Goal: Communication & Community: Ask a question

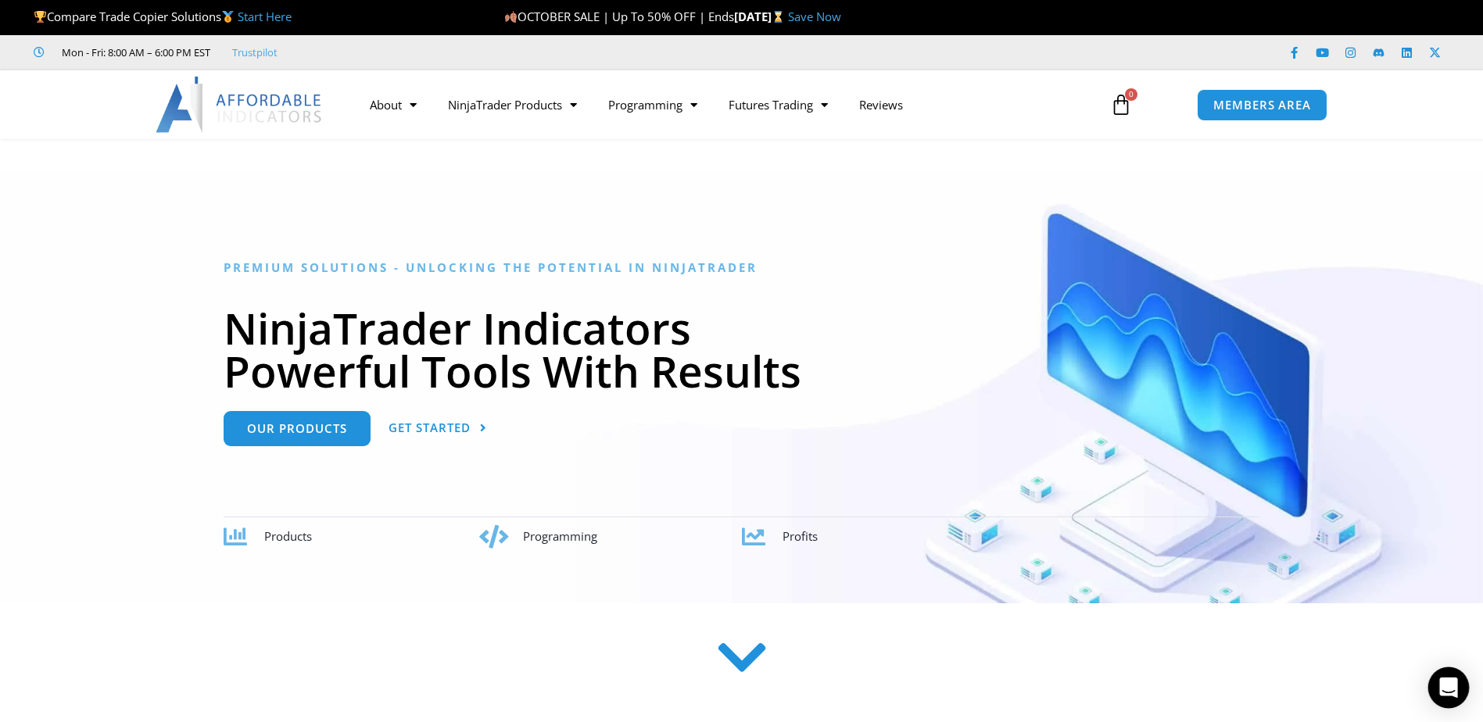
click at [1441, 692] on icon "Open Intercom Messenger" at bounding box center [1448, 688] width 20 height 20
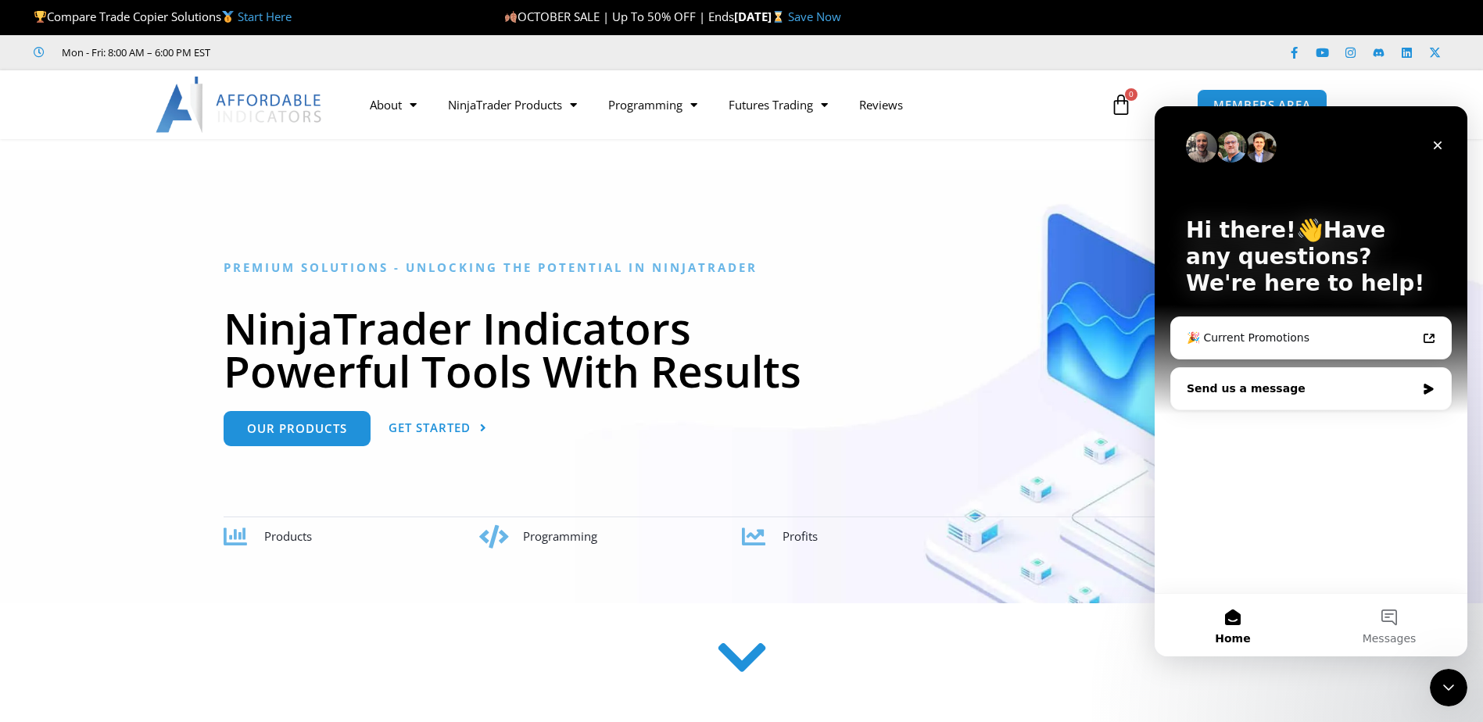
click at [1256, 383] on div "Send us a message" at bounding box center [1301, 389] width 229 height 16
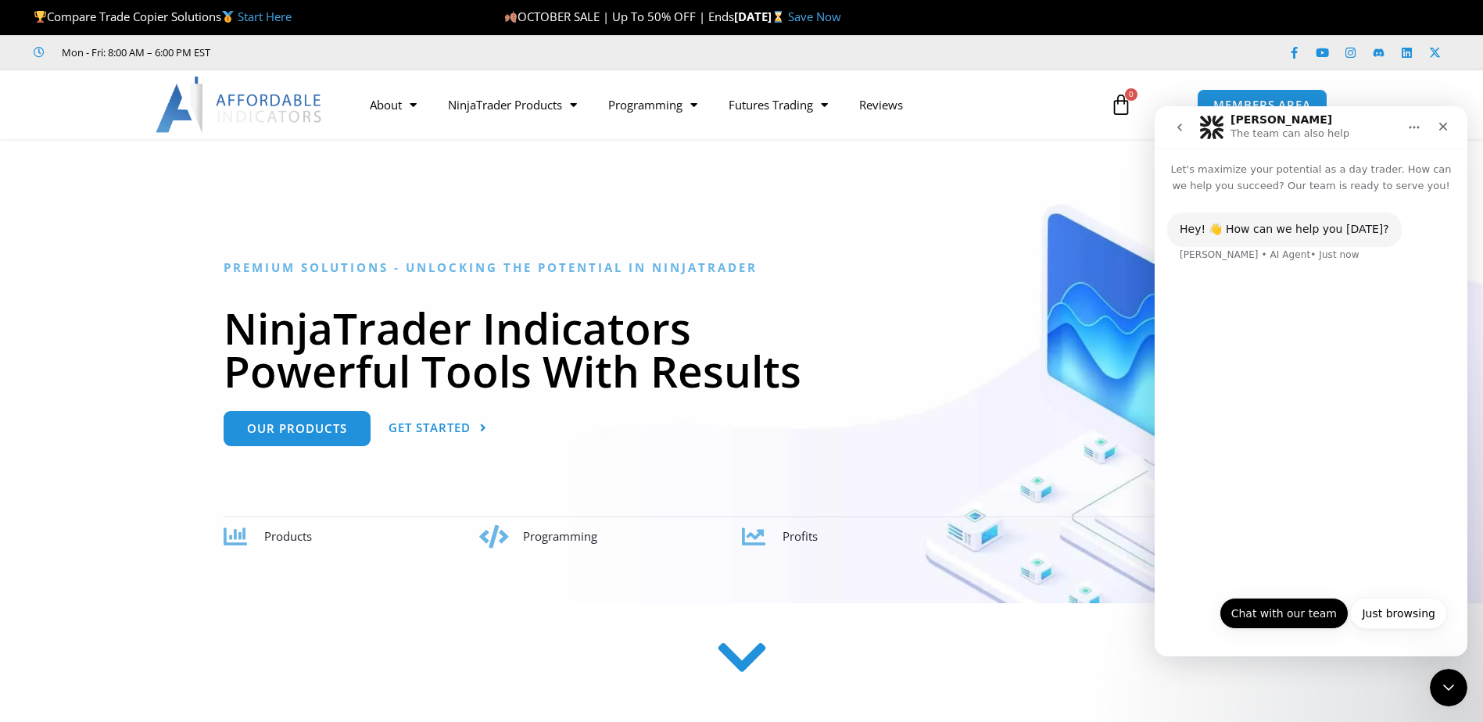
click at [1261, 613] on button "Chat with our team" at bounding box center [1283, 613] width 129 height 31
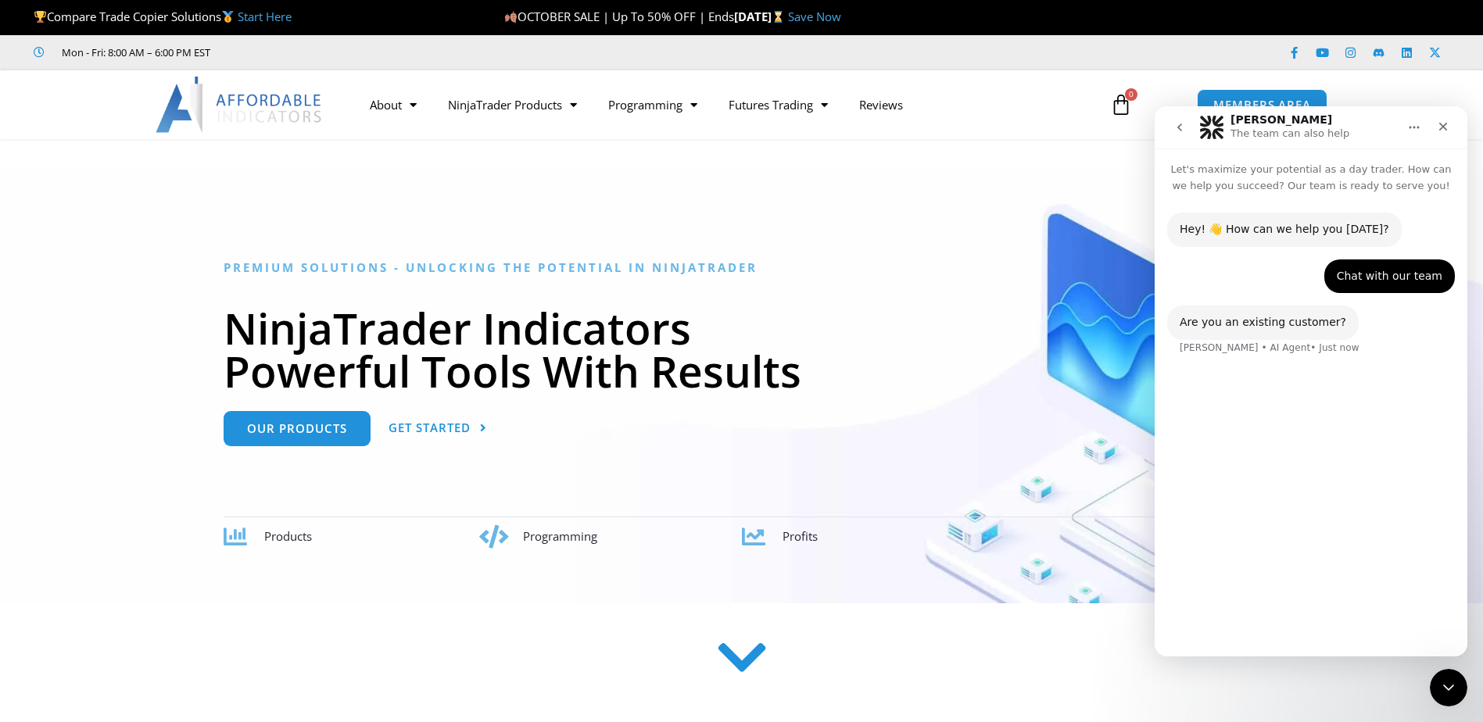
click at [1270, 401] on div "Hey! 👋 How can we help you today? Solomon • AI Agent • Just now Chat with our t…" at bounding box center [1311, 418] width 313 height 449
click at [1381, 618] on button "Yes" at bounding box center [1378, 613] width 41 height 31
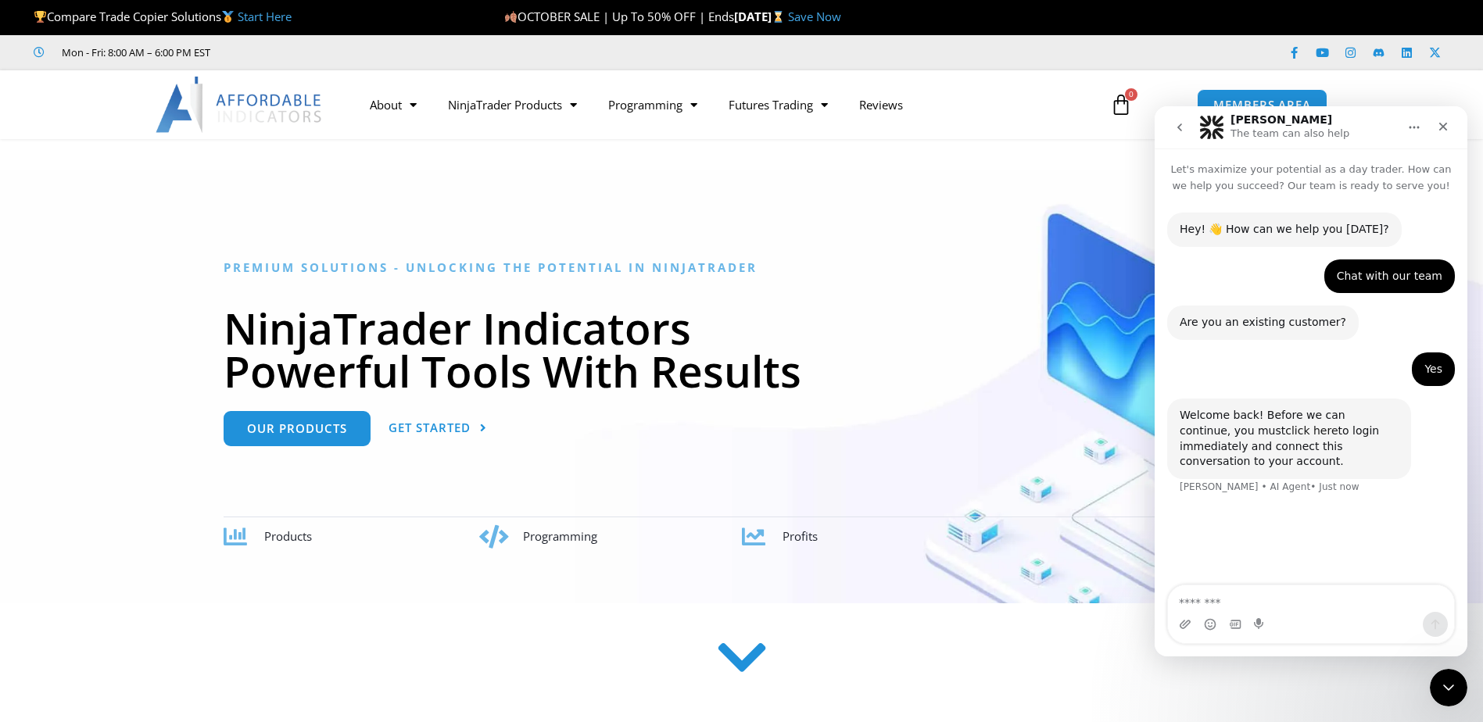
click at [1285, 430] on link "click here" at bounding box center [1311, 430] width 52 height 13
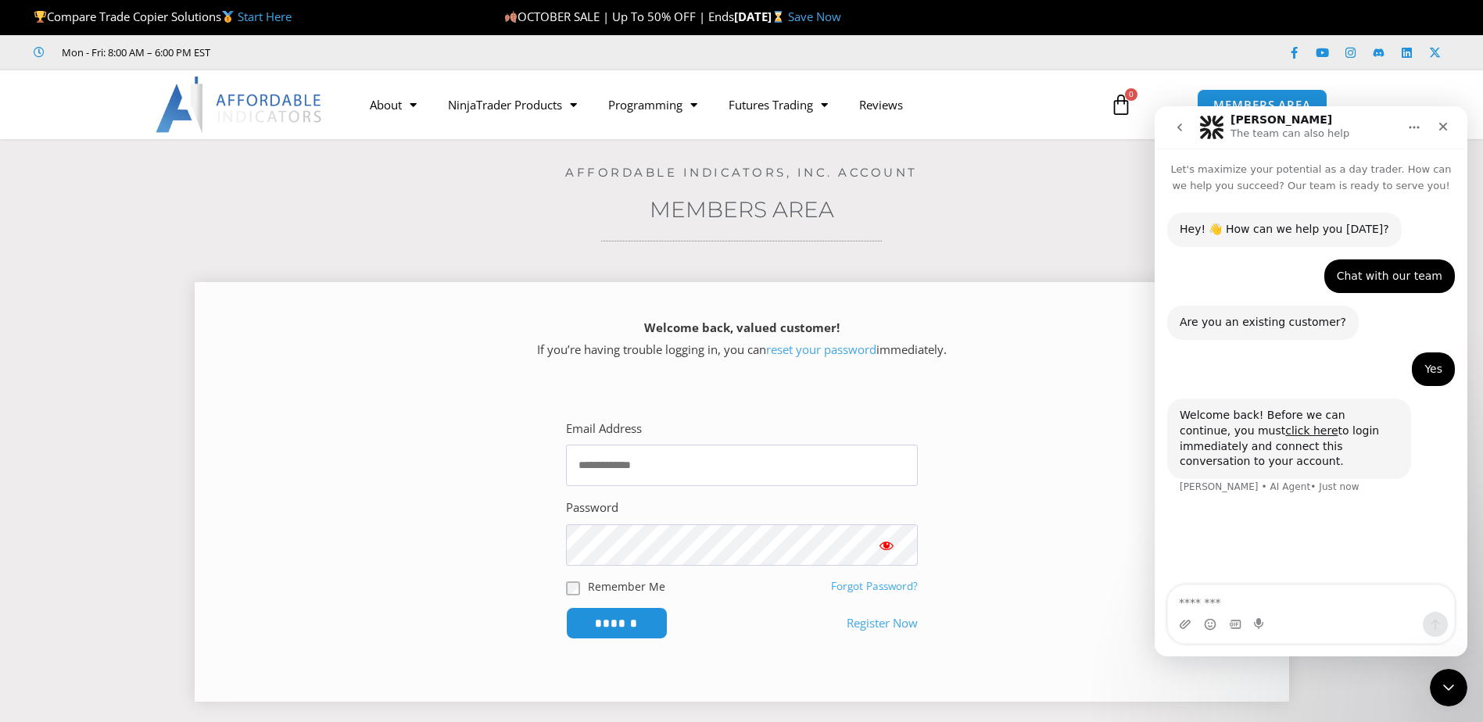
click at [726, 461] on input "Email Address" at bounding box center [742, 465] width 352 height 41
type input "**********"
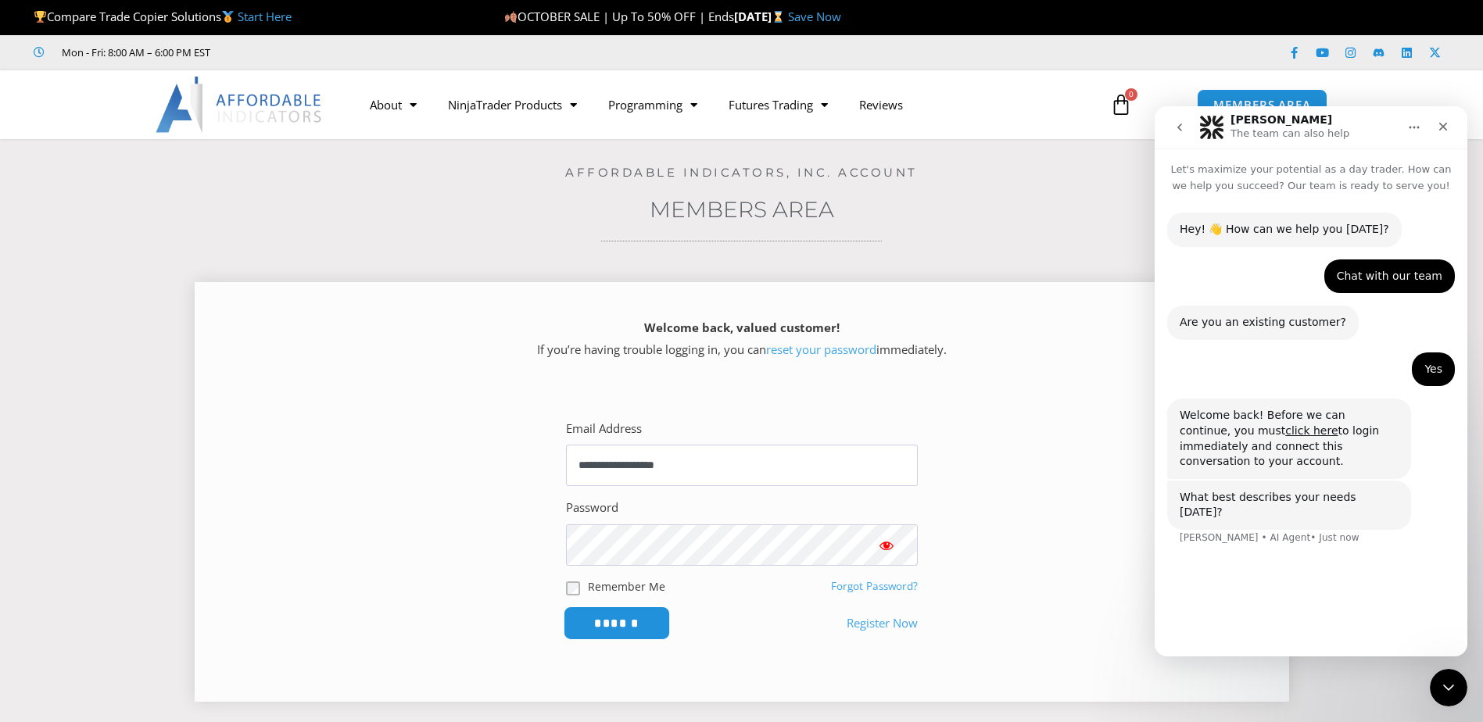
click at [643, 625] on input "******" at bounding box center [616, 624] width 107 height 34
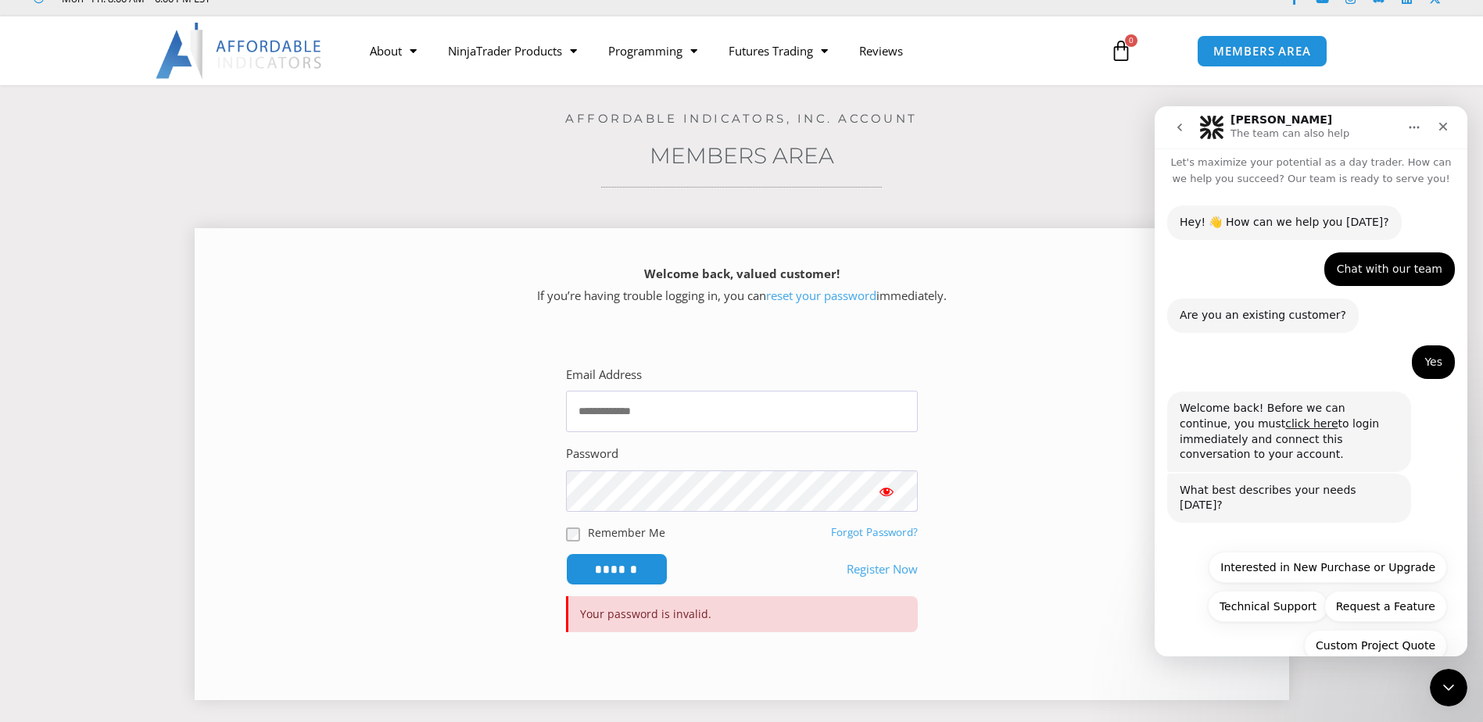
scroll to position [78, 0]
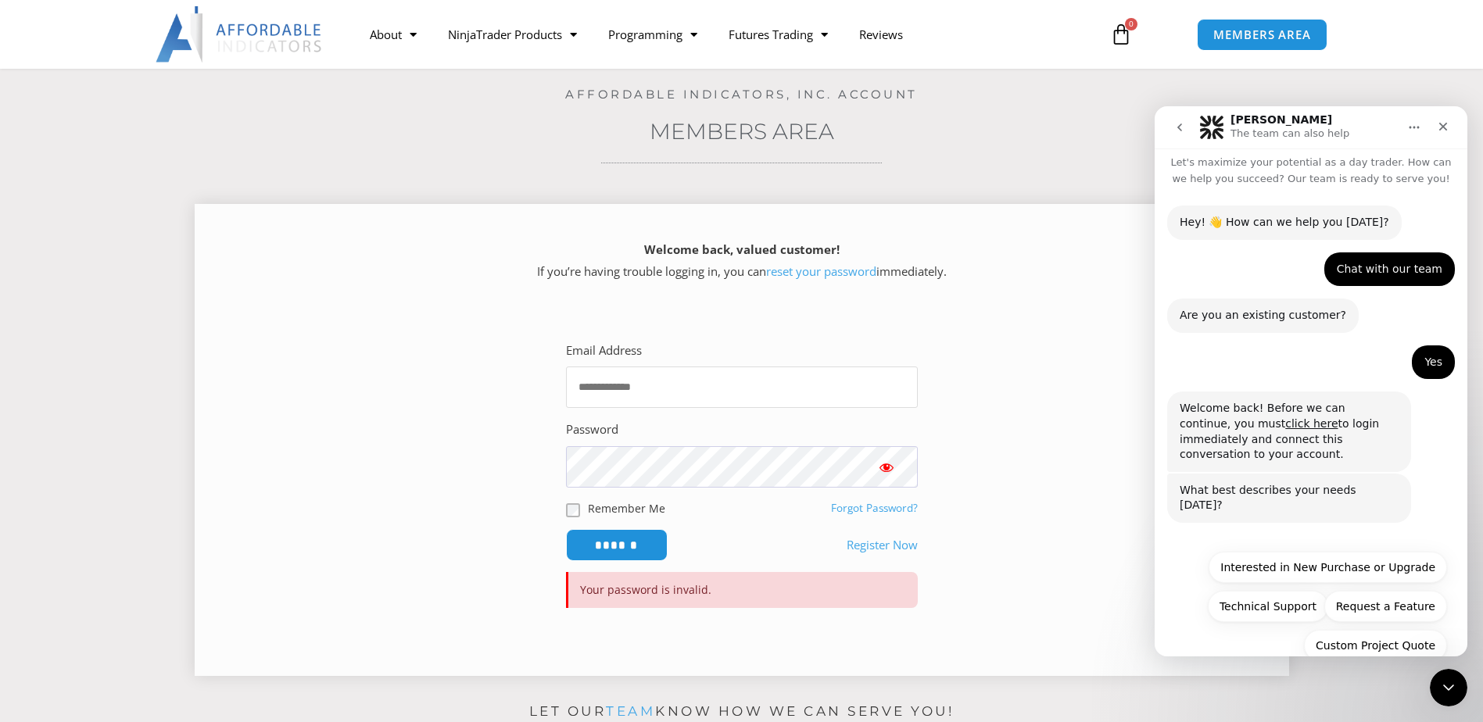
click at [629, 384] on input "Email Address" at bounding box center [742, 387] width 352 height 41
click at [729, 385] on input "**********" at bounding box center [742, 387] width 352 height 41
type input "*"
type input "*********"
click at [646, 541] on input "******" at bounding box center [616, 545] width 107 height 34
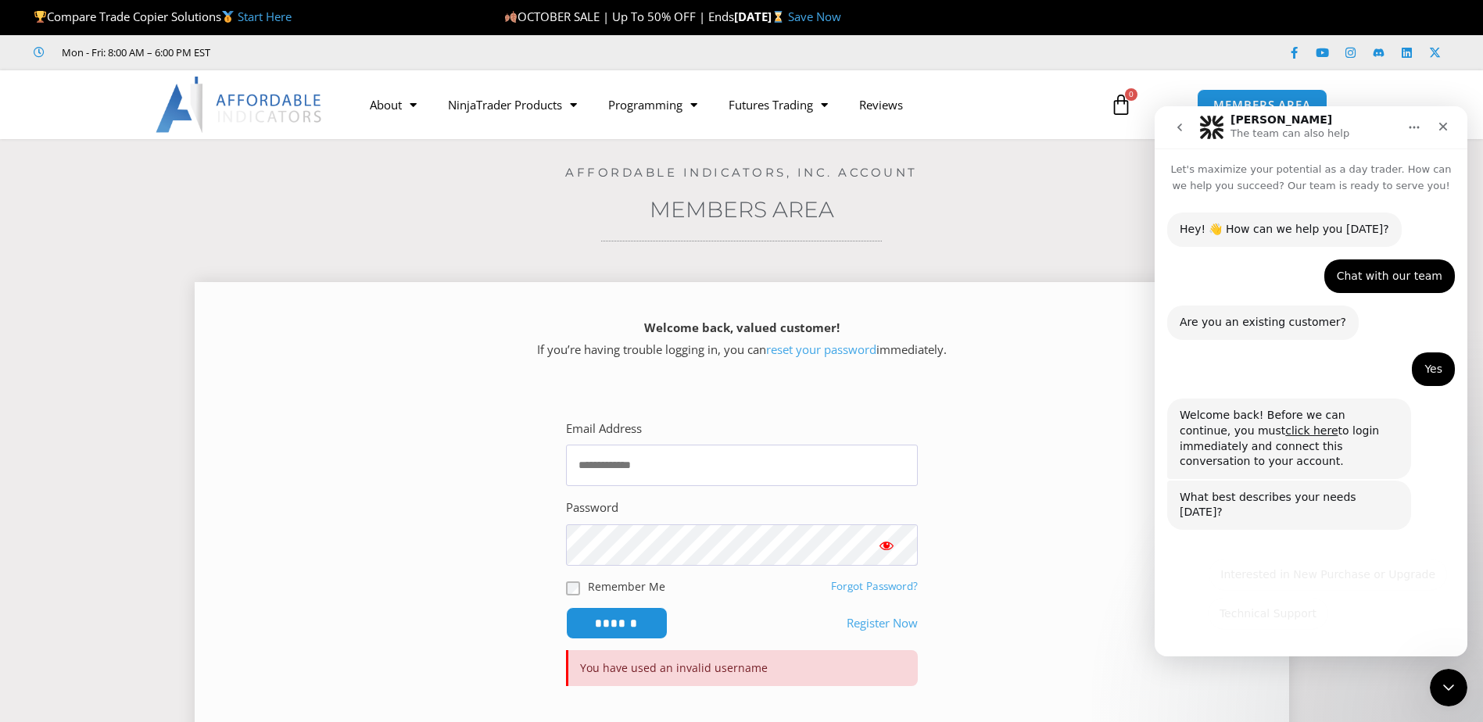
scroll to position [7, 0]
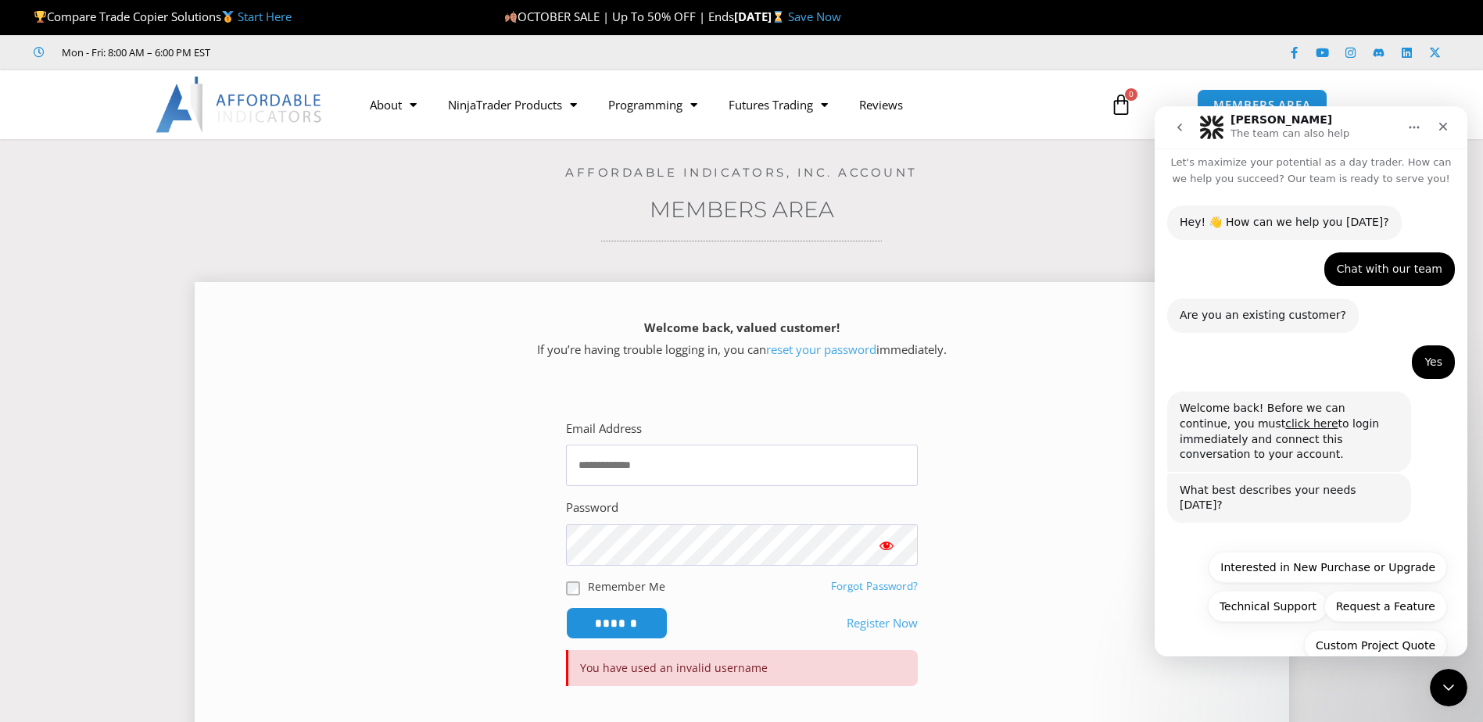
click at [887, 582] on link "Forgot Password?" at bounding box center [874, 586] width 87 height 14
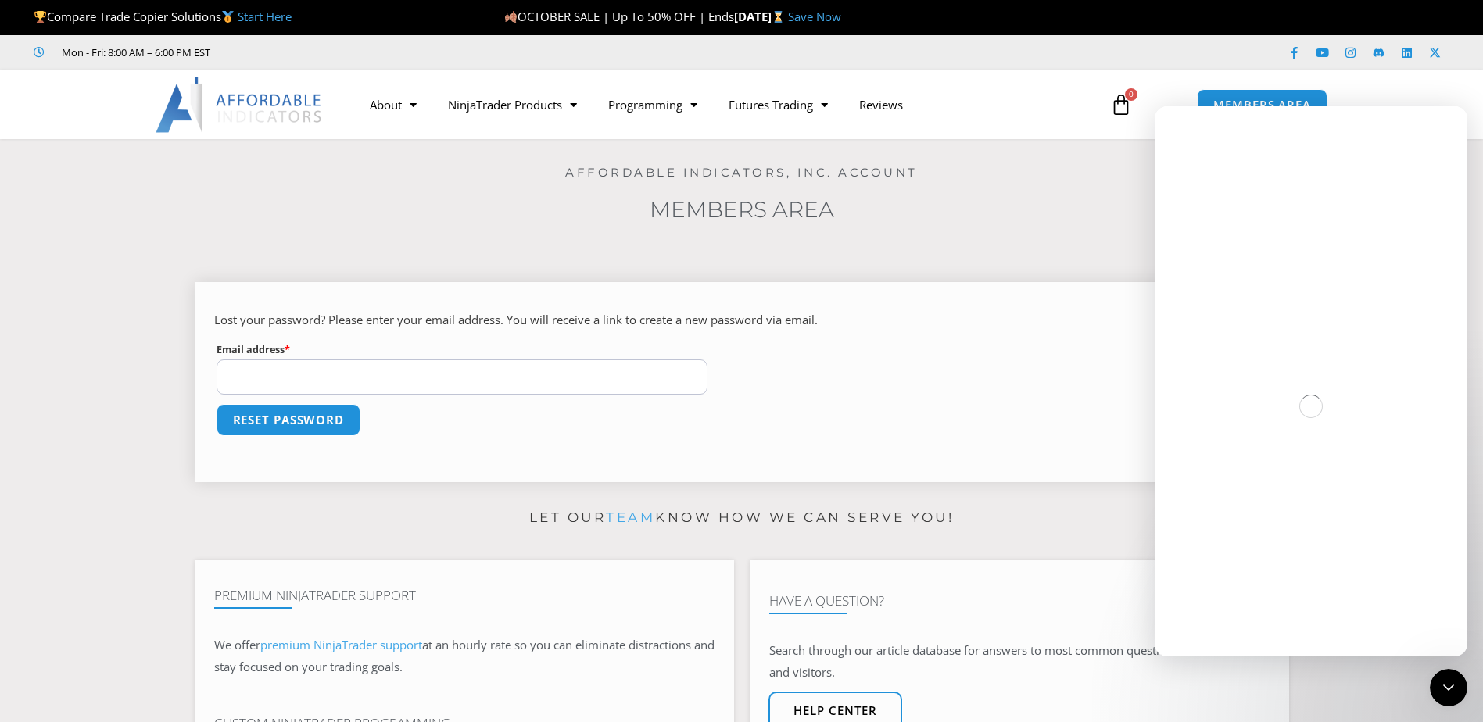
click at [290, 376] on input "Email address * Required" at bounding box center [463, 377] width 492 height 35
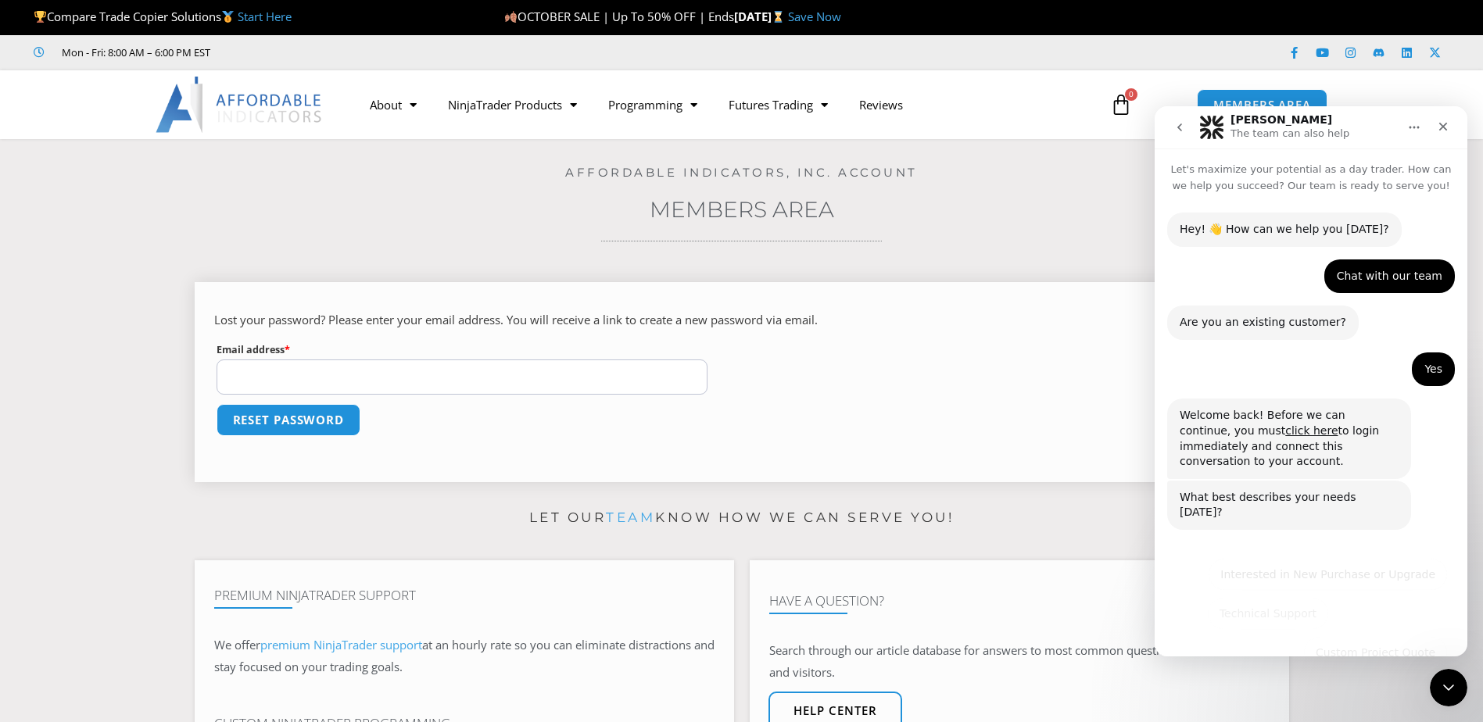
scroll to position [7, 0]
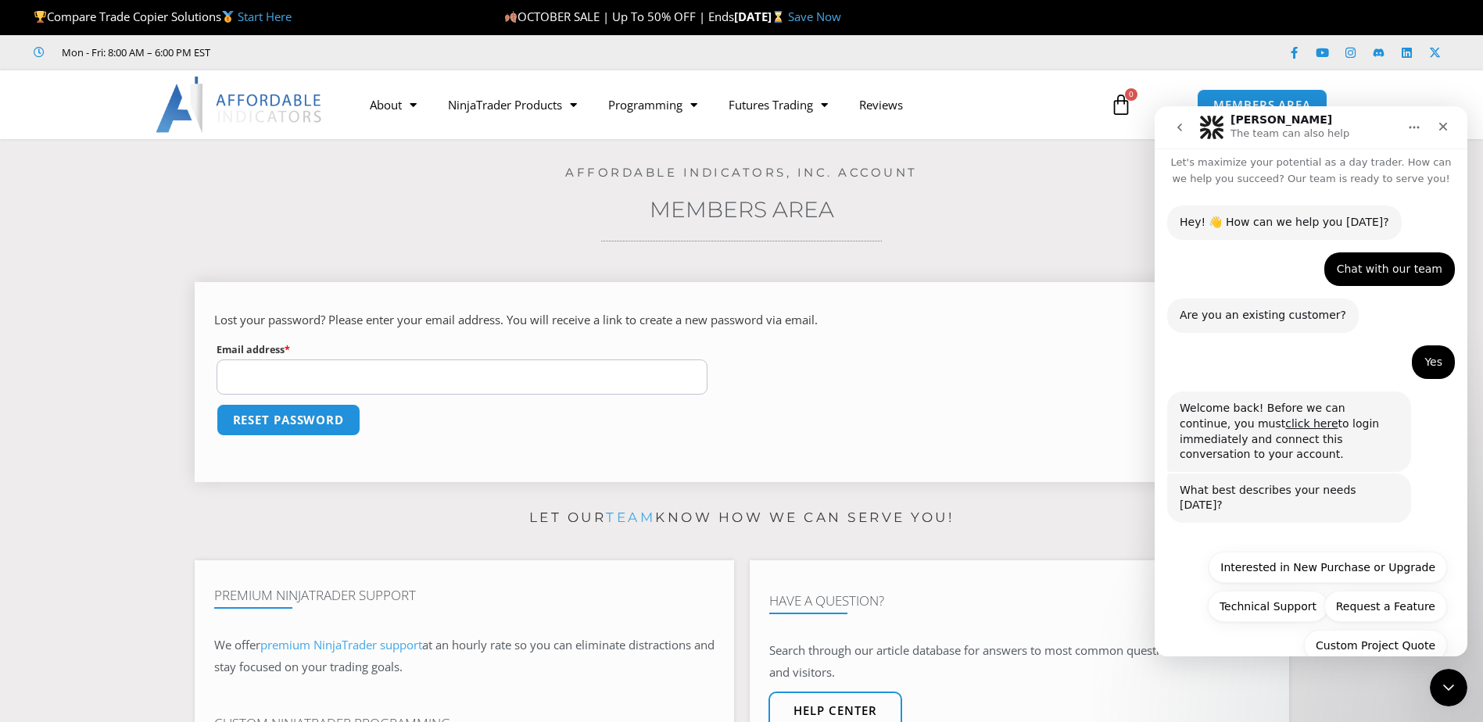
type input "**********"
click at [310, 416] on button "Reset password" at bounding box center [289, 420] width 152 height 34
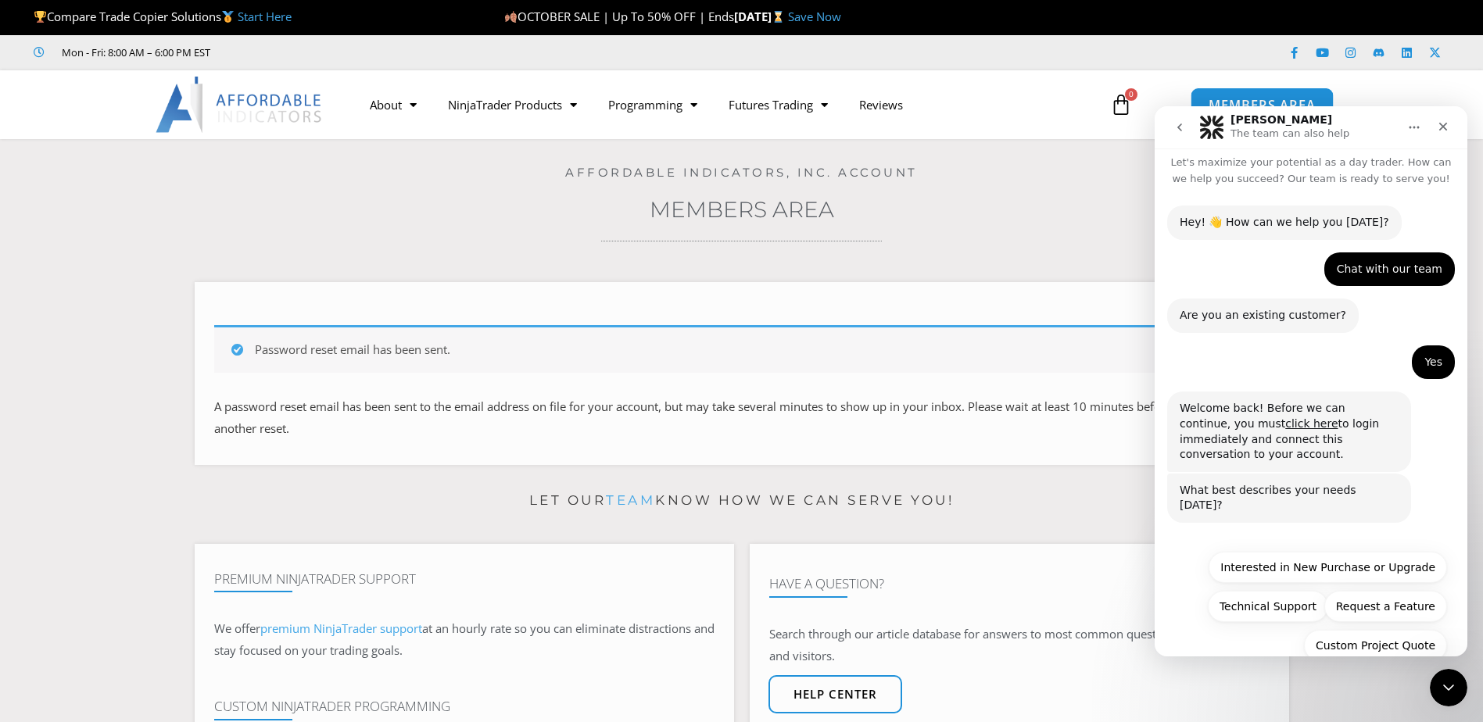
click at [1274, 102] on span "MEMBERS AREA" at bounding box center [1261, 104] width 107 height 13
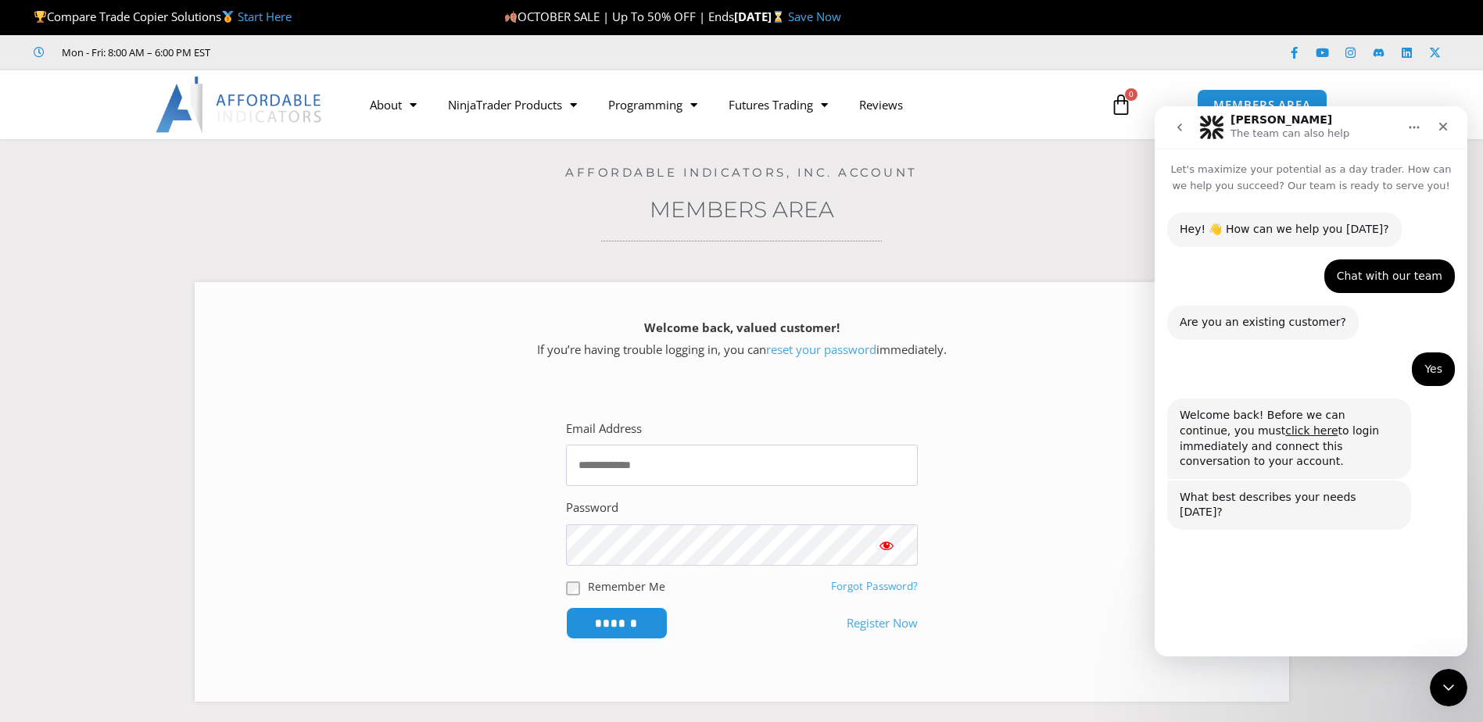
scroll to position [7, 0]
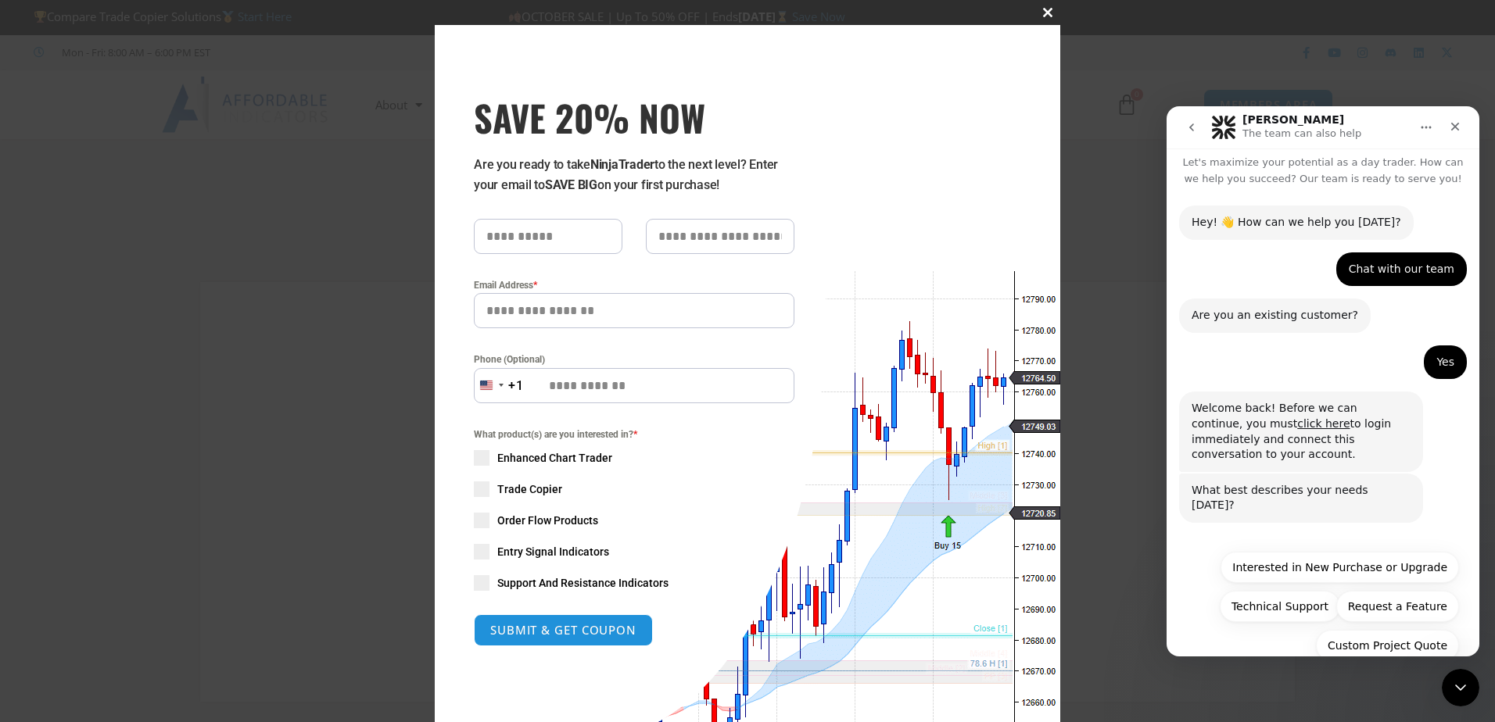
click at [1035, 6] on button "Close this module" at bounding box center [1047, 12] width 25 height 25
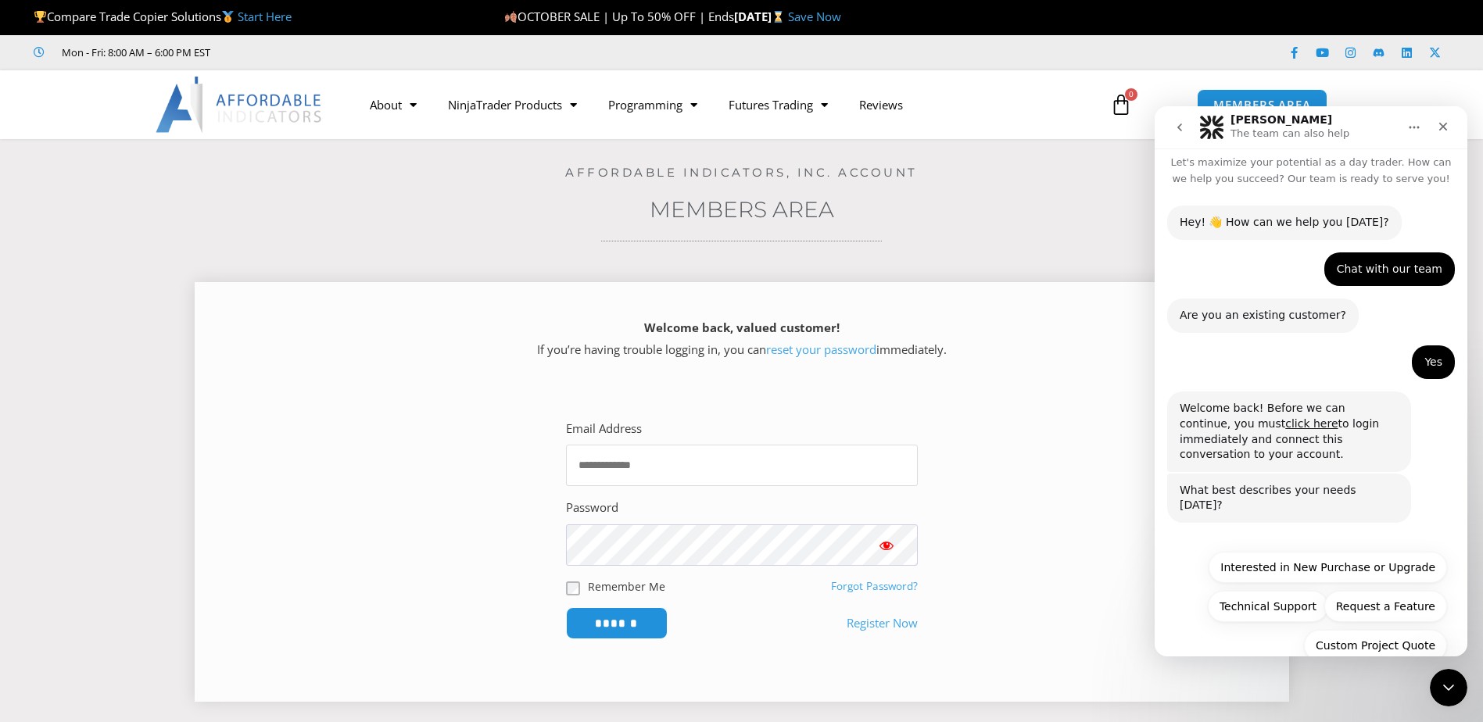
click at [614, 461] on input "Email Address" at bounding box center [742, 465] width 352 height 41
type input "**********"
click at [642, 628] on input "******" at bounding box center [616, 624] width 107 height 34
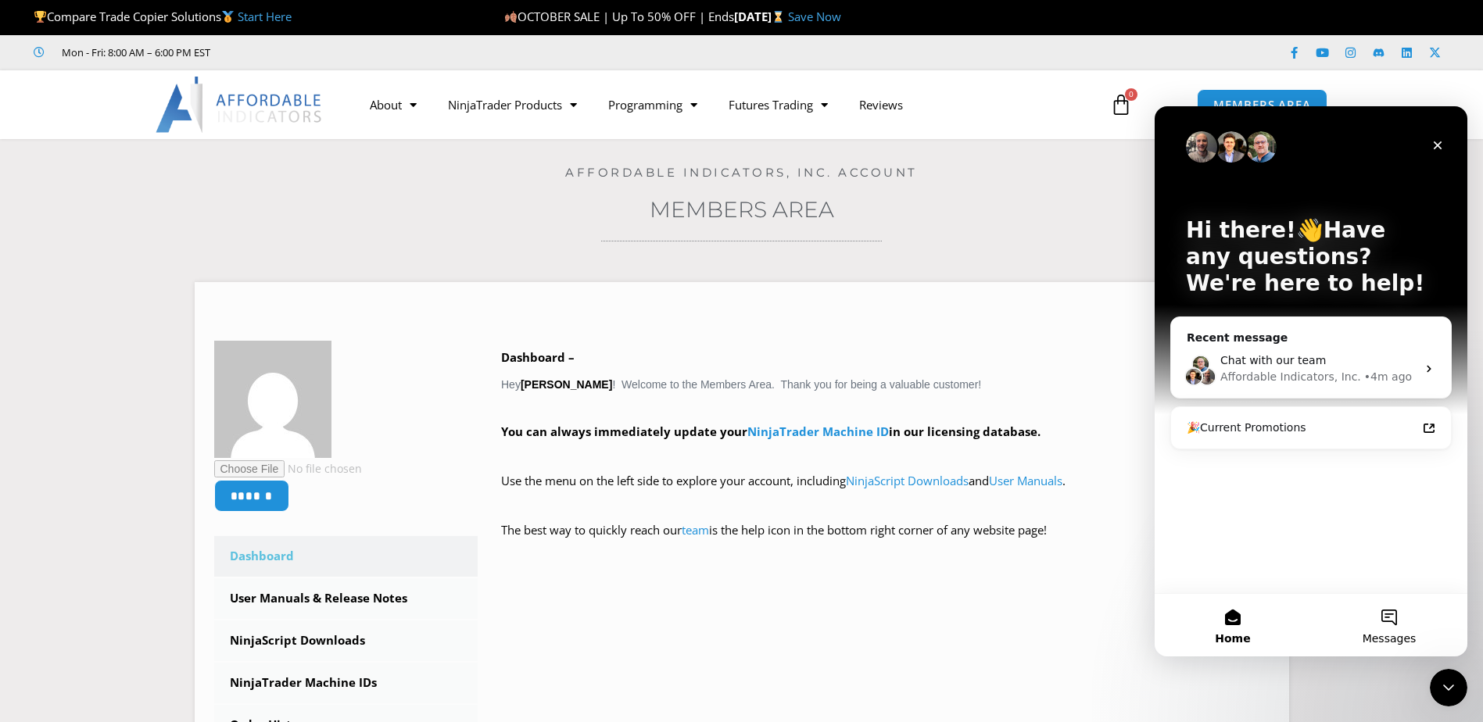
click at [1393, 617] on button "Messages" at bounding box center [1389, 625] width 156 height 63
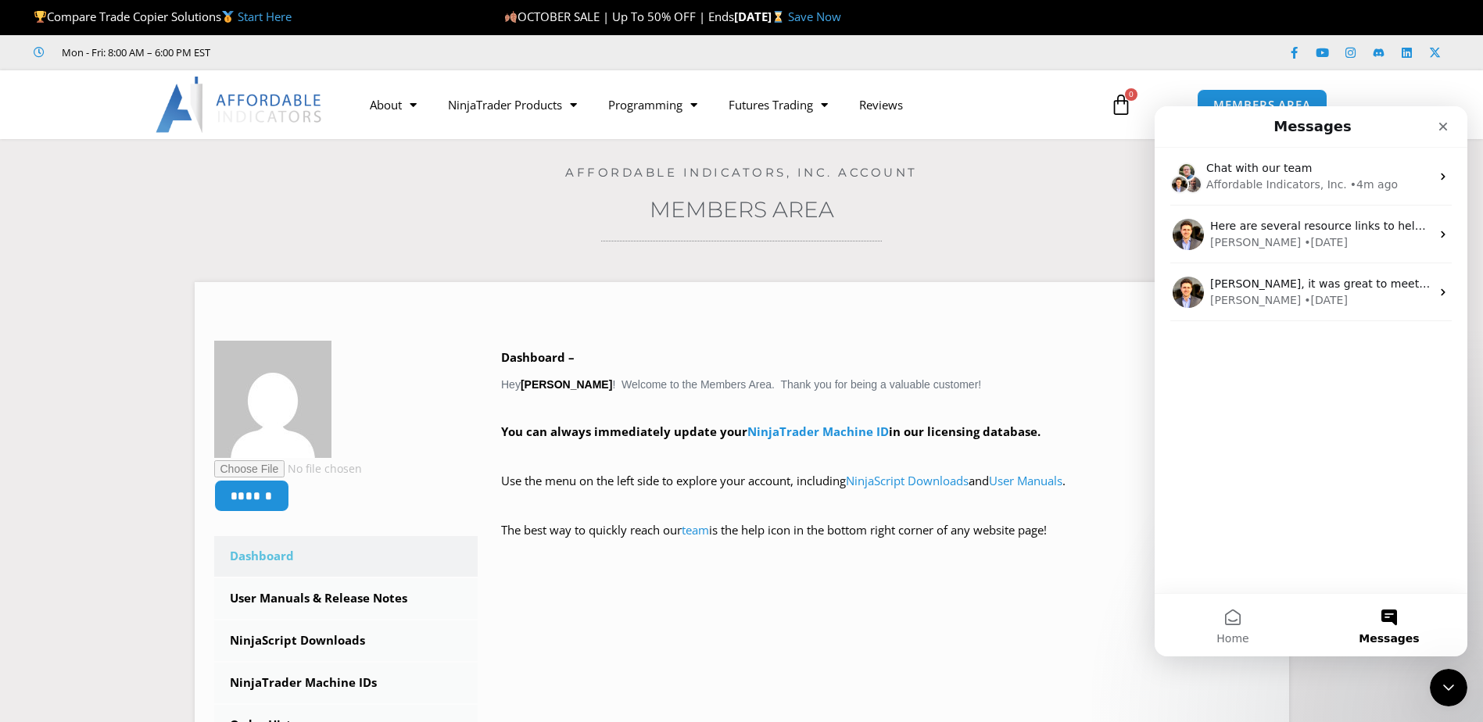
click at [1282, 485] on div "Chat with our team Affordable Indicators, Inc. • 4m ago Here are several resour…" at bounding box center [1311, 371] width 313 height 446
click at [1384, 618] on button "Messages" at bounding box center [1389, 625] width 156 height 63
click at [1273, 546] on div "Chat with our team Affordable Indicators, Inc. • 5m ago Here are several resour…" at bounding box center [1311, 371] width 313 height 446
click at [1438, 128] on icon "Close" at bounding box center [1443, 126] width 13 height 13
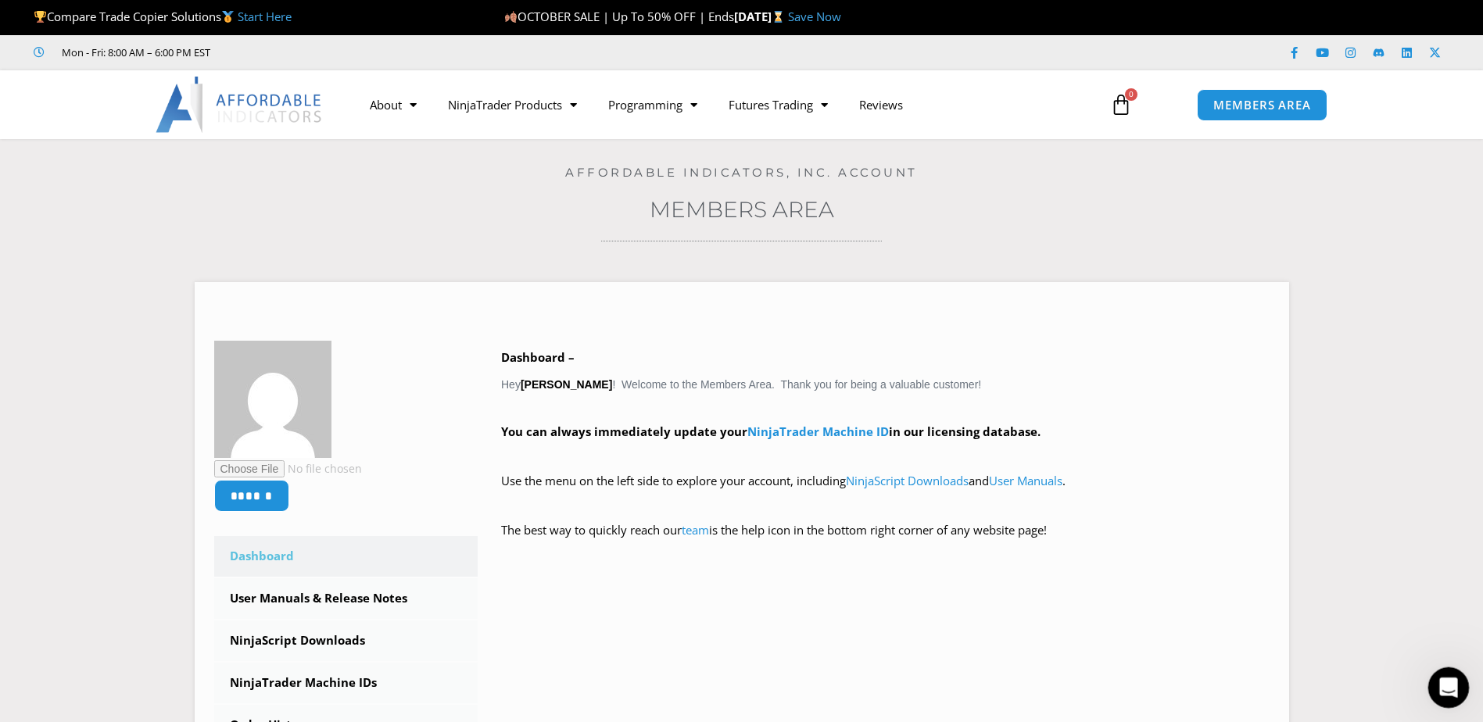
click at [1443, 692] on icon "Open Intercom Messenger" at bounding box center [1447, 686] width 26 height 26
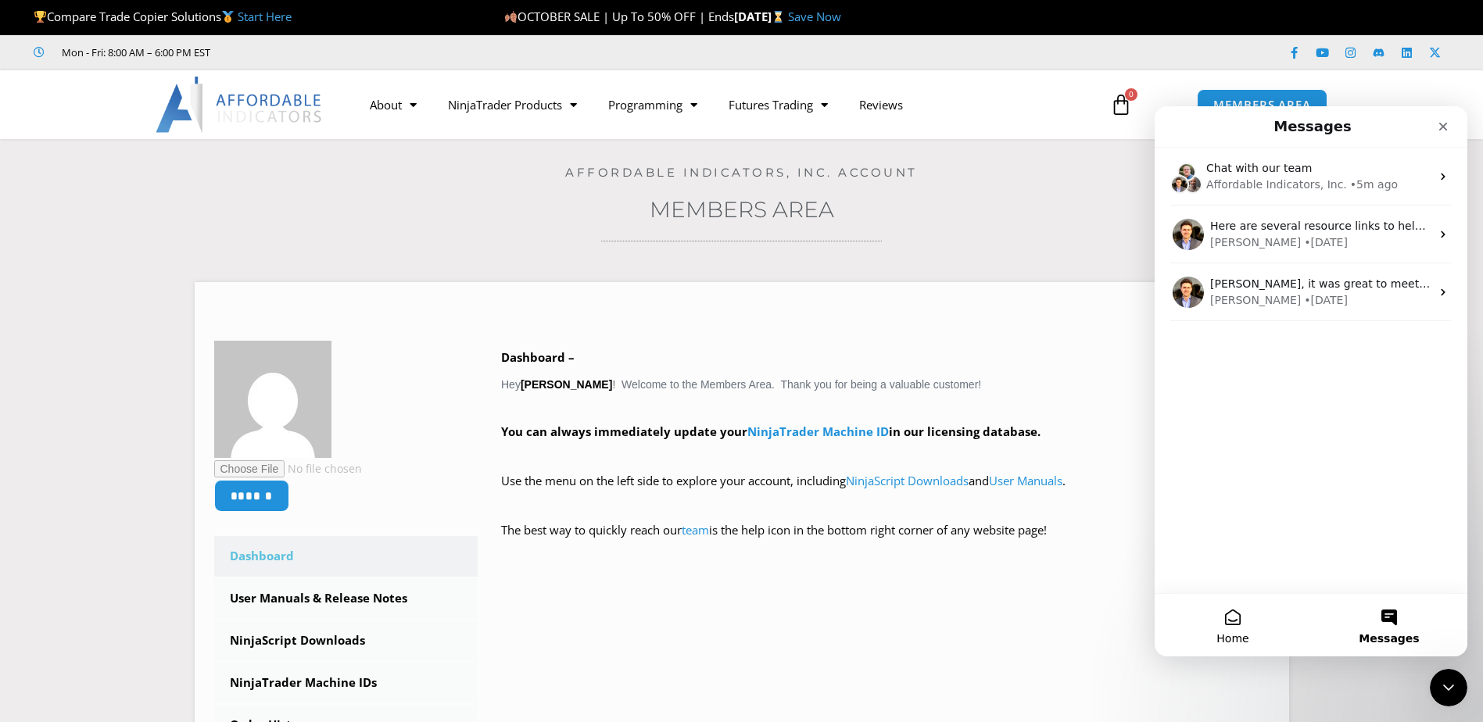
click at [1230, 623] on button "Home" at bounding box center [1233, 625] width 156 height 63
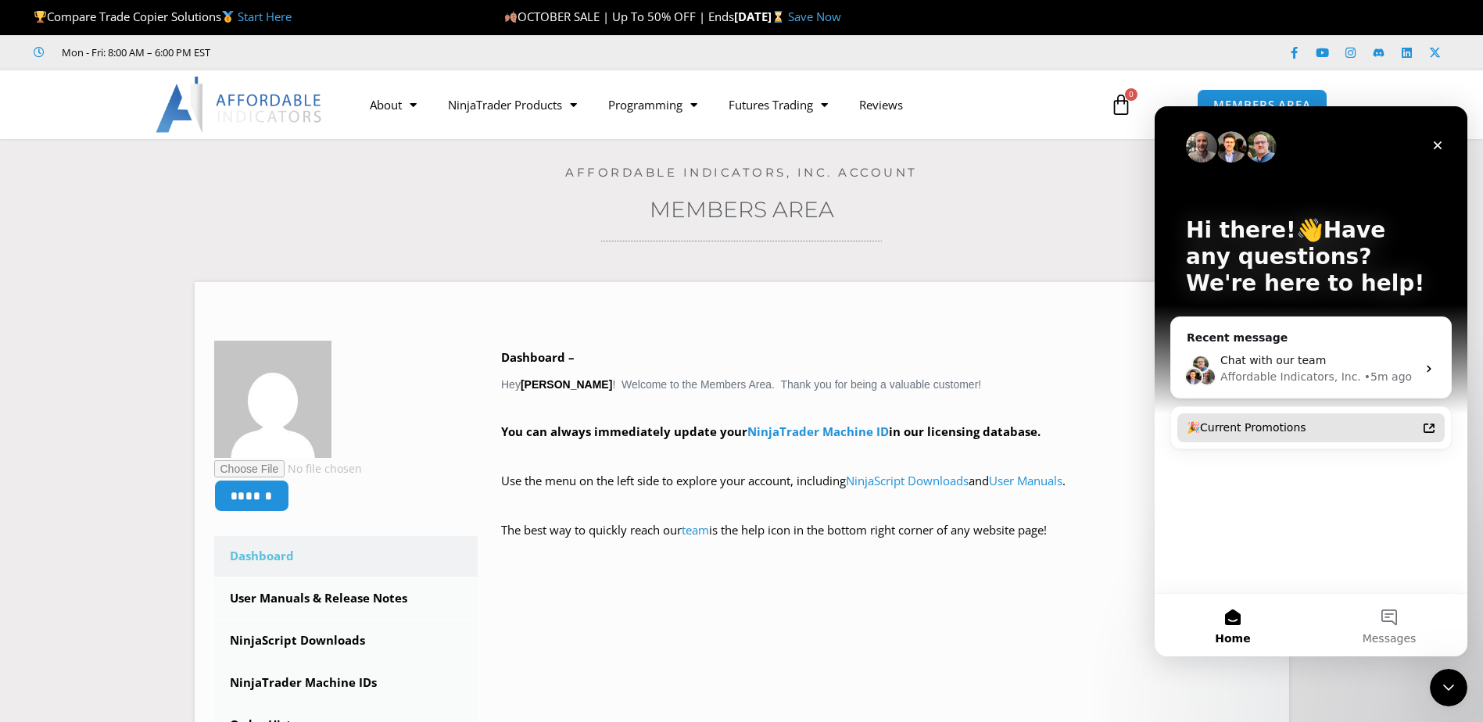
click at [1235, 429] on div "🎉Current Promotions" at bounding box center [1302, 428] width 230 height 16
click at [1400, 618] on button "Messages" at bounding box center [1389, 625] width 156 height 63
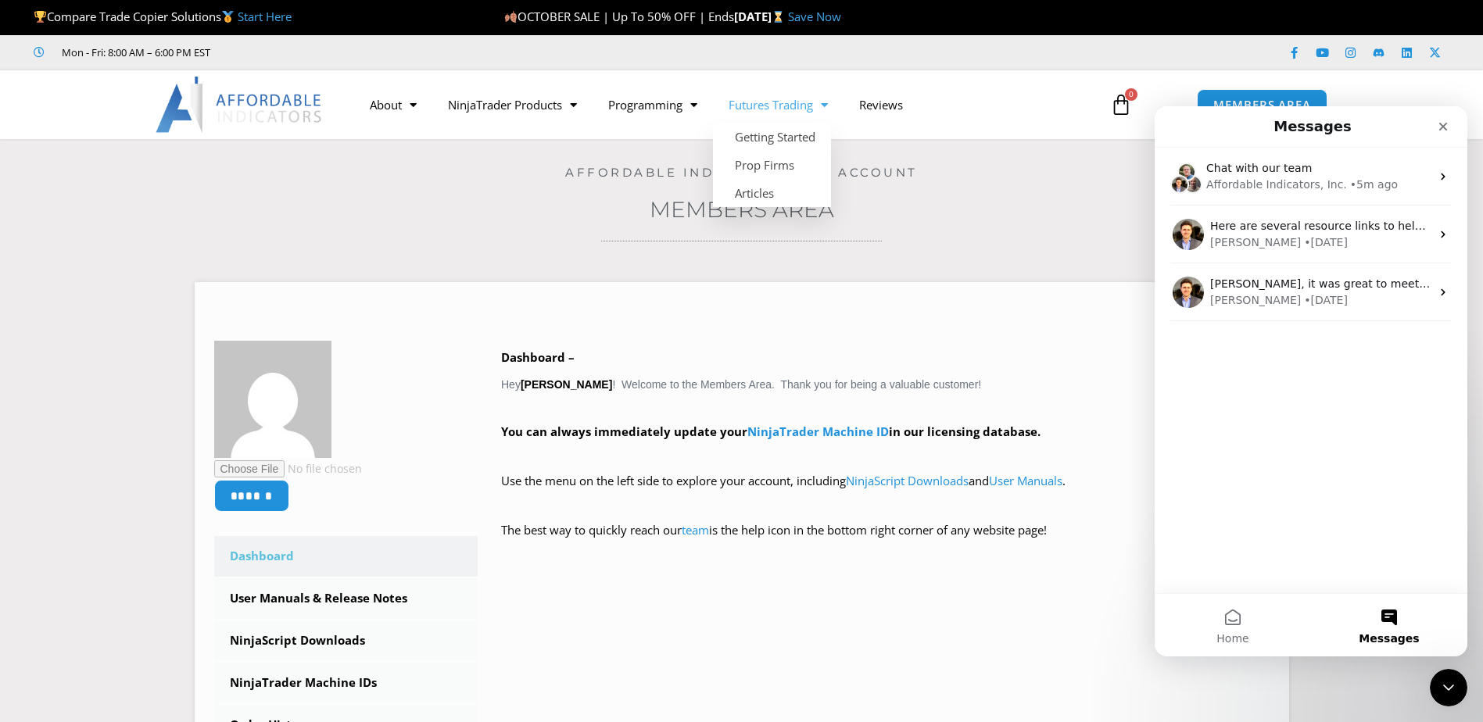
click at [790, 104] on link "Futures Trading" at bounding box center [778, 105] width 131 height 36
click at [695, 108] on span "Menu" at bounding box center [689, 104] width 15 height 27
click at [693, 108] on span "Menu" at bounding box center [689, 104] width 15 height 27
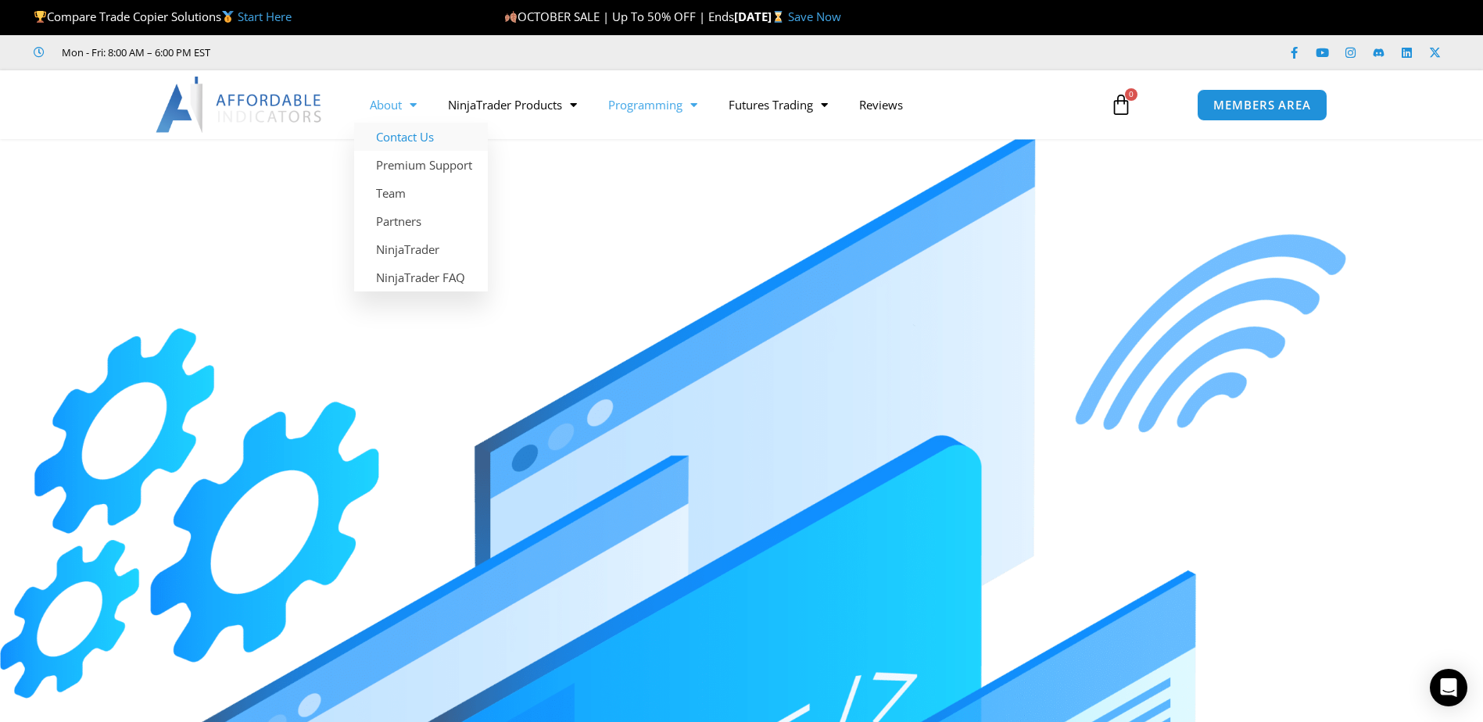
click at [406, 134] on link "Contact Us" at bounding box center [421, 137] width 134 height 28
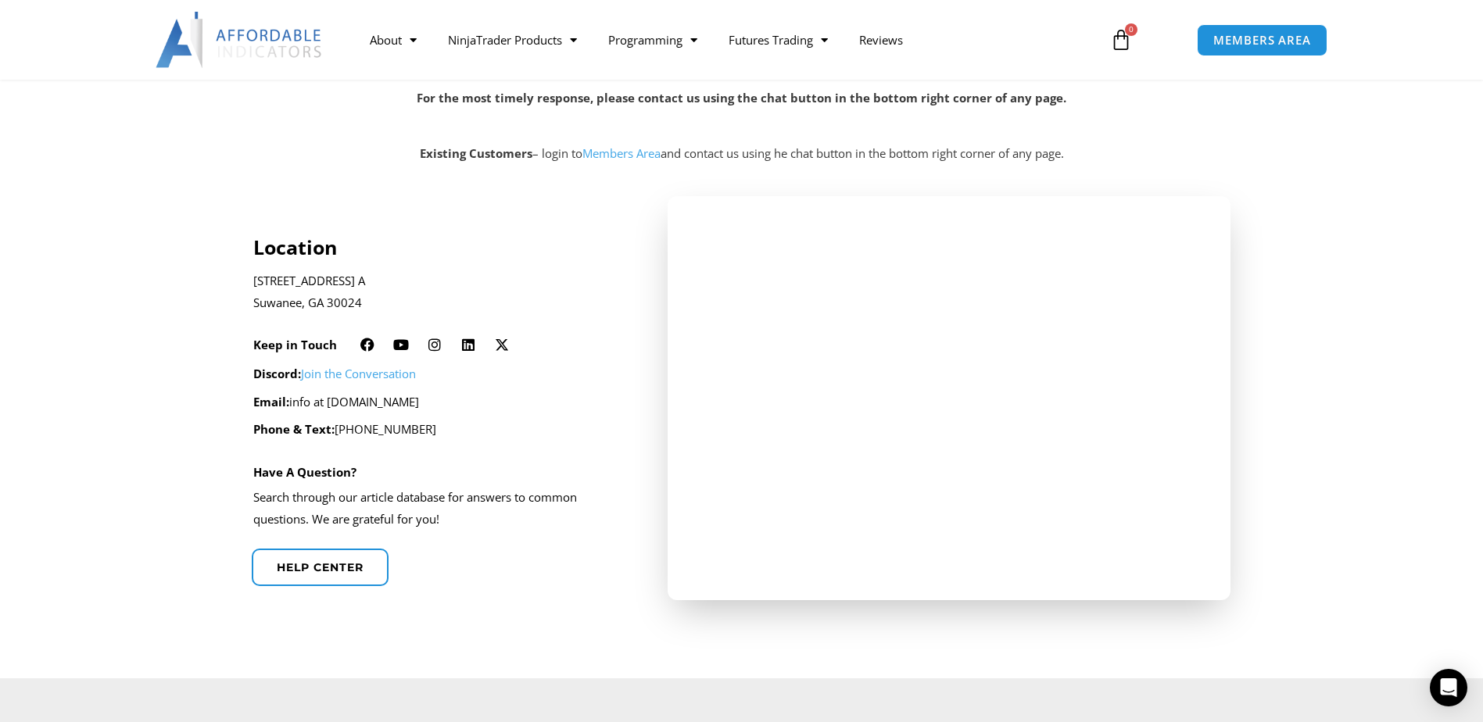
scroll to position [313, 0]
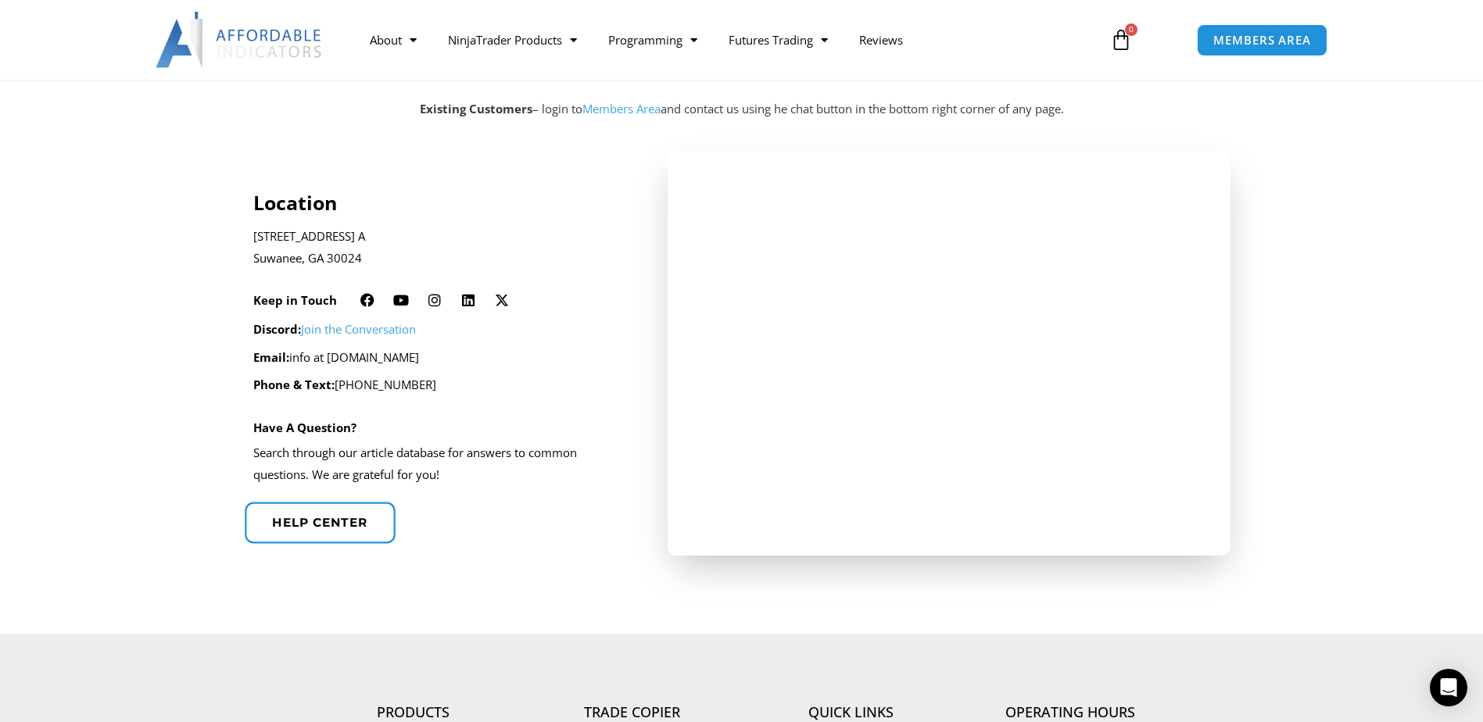
click at [338, 521] on span "Help center" at bounding box center [319, 523] width 95 height 12
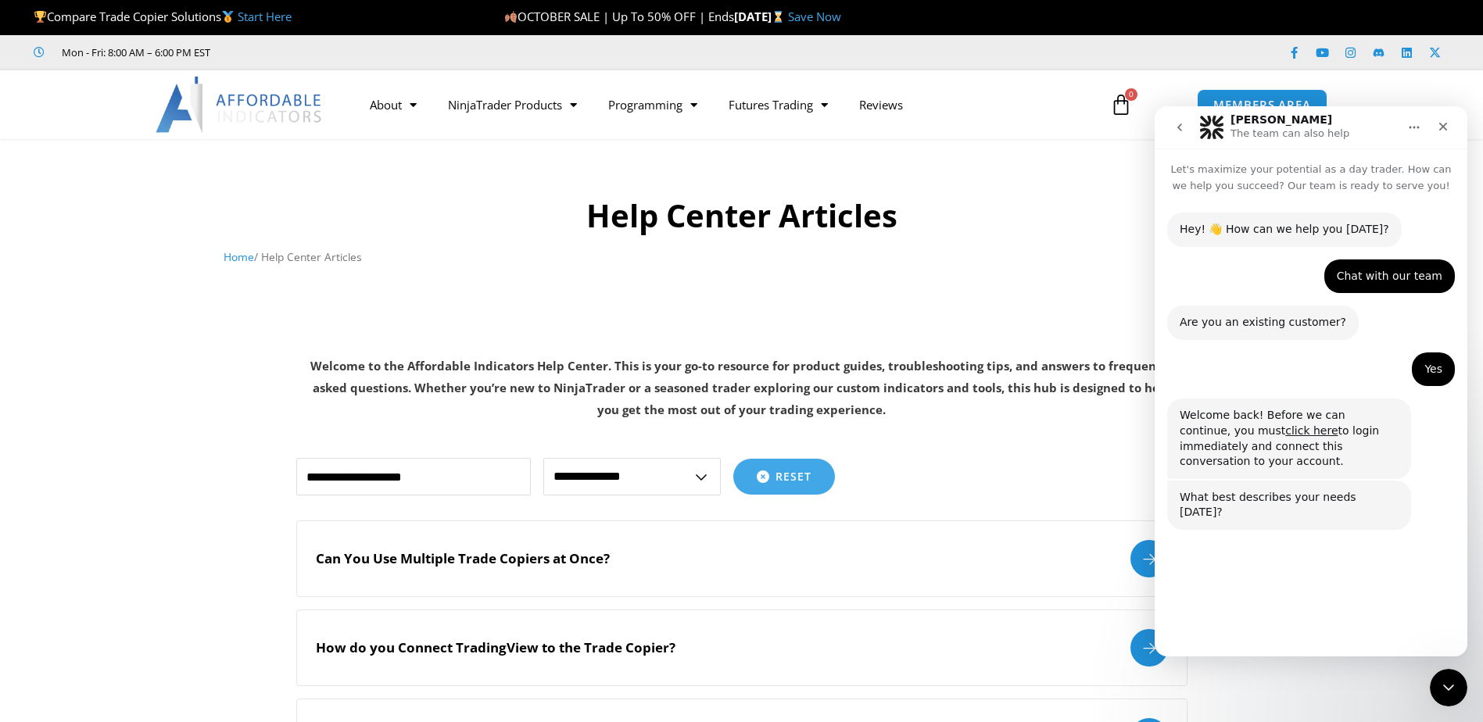
scroll to position [7, 0]
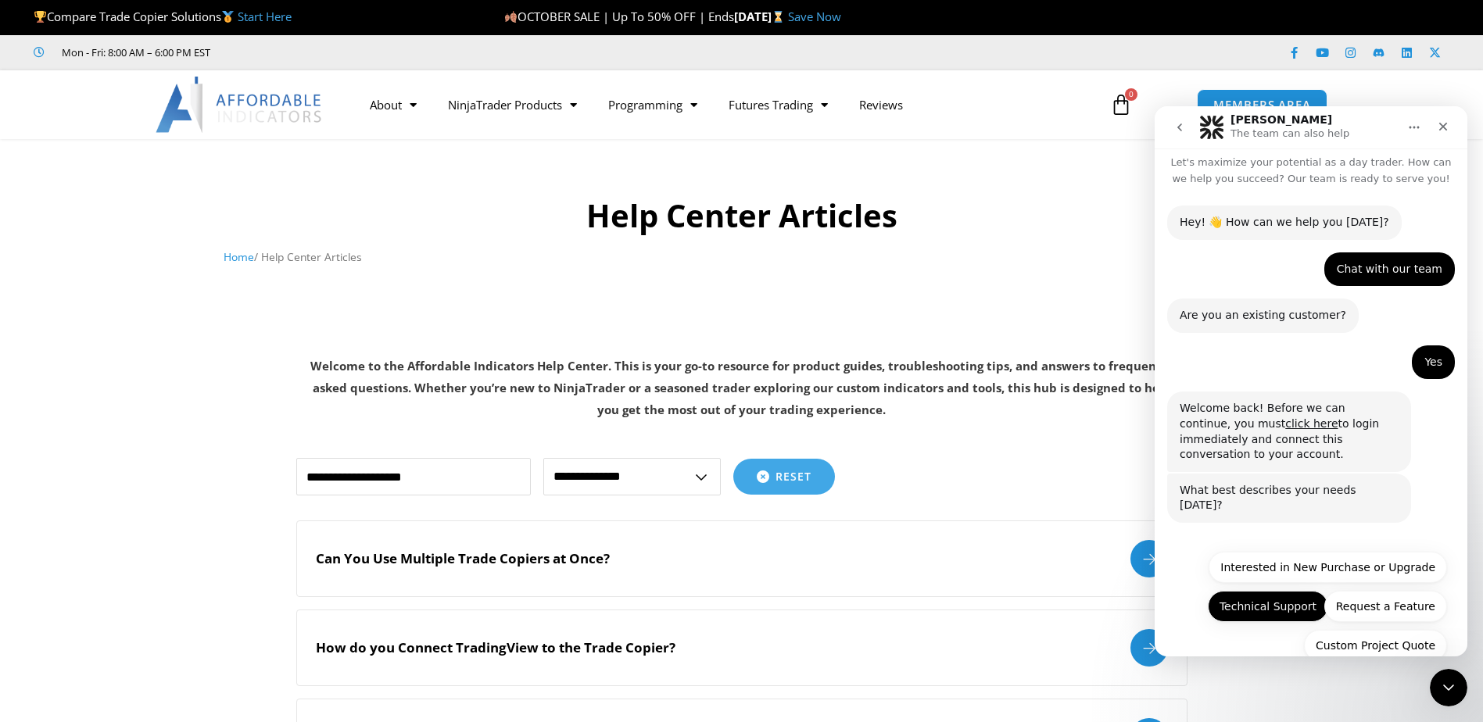
click at [1266, 591] on button "Technical Support" at bounding box center [1268, 606] width 120 height 31
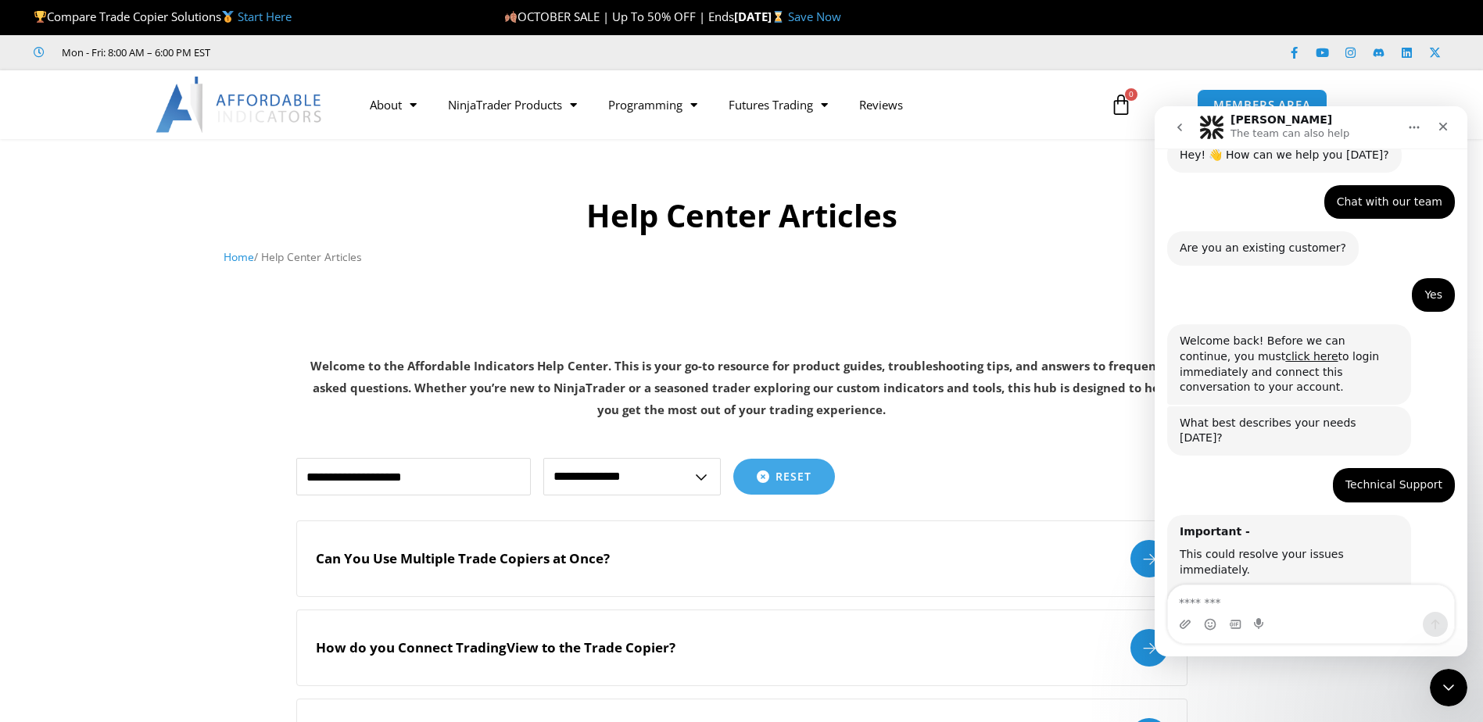
scroll to position [124, 0]
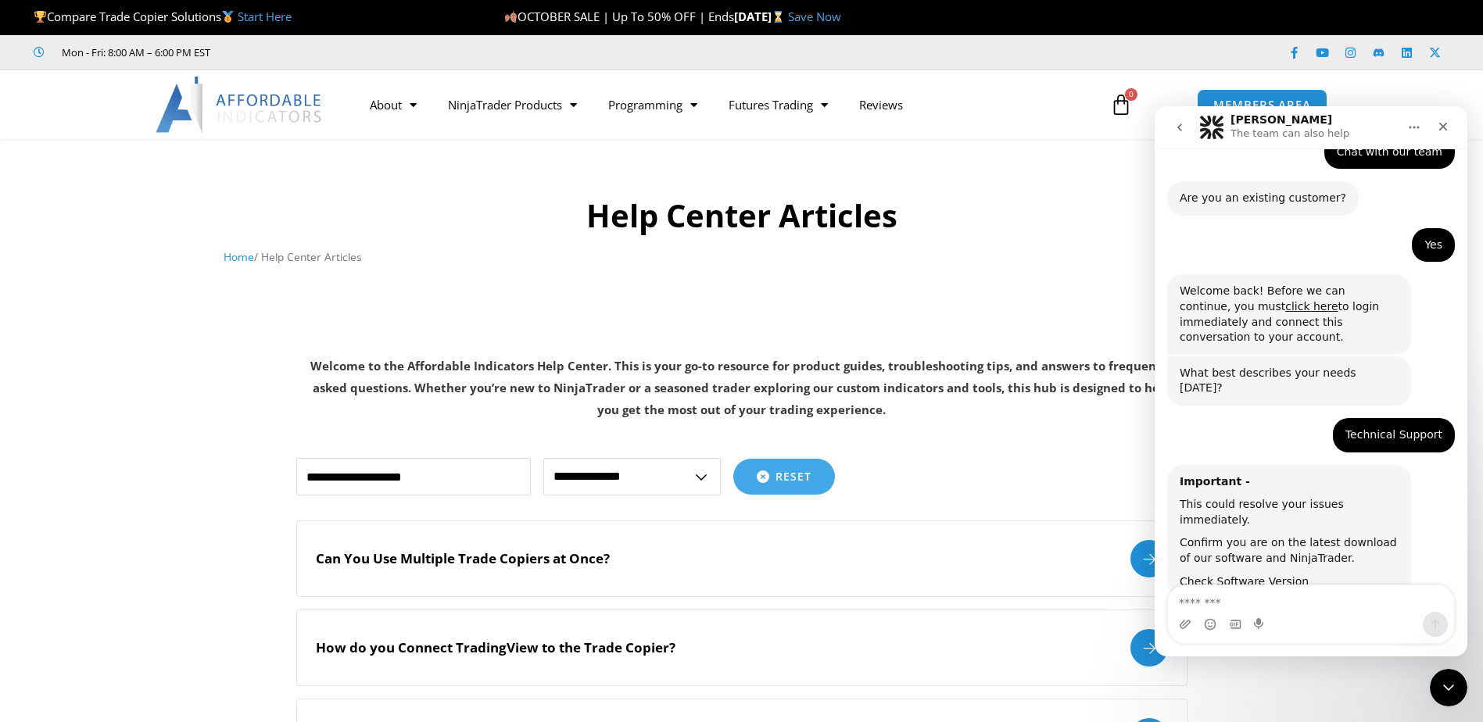
click at [1226, 607] on textarea "Message…" at bounding box center [1311, 598] width 286 height 27
type textarea "******"
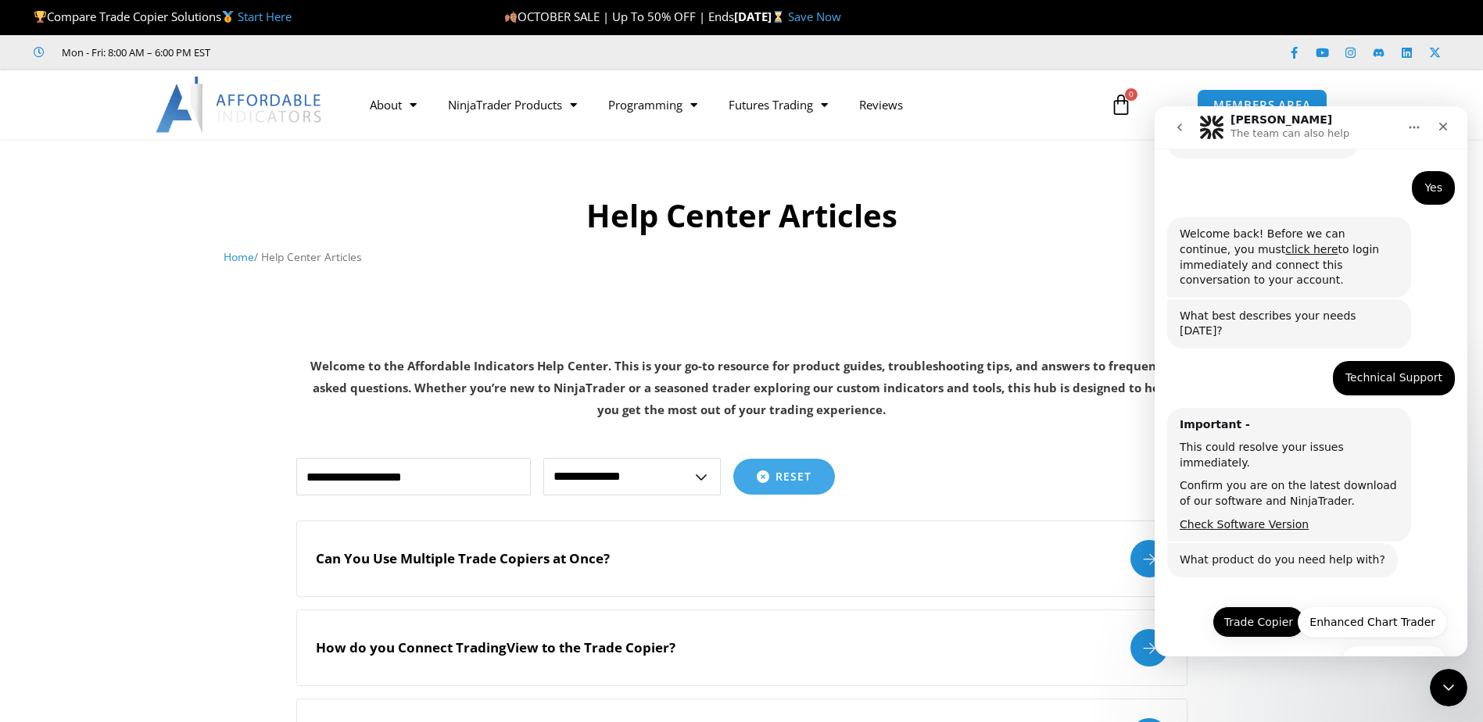
click at [1261, 607] on button "Trade Copier" at bounding box center [1258, 622] width 92 height 31
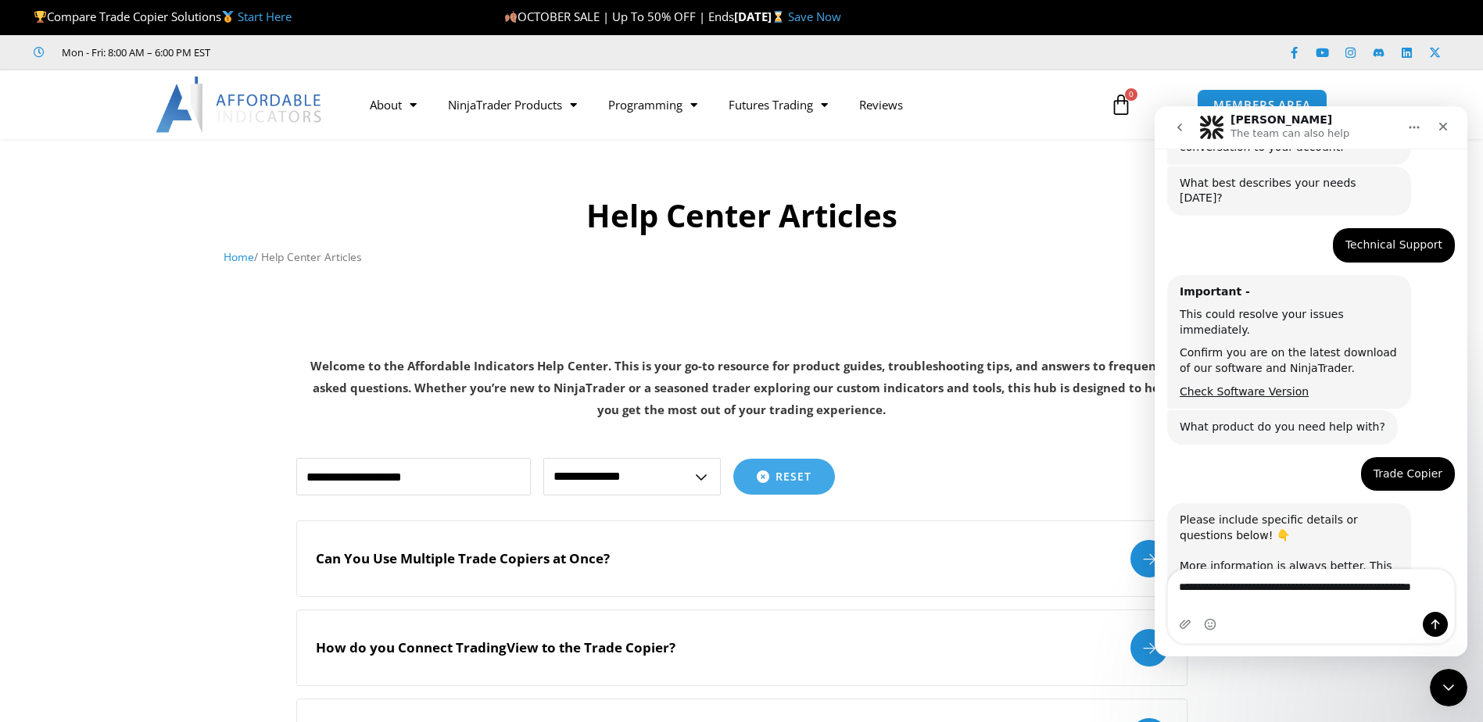
scroll to position [330, 0]
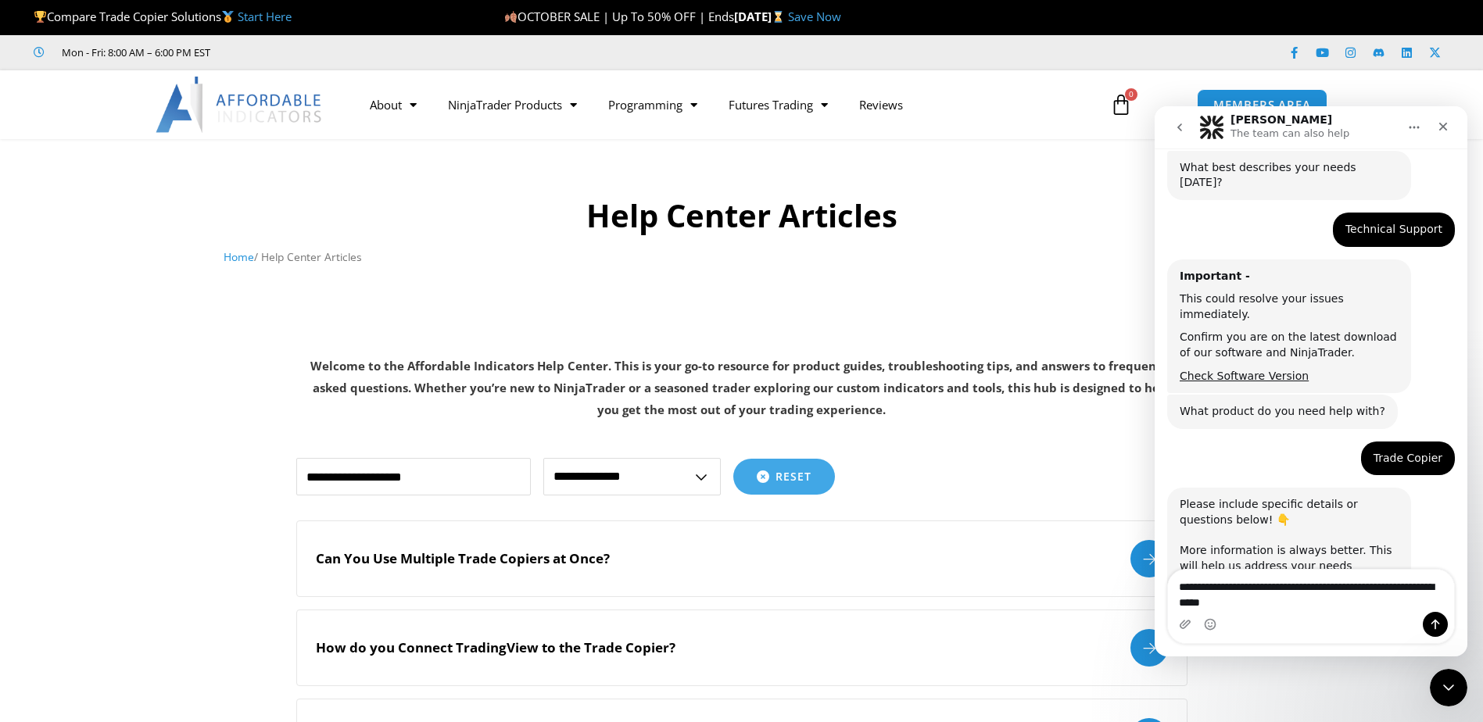
type textarea "**********"
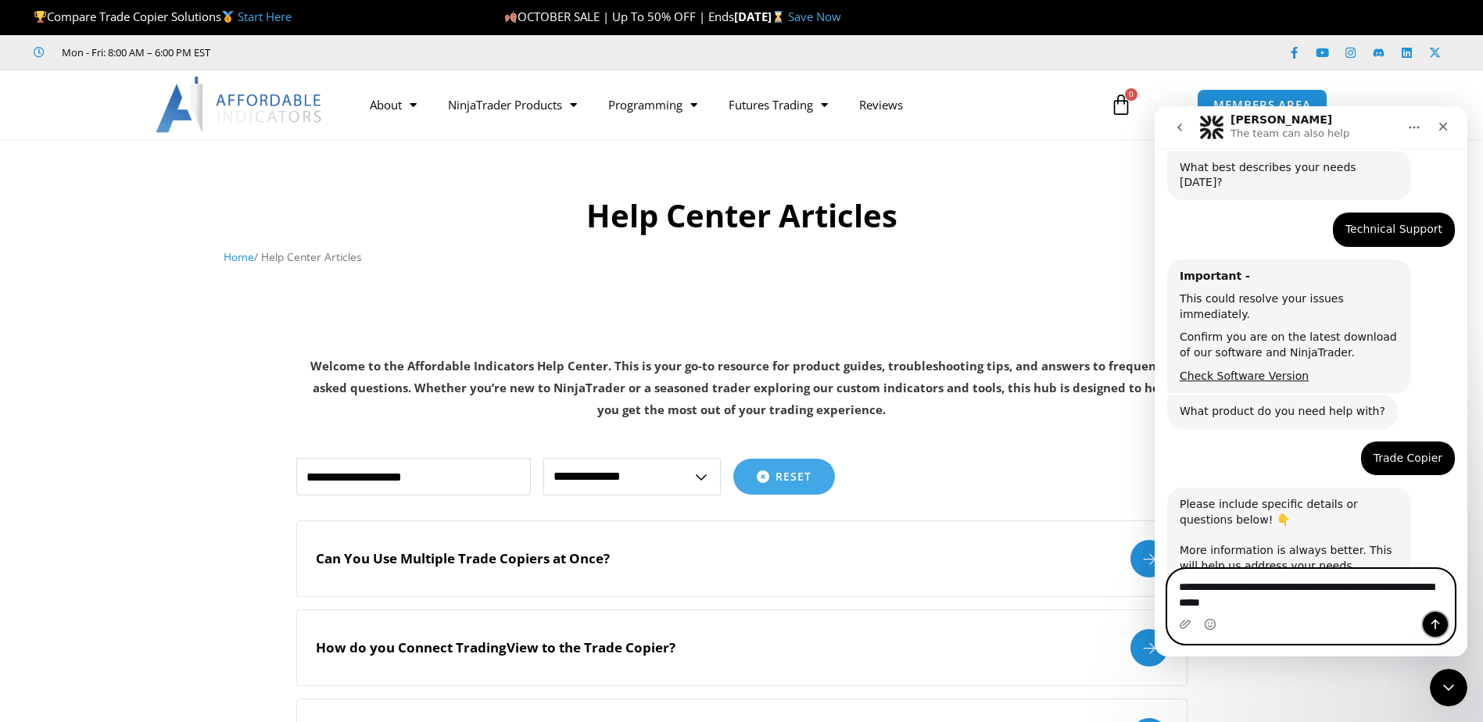
click at [1431, 621] on icon "Send a message…" at bounding box center [1435, 624] width 13 height 13
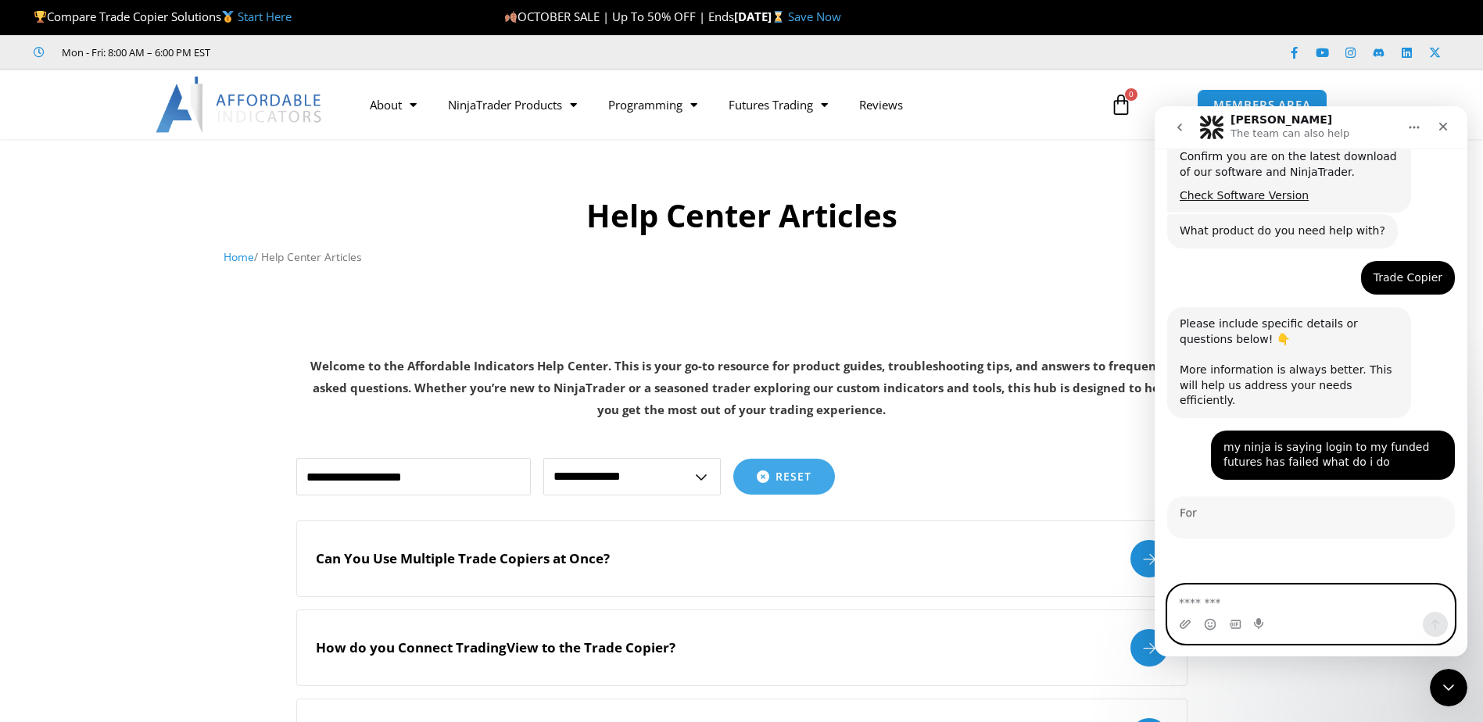
scroll to position [735, 0]
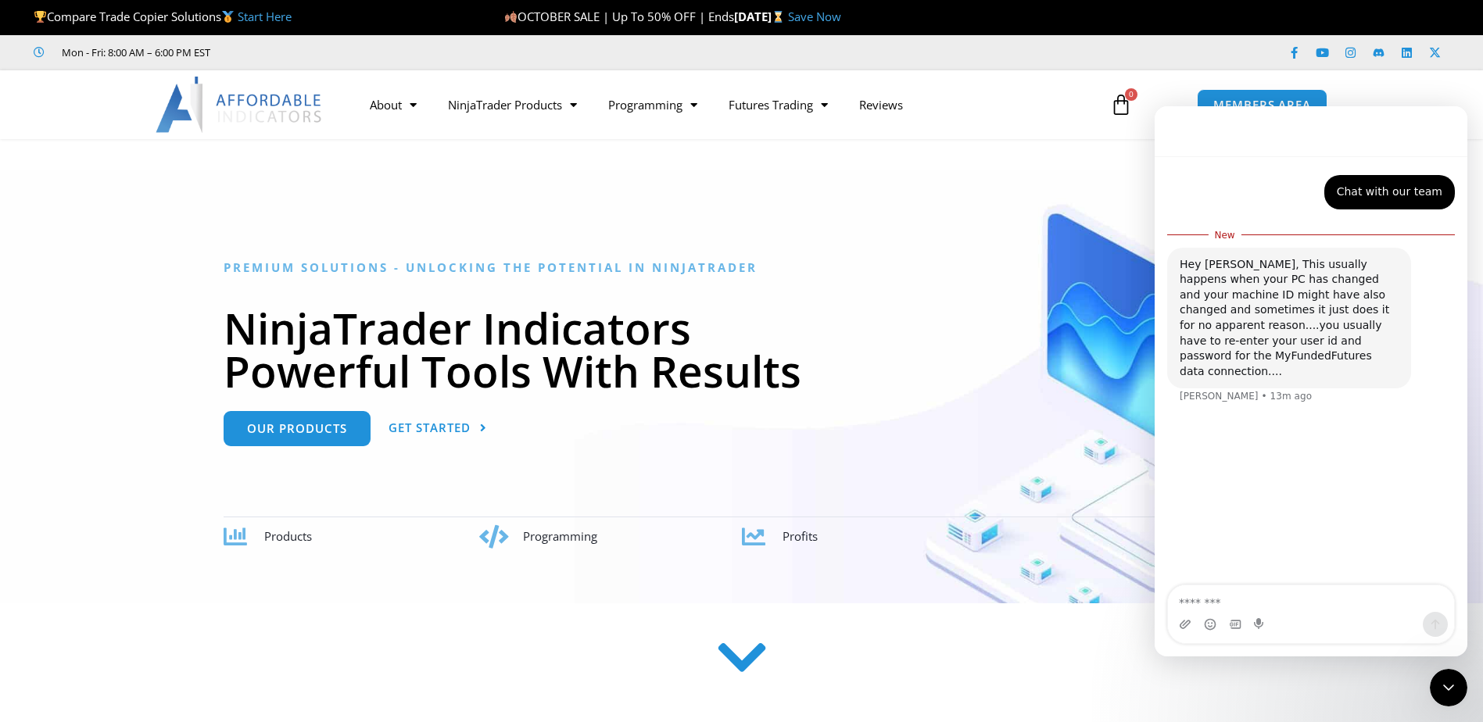
scroll to position [2, 0]
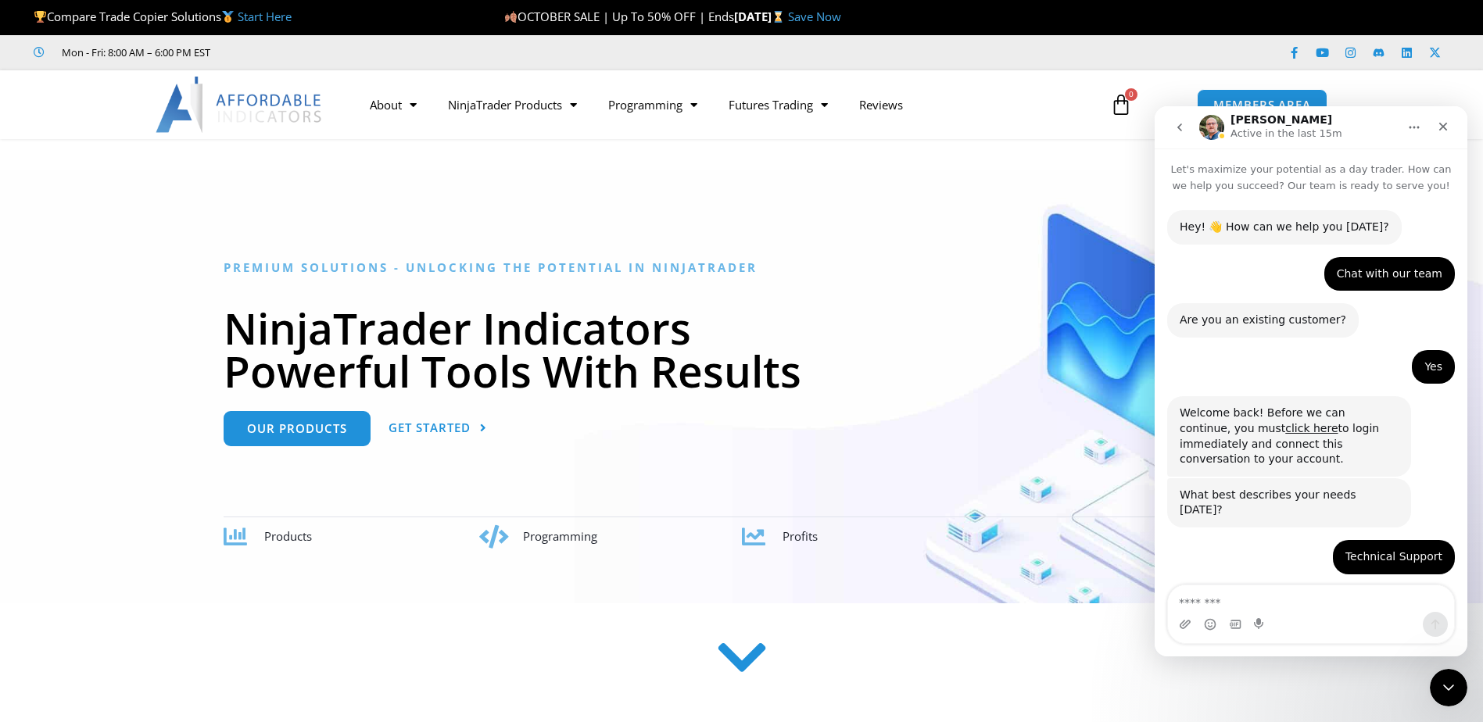
click at [1237, 603] on textarea "Message…" at bounding box center [1311, 598] width 286 height 27
type textarea "**********"
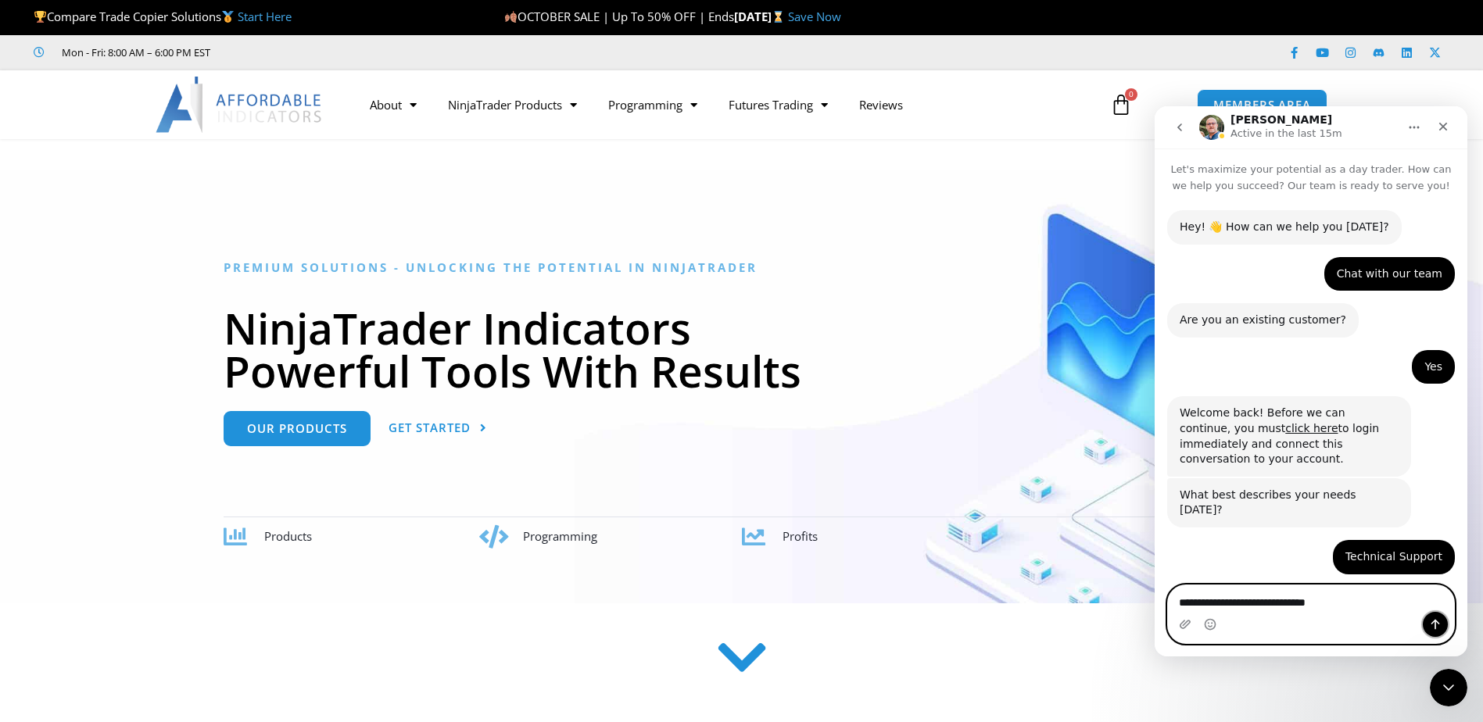
click at [1438, 625] on icon "Send a message…" at bounding box center [1435, 624] width 13 height 13
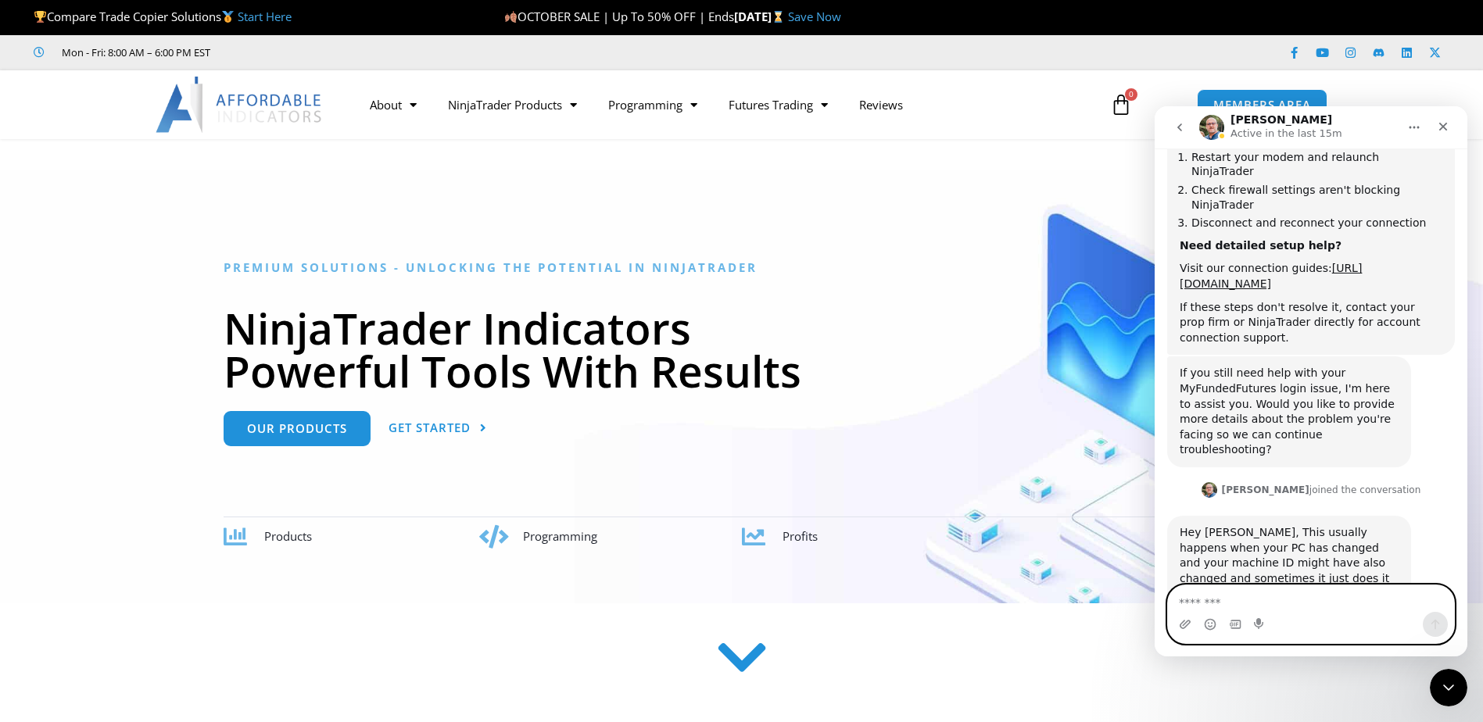
scroll to position [1016, 0]
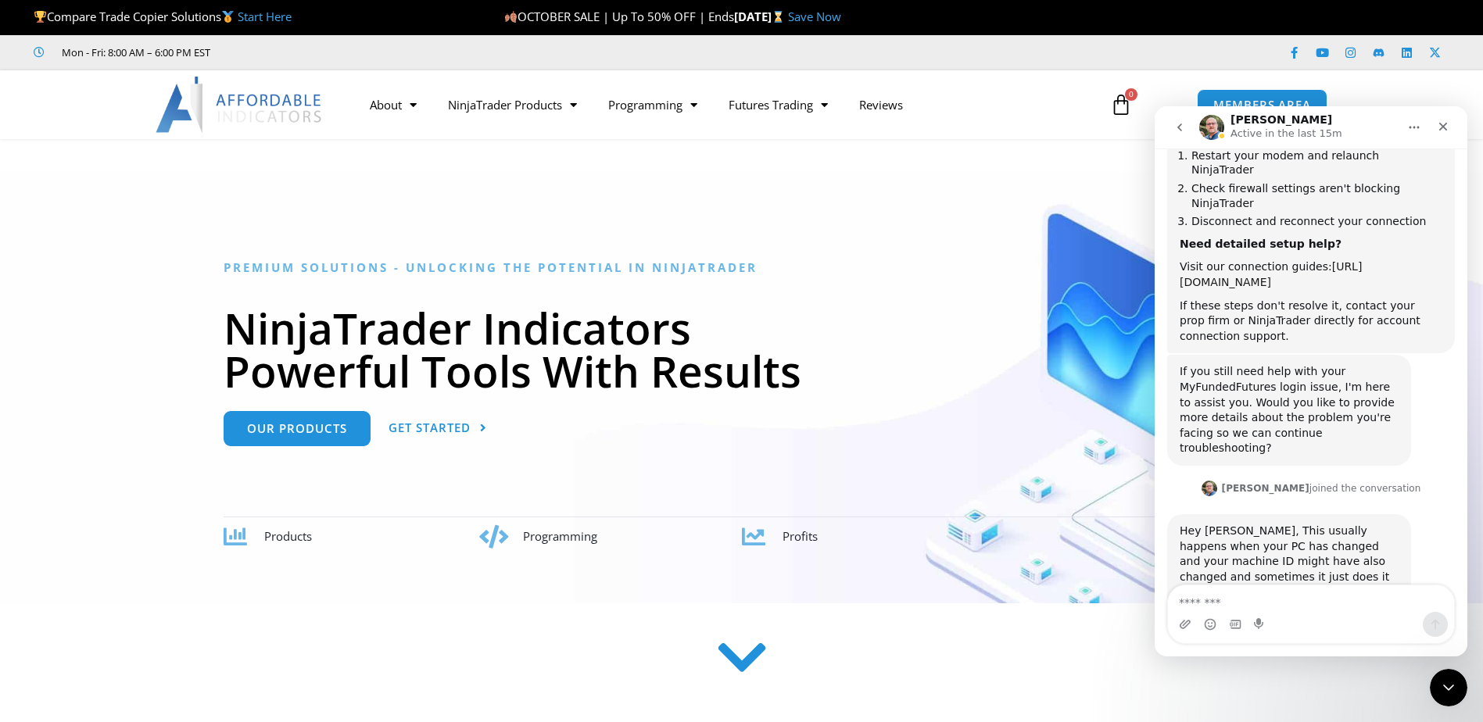
click at [1305, 260] on link "[URL][DOMAIN_NAME]" at bounding box center [1271, 274] width 182 height 28
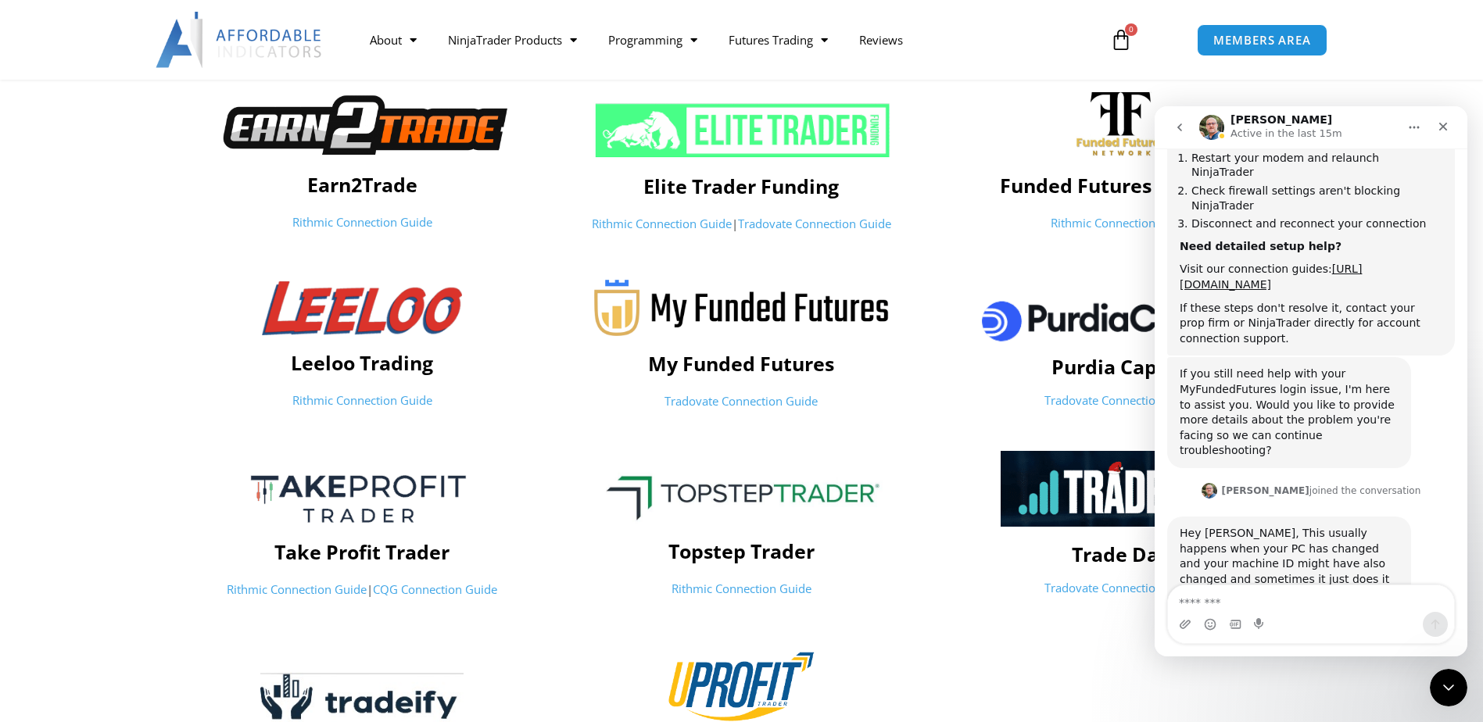
scroll to position [547, 0]
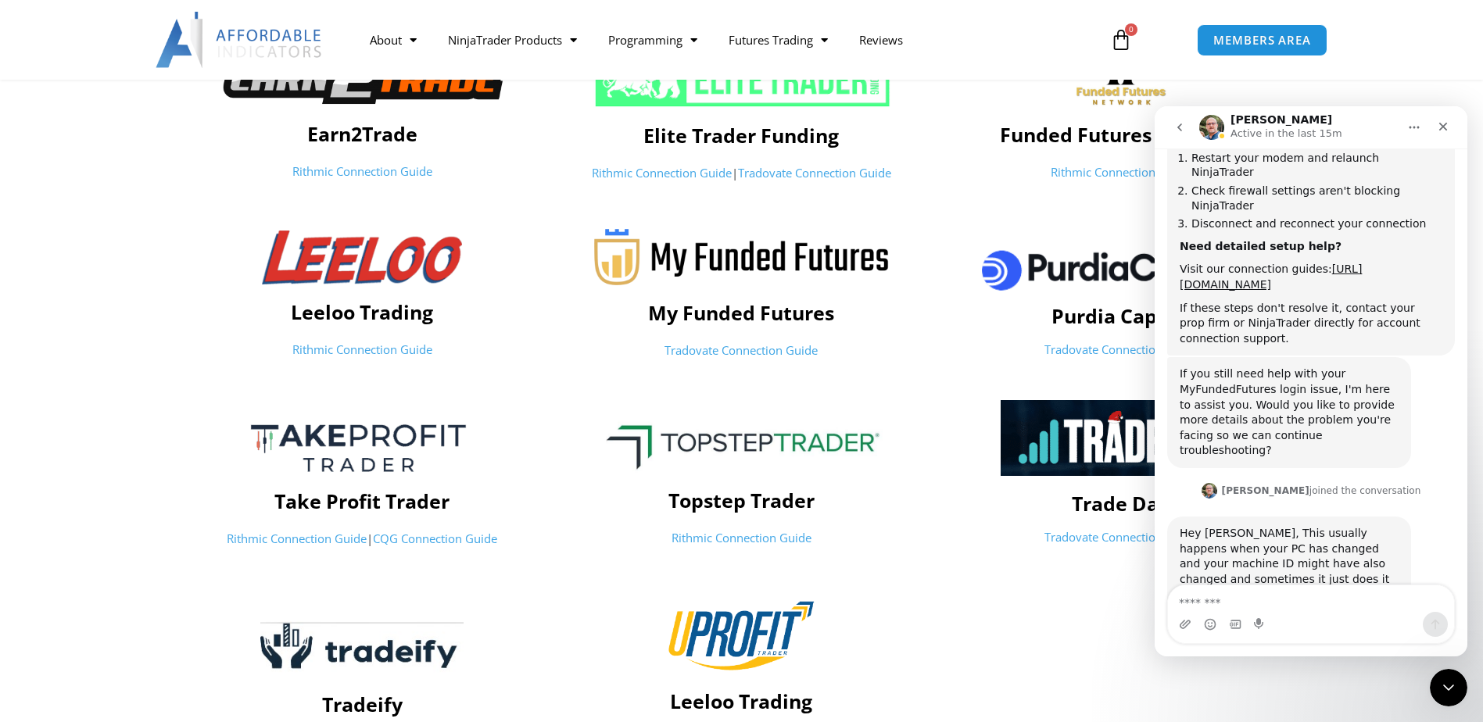
click at [722, 348] on link "Tradovate Connection Guide" at bounding box center [740, 350] width 153 height 16
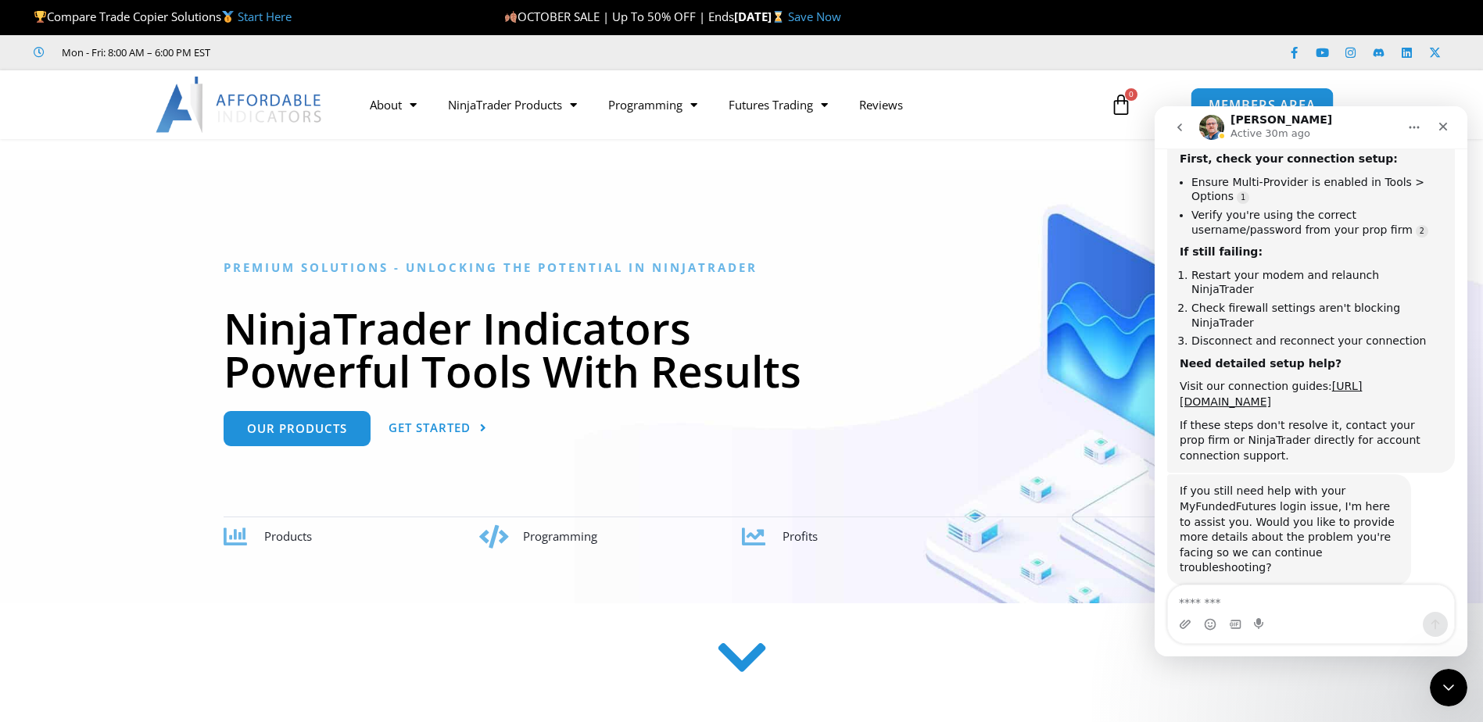
scroll to position [1016, 0]
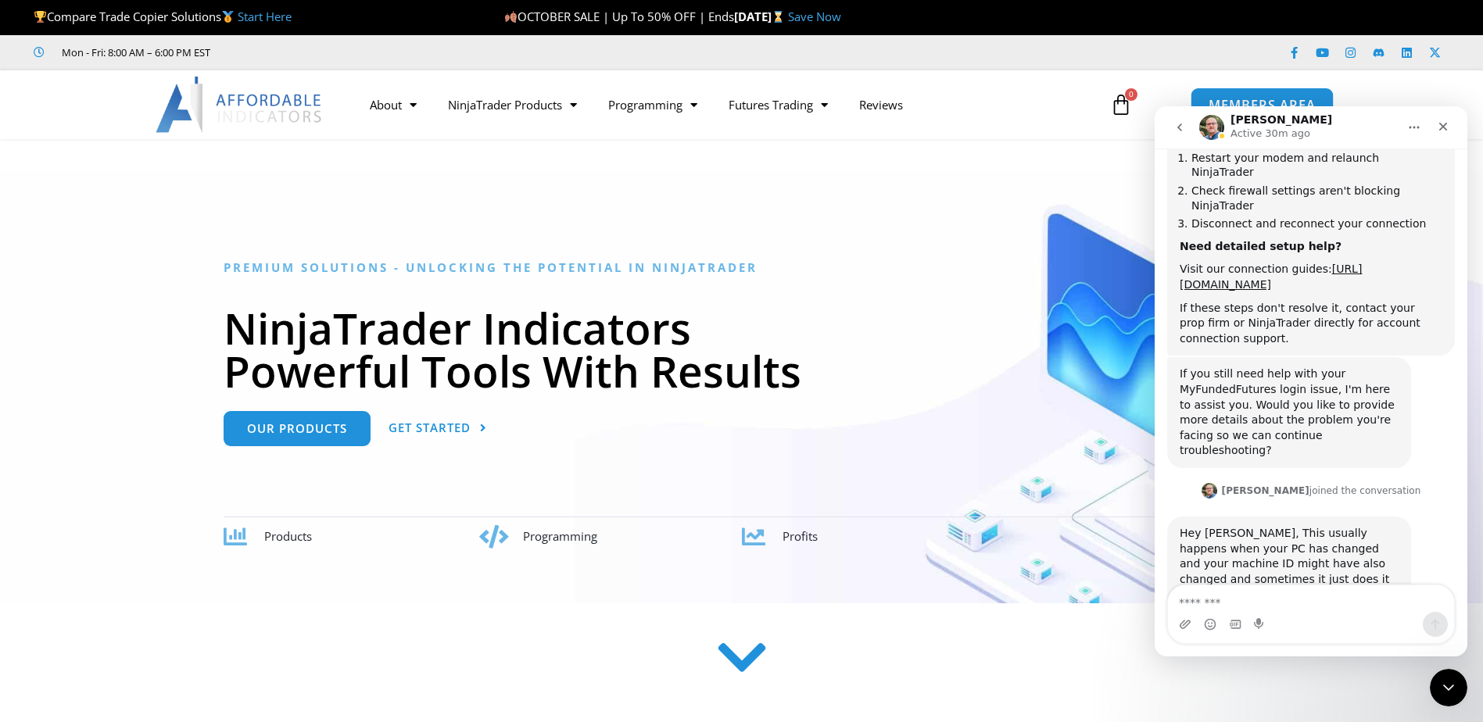
click at [1258, 100] on span "MEMBERS AREA" at bounding box center [1261, 104] width 107 height 13
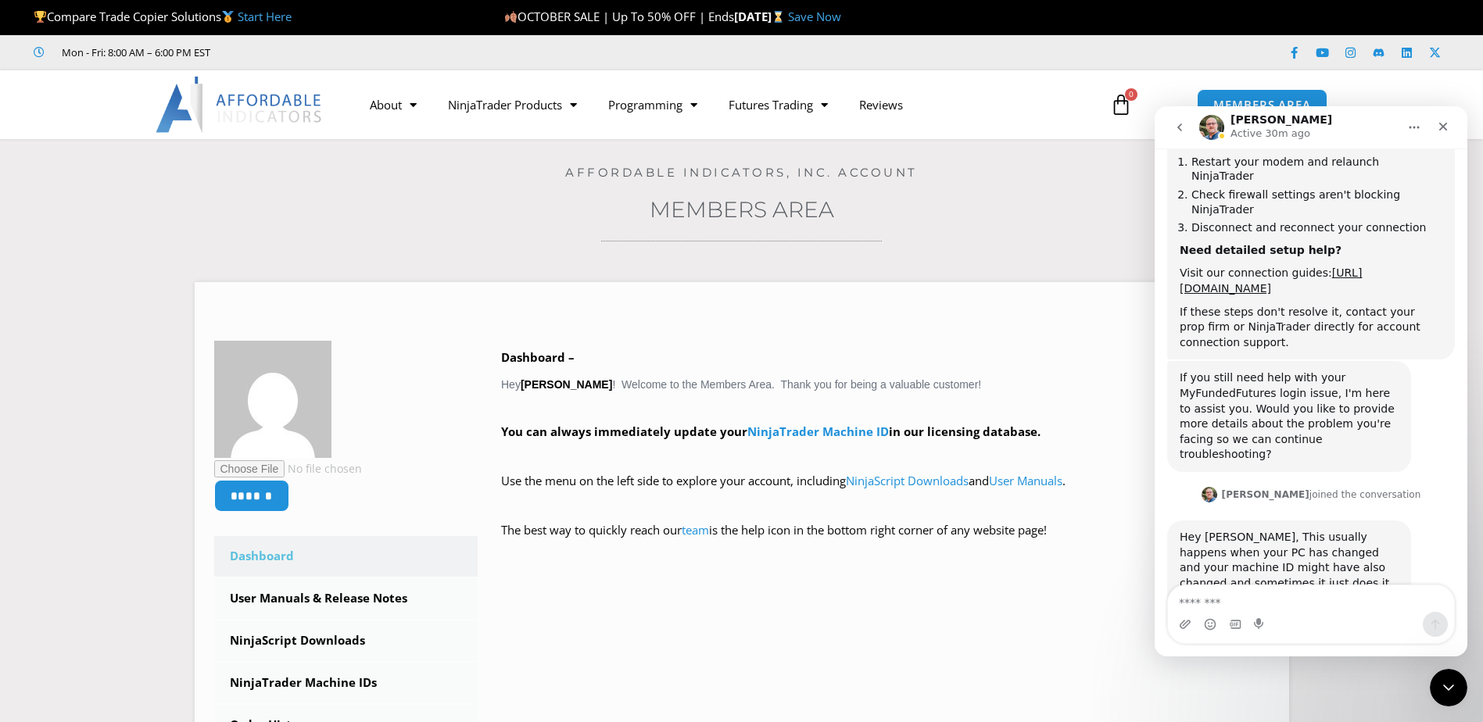
scroll to position [1016, 0]
click at [1445, 130] on icon "Close" at bounding box center [1443, 127] width 9 height 9
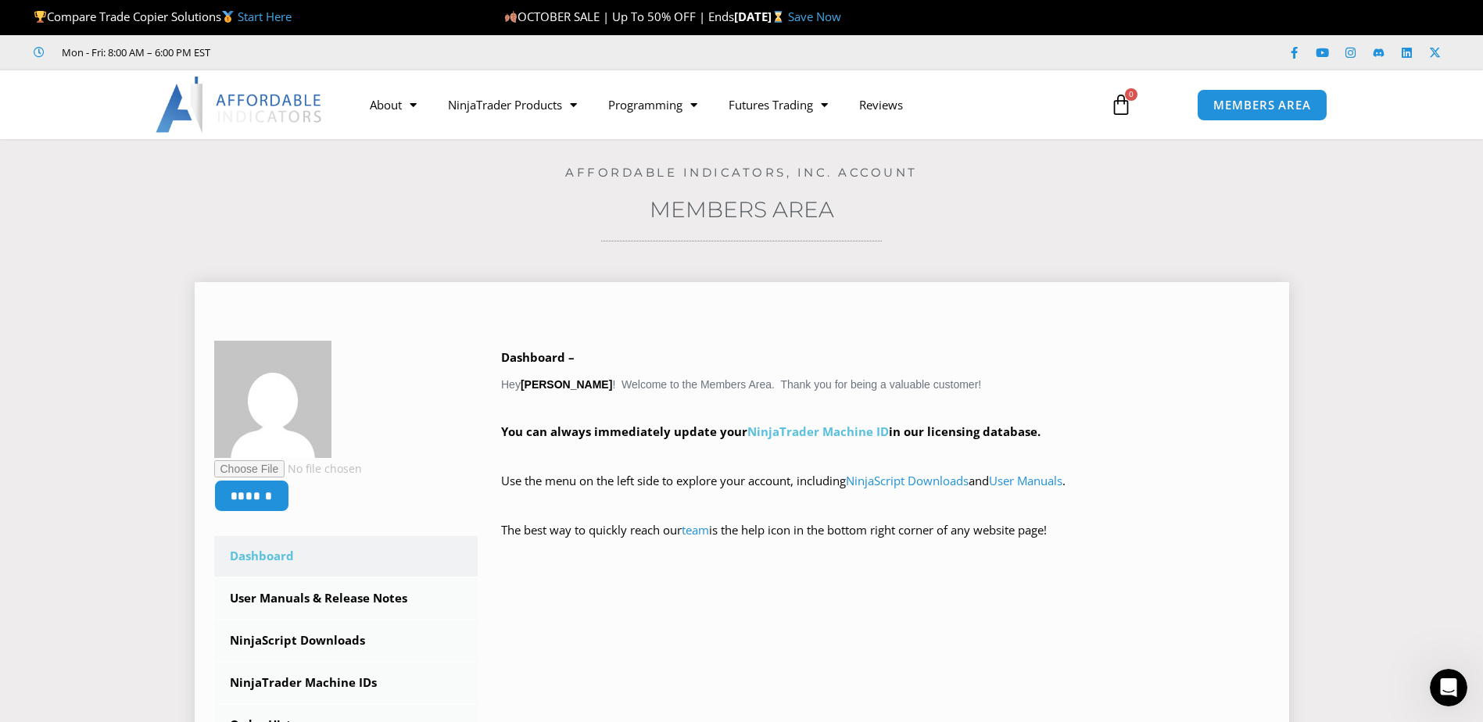
click at [825, 427] on link "NinjaTrader Machine ID" at bounding box center [817, 432] width 141 height 16
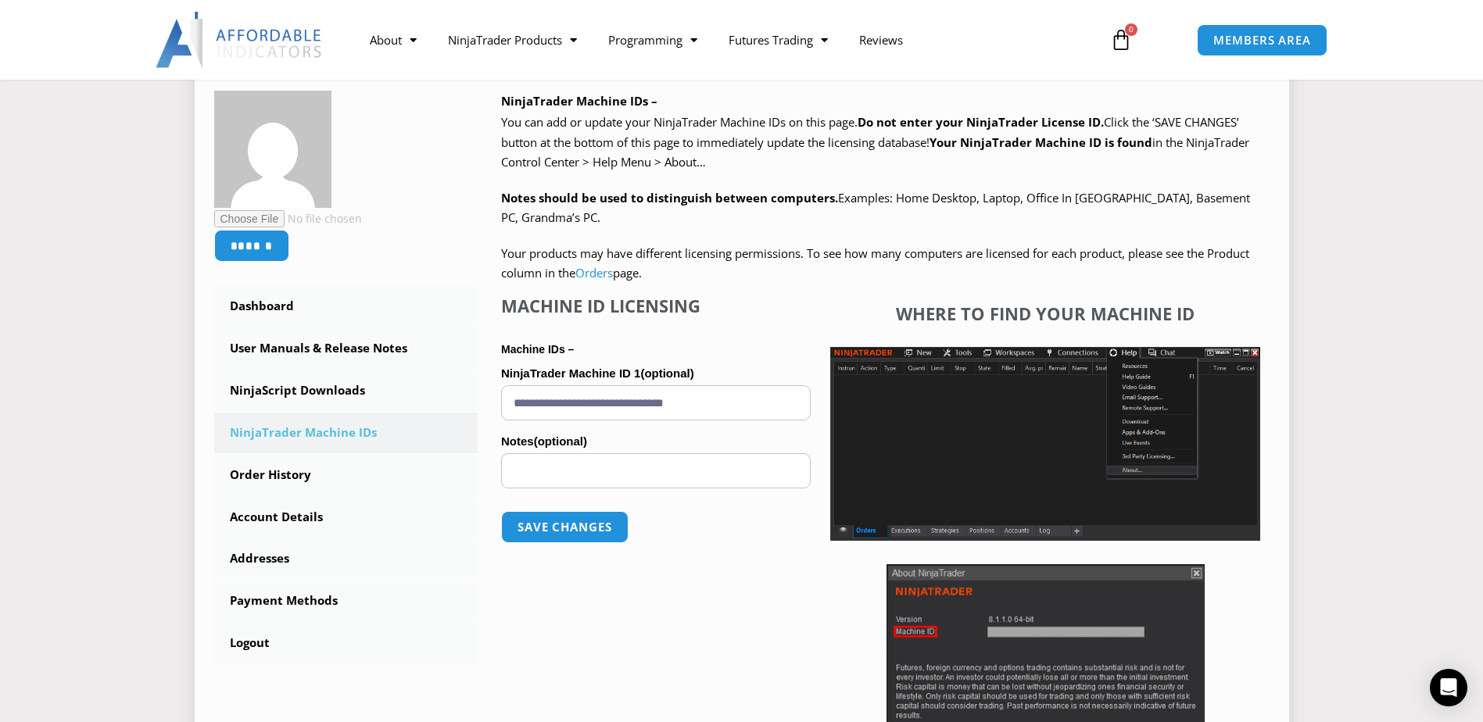
scroll to position [156, 0]
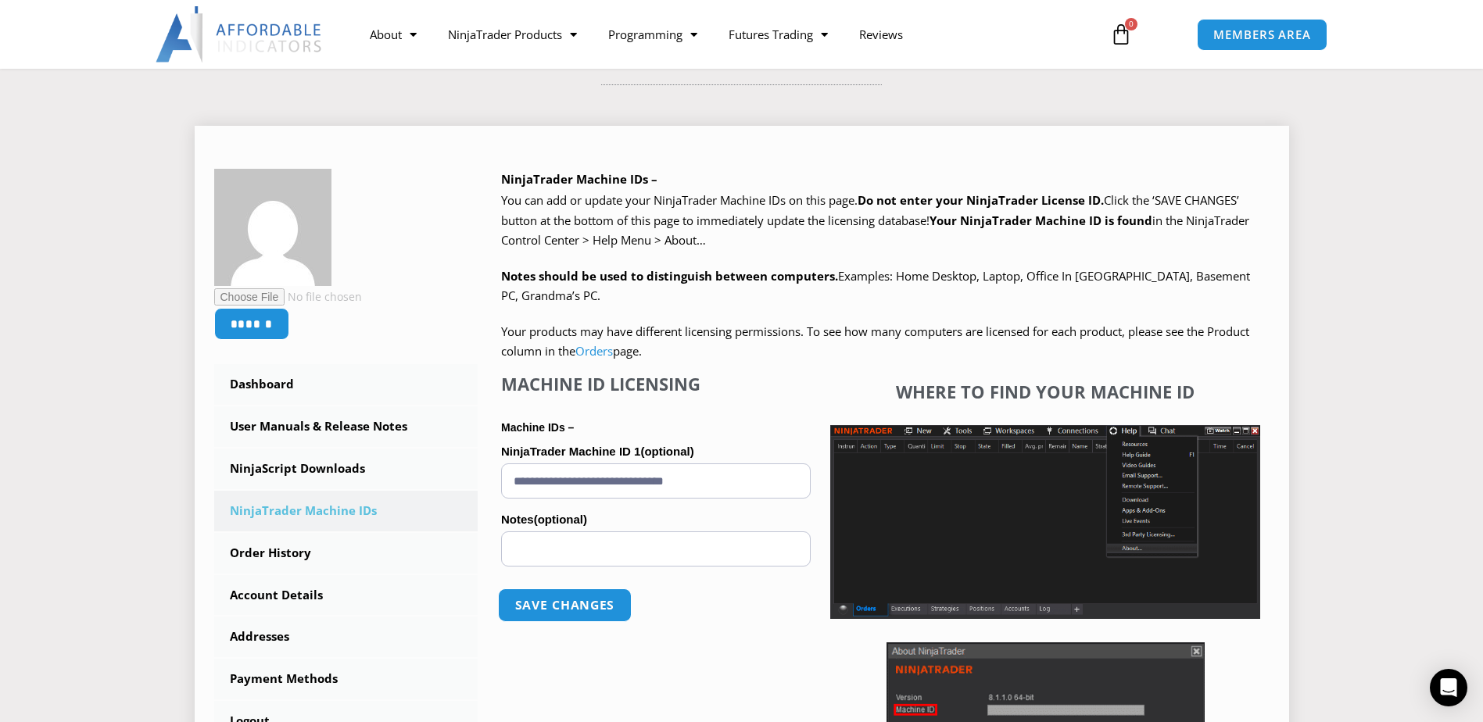
click at [583, 604] on button "Save changes" at bounding box center [565, 606] width 134 height 34
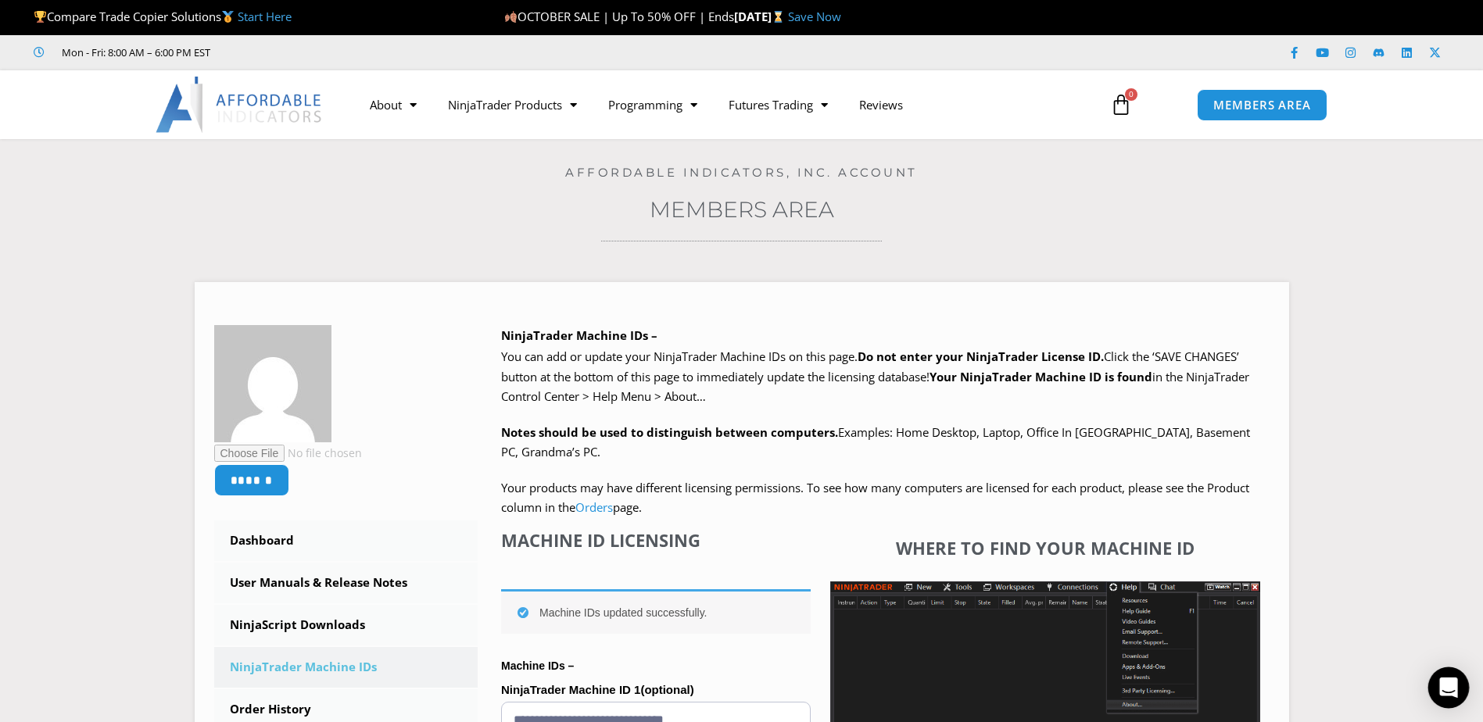
click at [1457, 698] on div "Open Intercom Messenger" at bounding box center [1448, 688] width 41 height 41
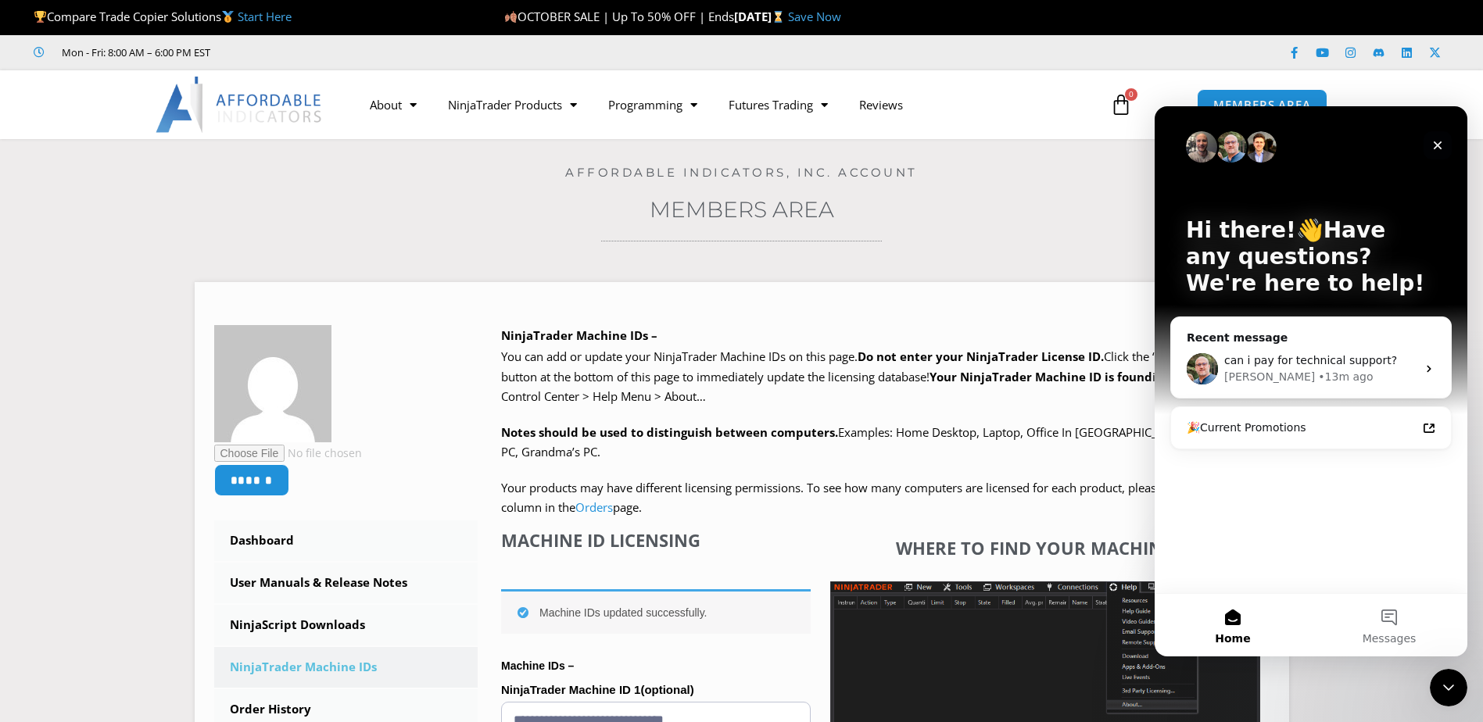
click at [1442, 138] on div "Close" at bounding box center [1437, 145] width 28 height 28
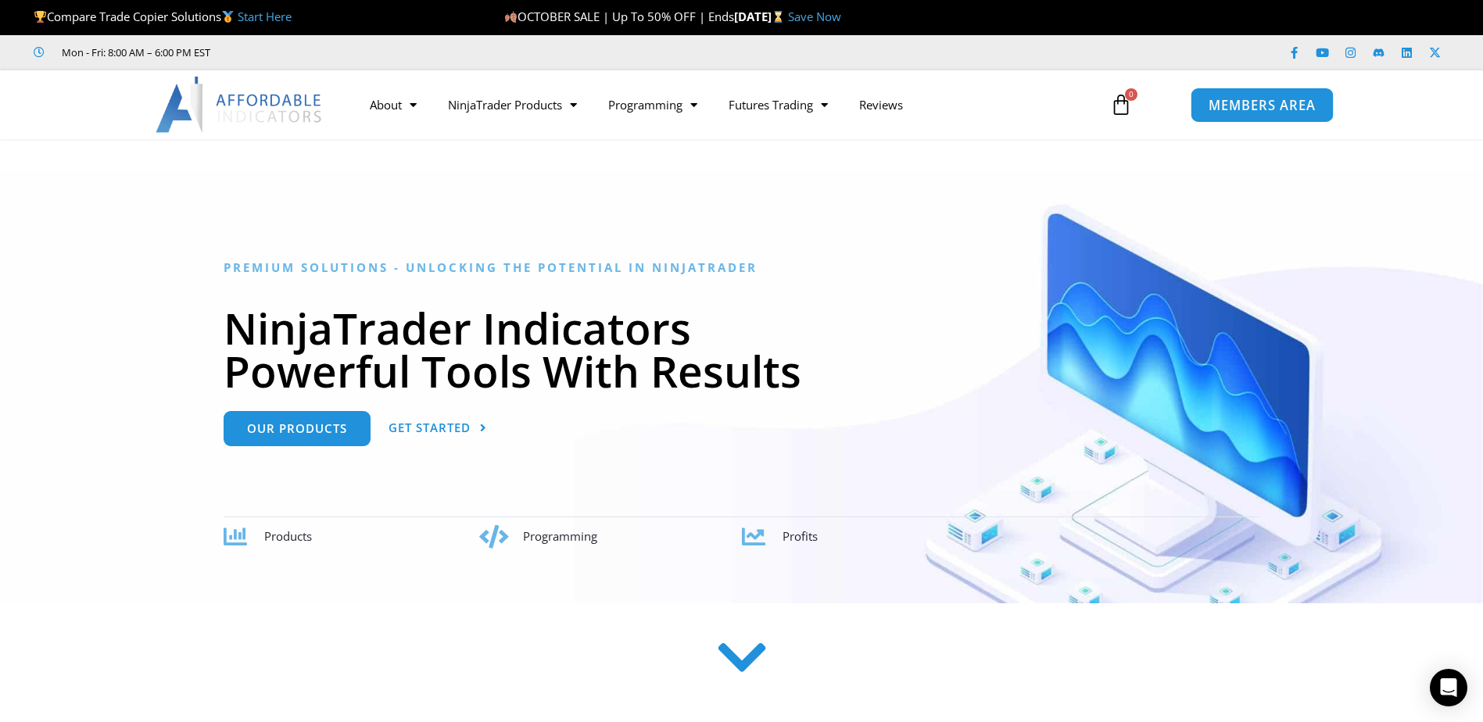
click at [1241, 109] on span "MEMBERS AREA" at bounding box center [1261, 104] width 107 height 13
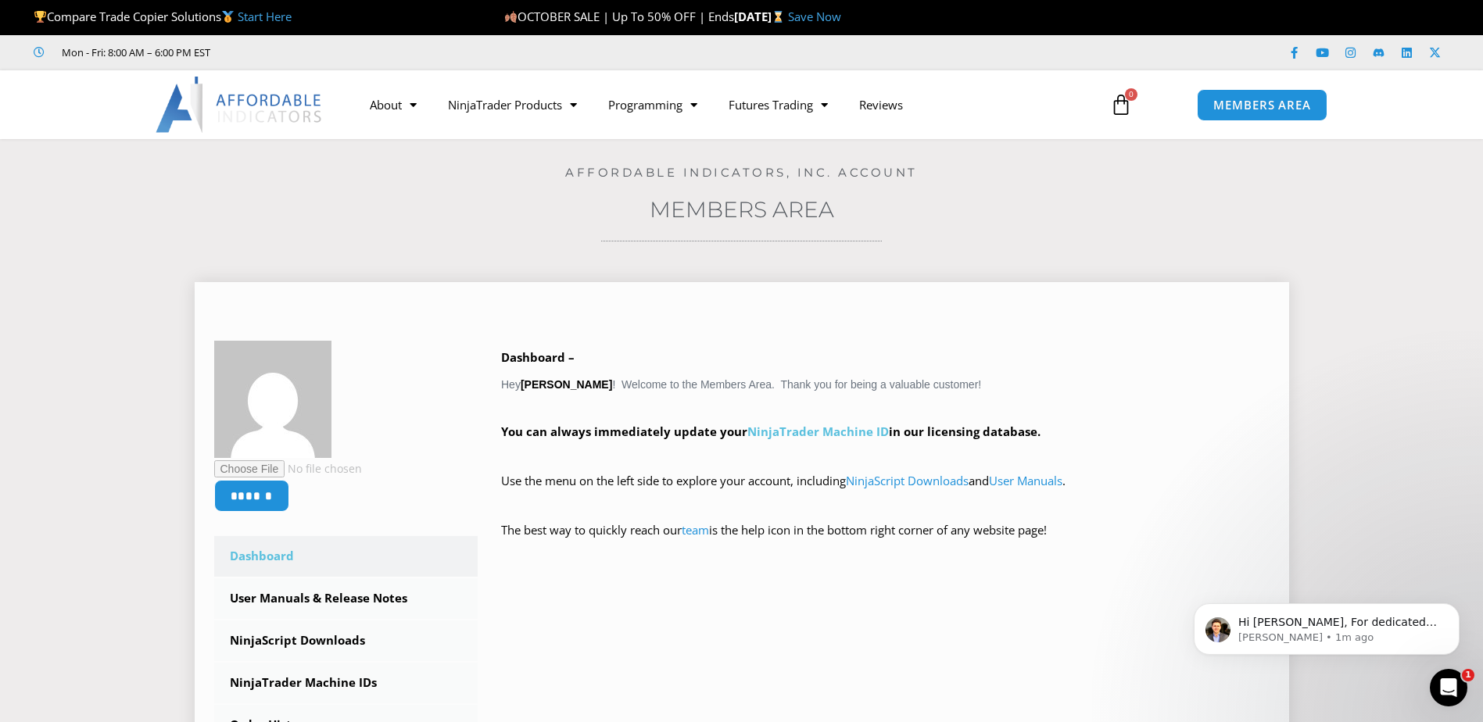
click at [802, 431] on link "NinjaTrader Machine ID" at bounding box center [817, 432] width 141 height 16
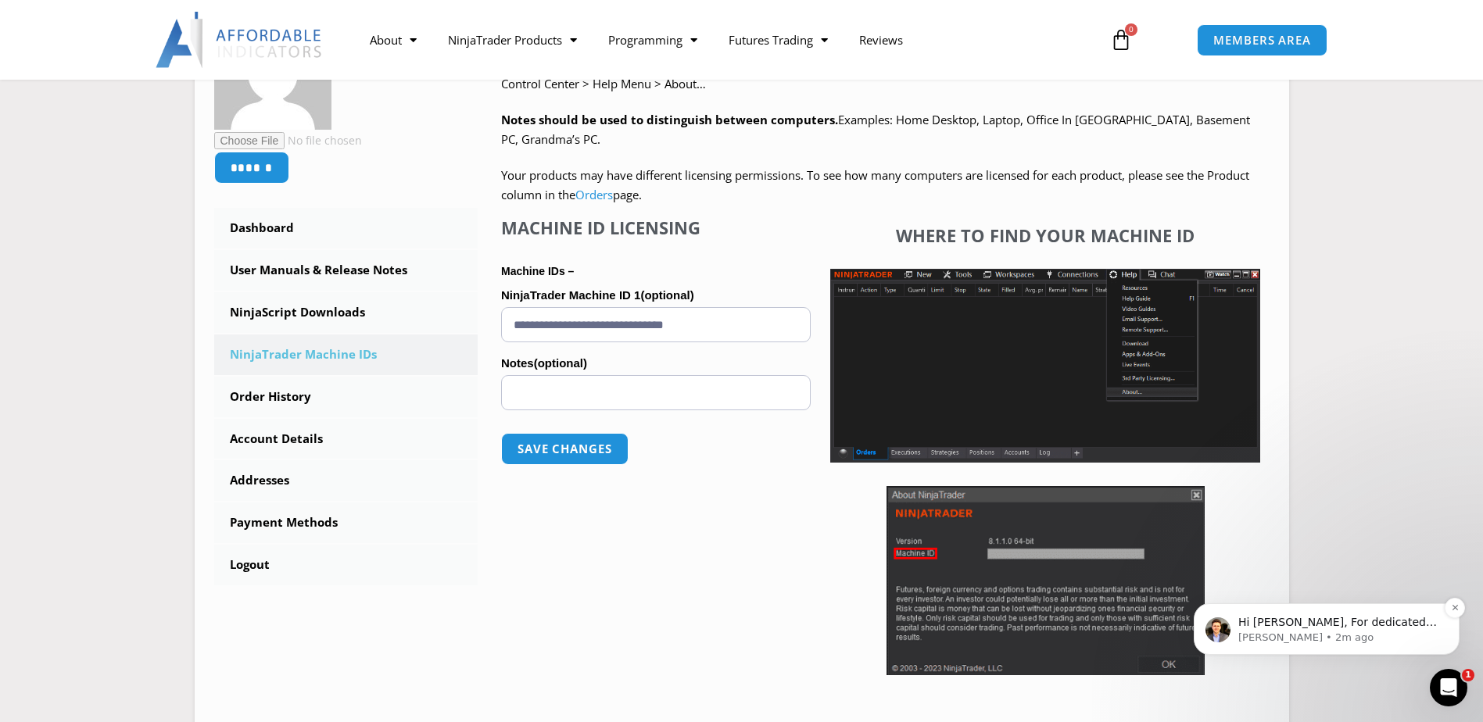
click at [1257, 618] on span "Hi [PERSON_NAME], For dedicated, one-on-one assistance, you can schedule a prem…" at bounding box center [1337, 653] width 199 height 75
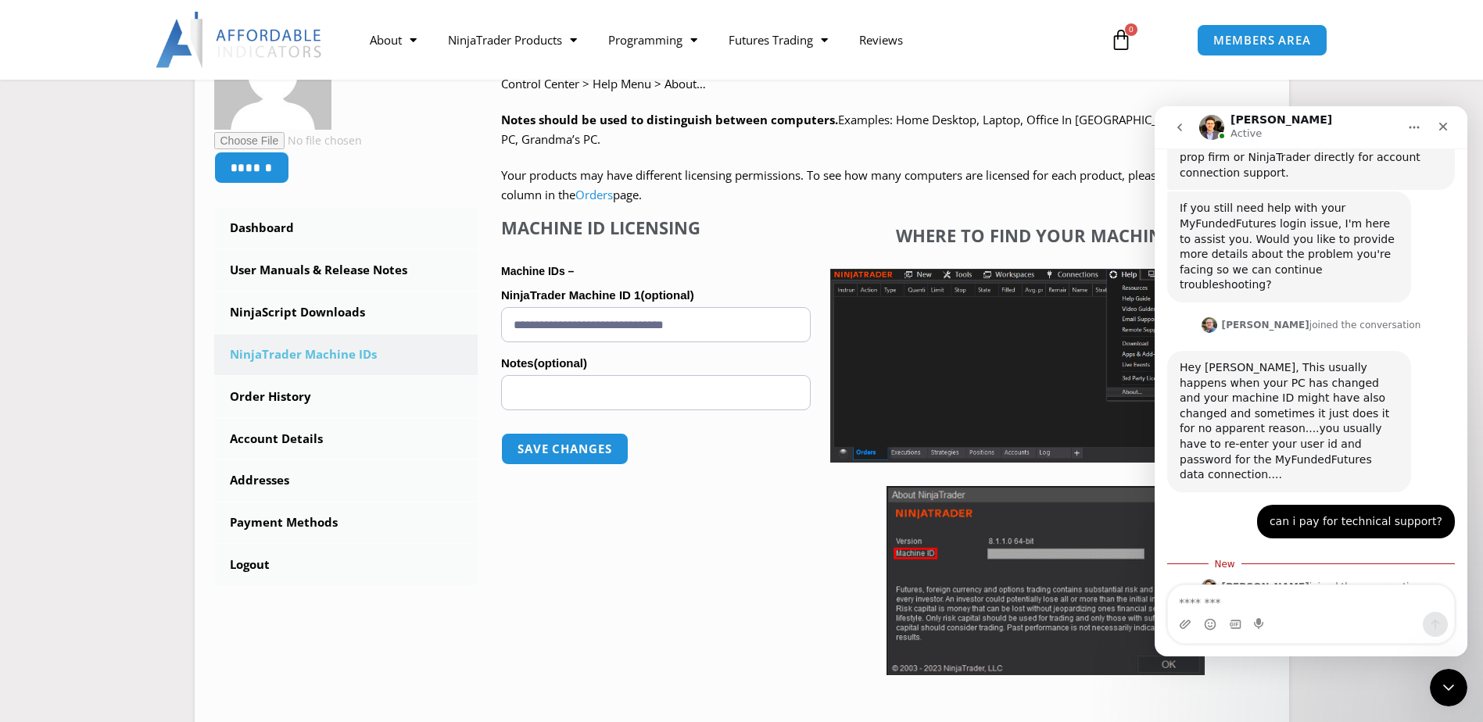
scroll to position [1194, 0]
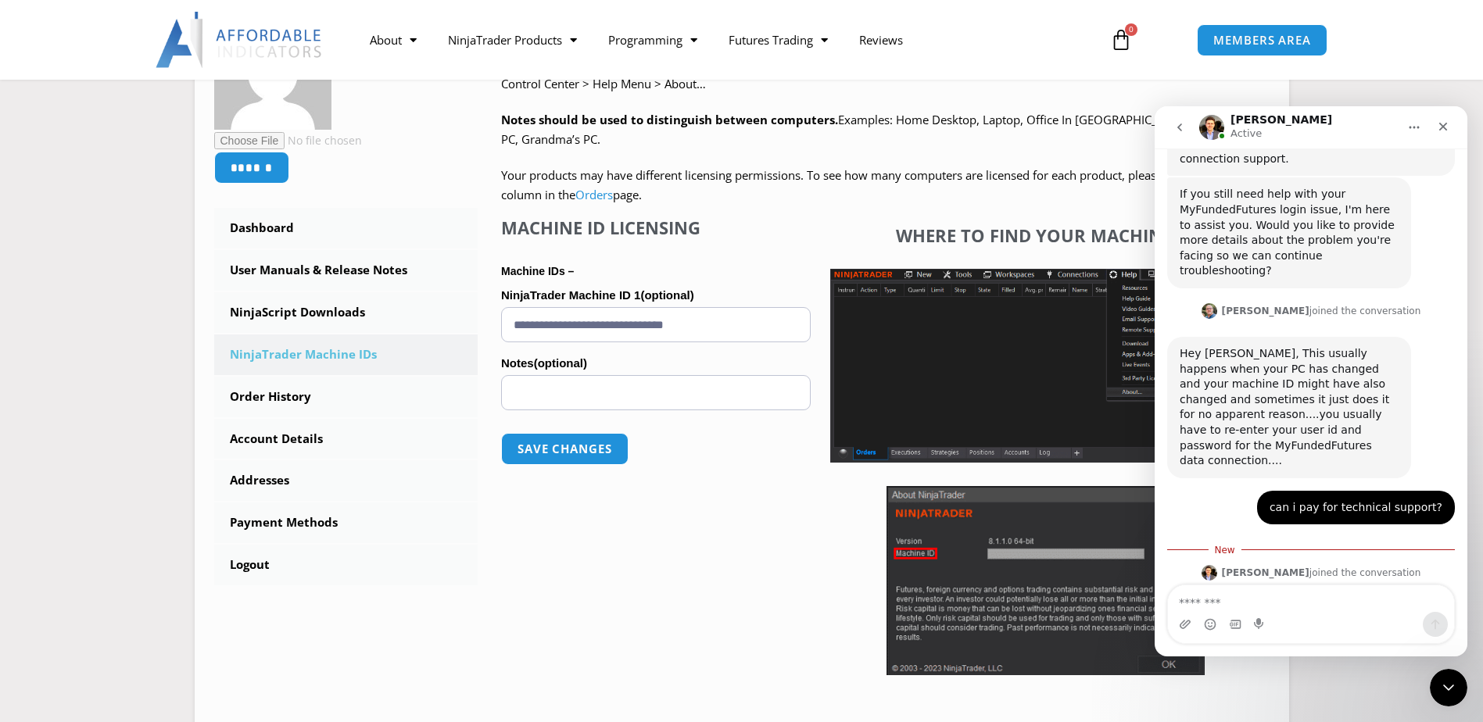
click at [1302, 679] on link "https://calendly.com/affordableindicators" at bounding box center [1241, 685] width 122 height 13
click at [1441, 131] on icon "Close" at bounding box center [1443, 126] width 13 height 13
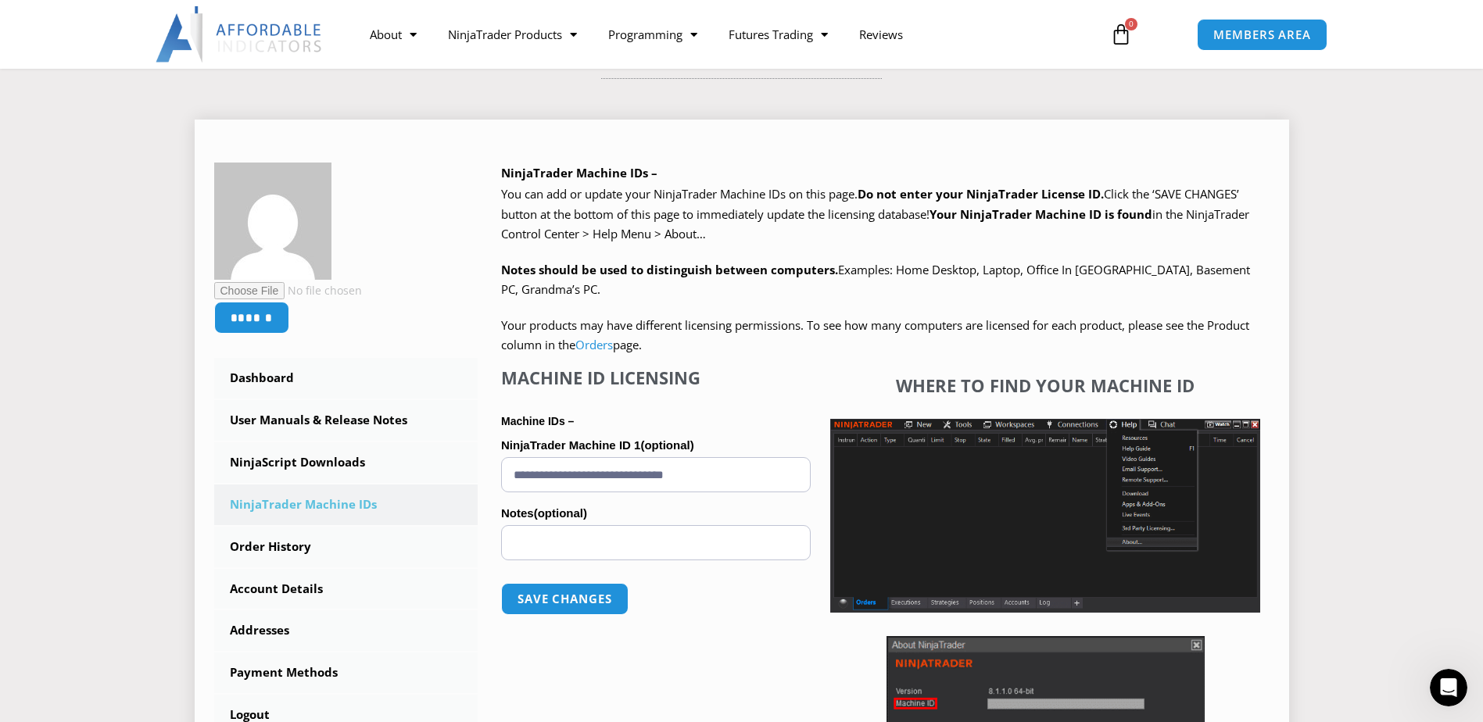
scroll to position [156, 0]
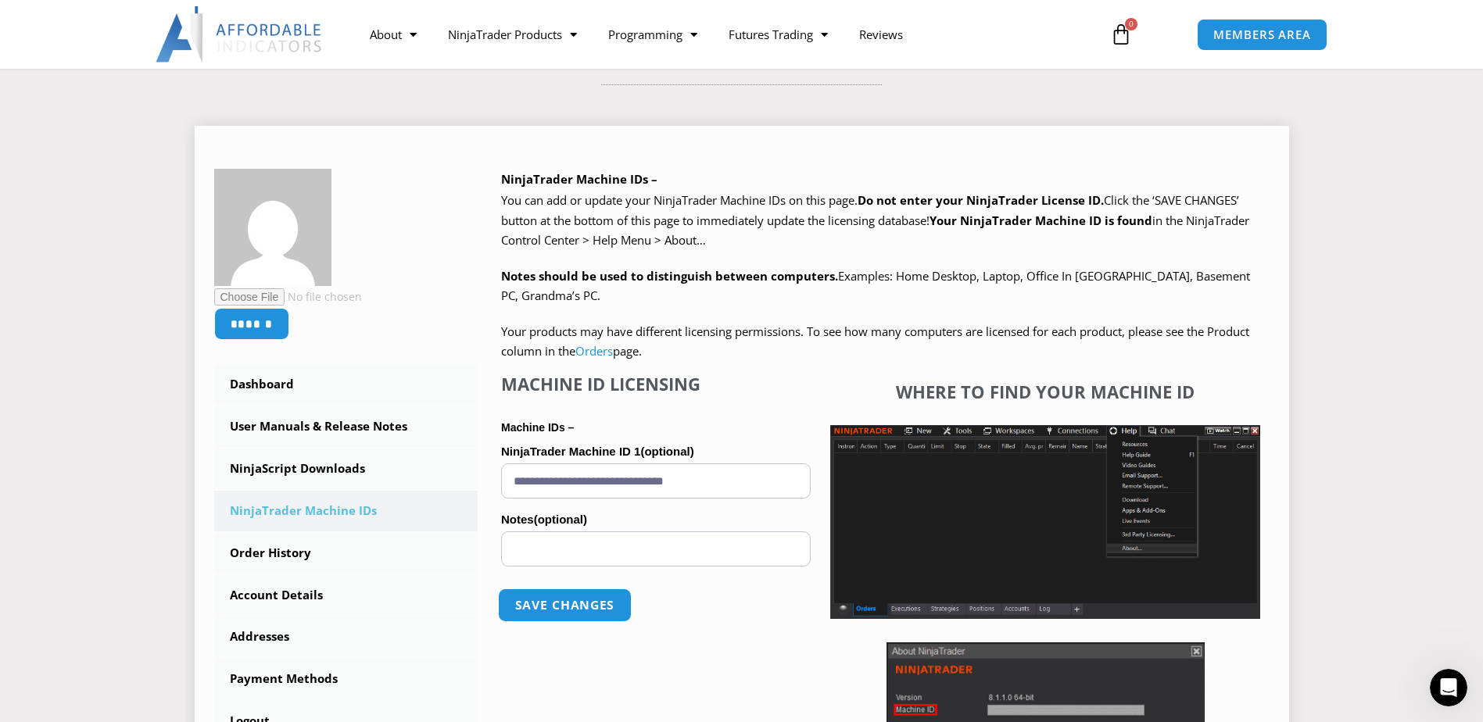
click at [568, 607] on button "Save changes" at bounding box center [565, 606] width 134 height 34
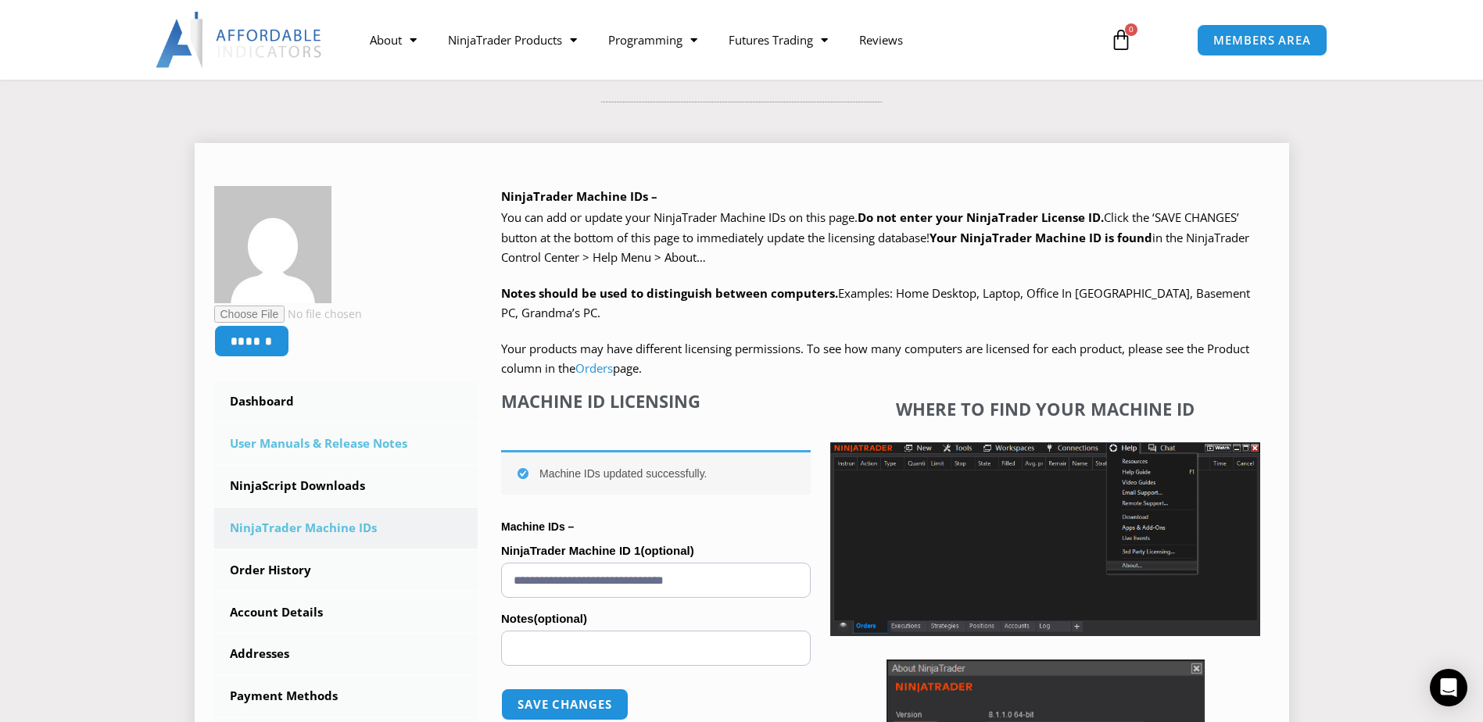
scroll to position [235, 0]
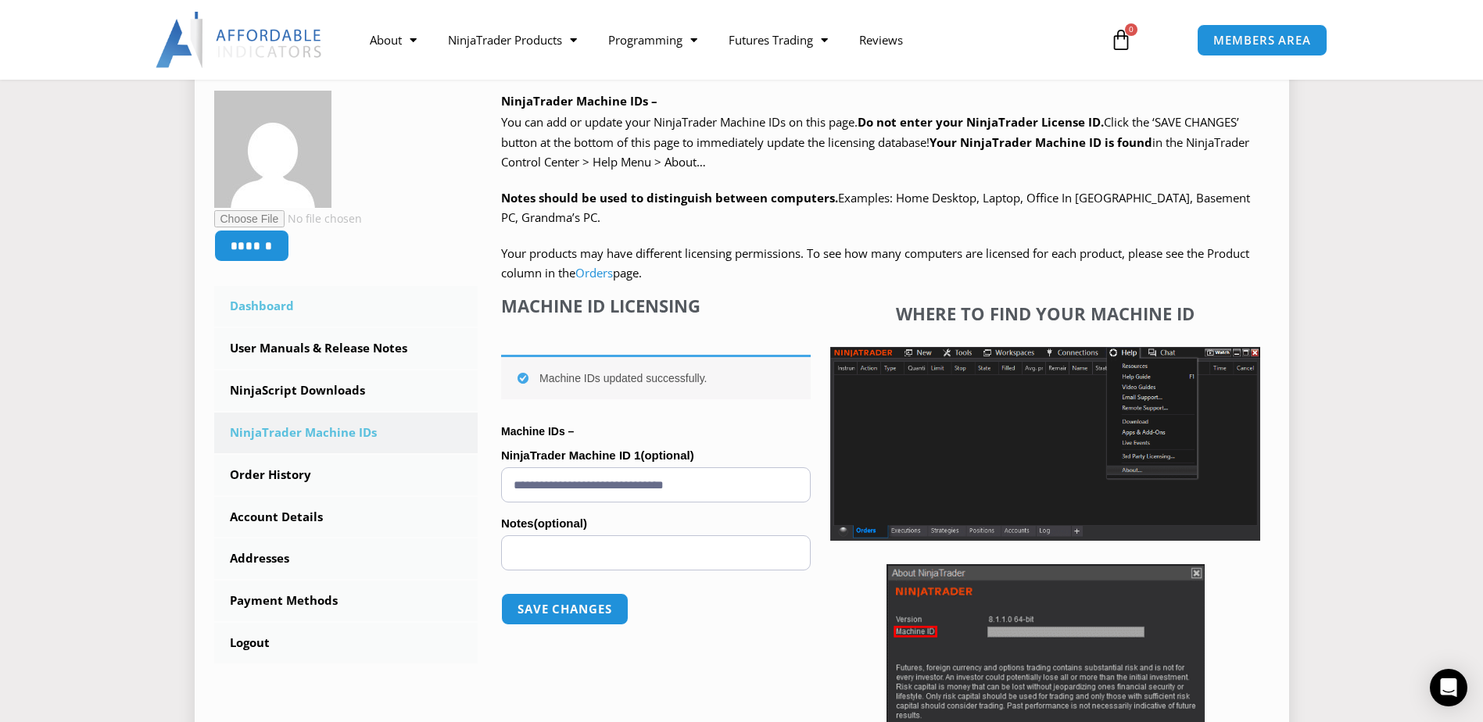
click at [267, 310] on link "Dashboard" at bounding box center [346, 306] width 264 height 41
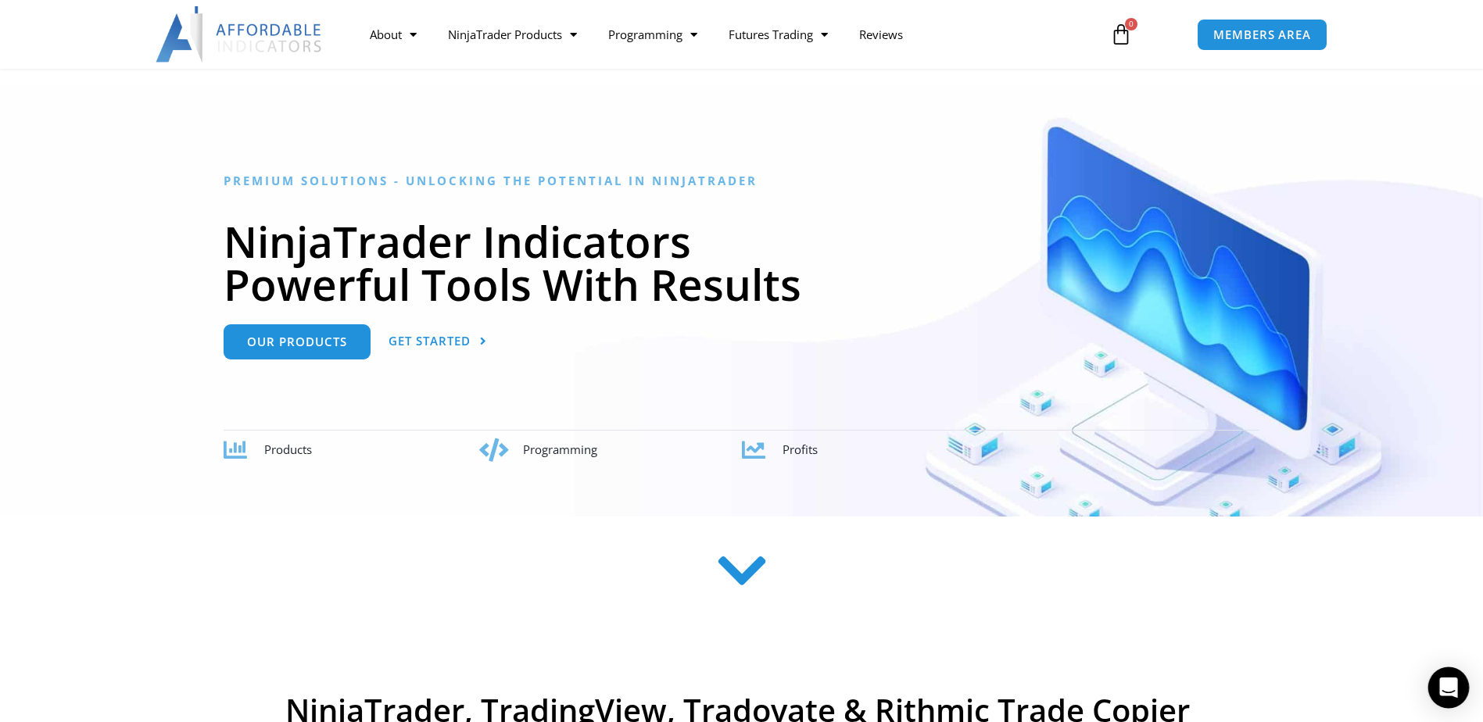
scroll to position [78, 0]
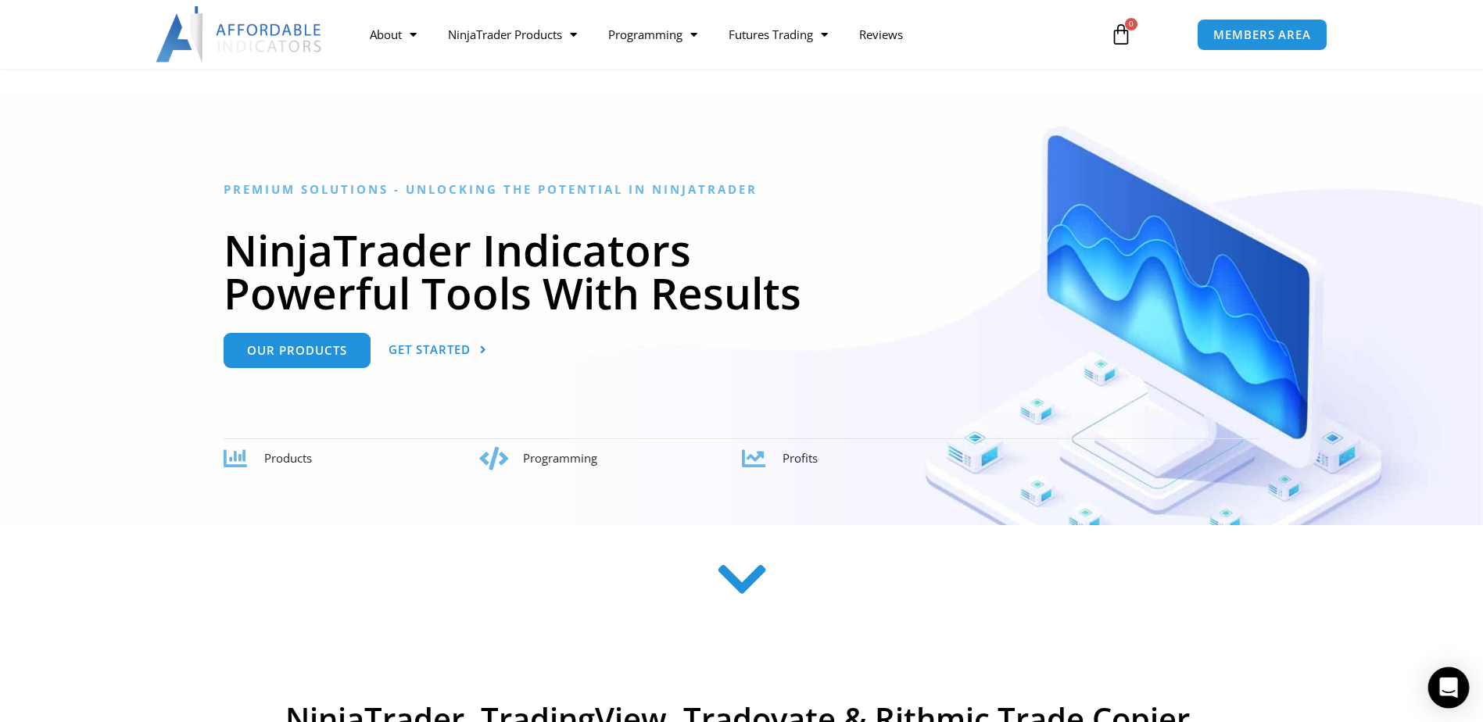
click at [1452, 693] on icon "Open Intercom Messenger" at bounding box center [1448, 688] width 20 height 20
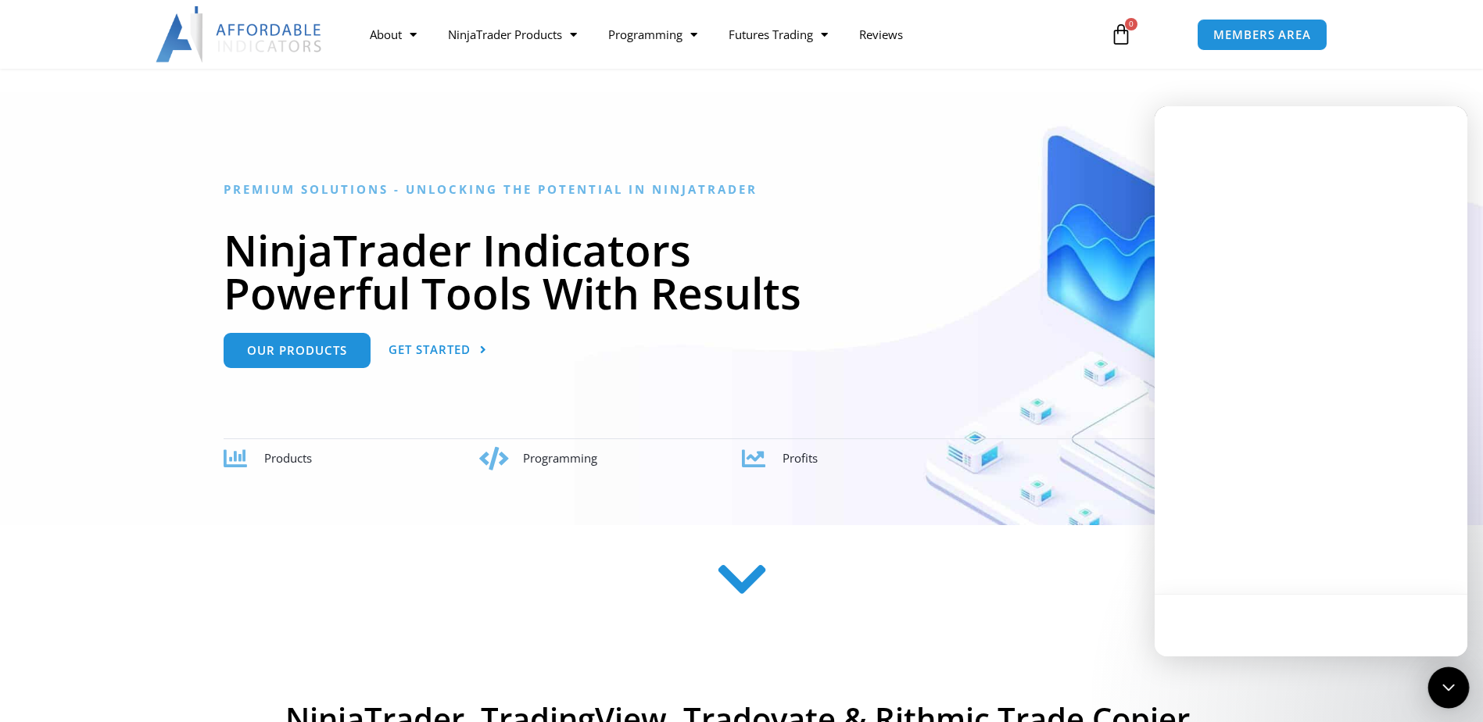
scroll to position [0, 0]
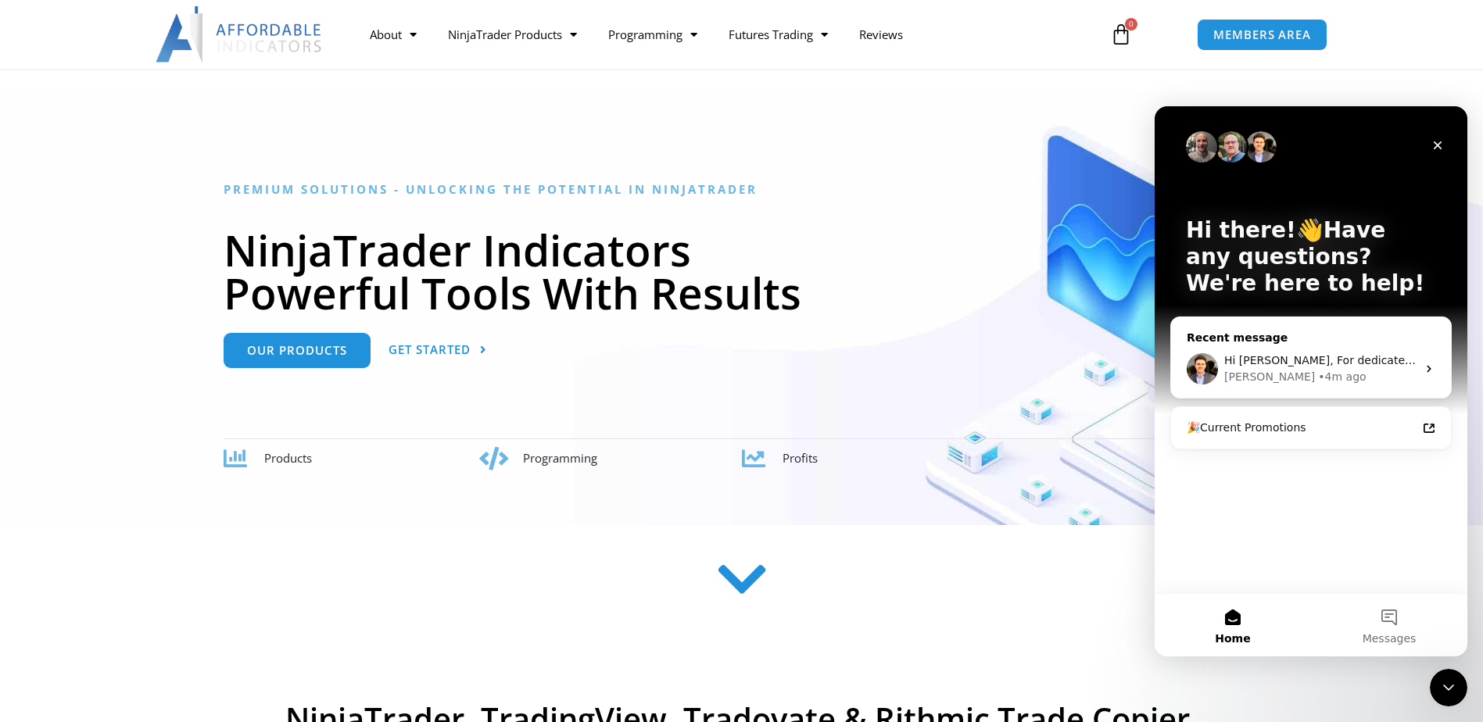
click at [1319, 374] on div "[PERSON_NAME] • 4m ago" at bounding box center [1320, 377] width 192 height 16
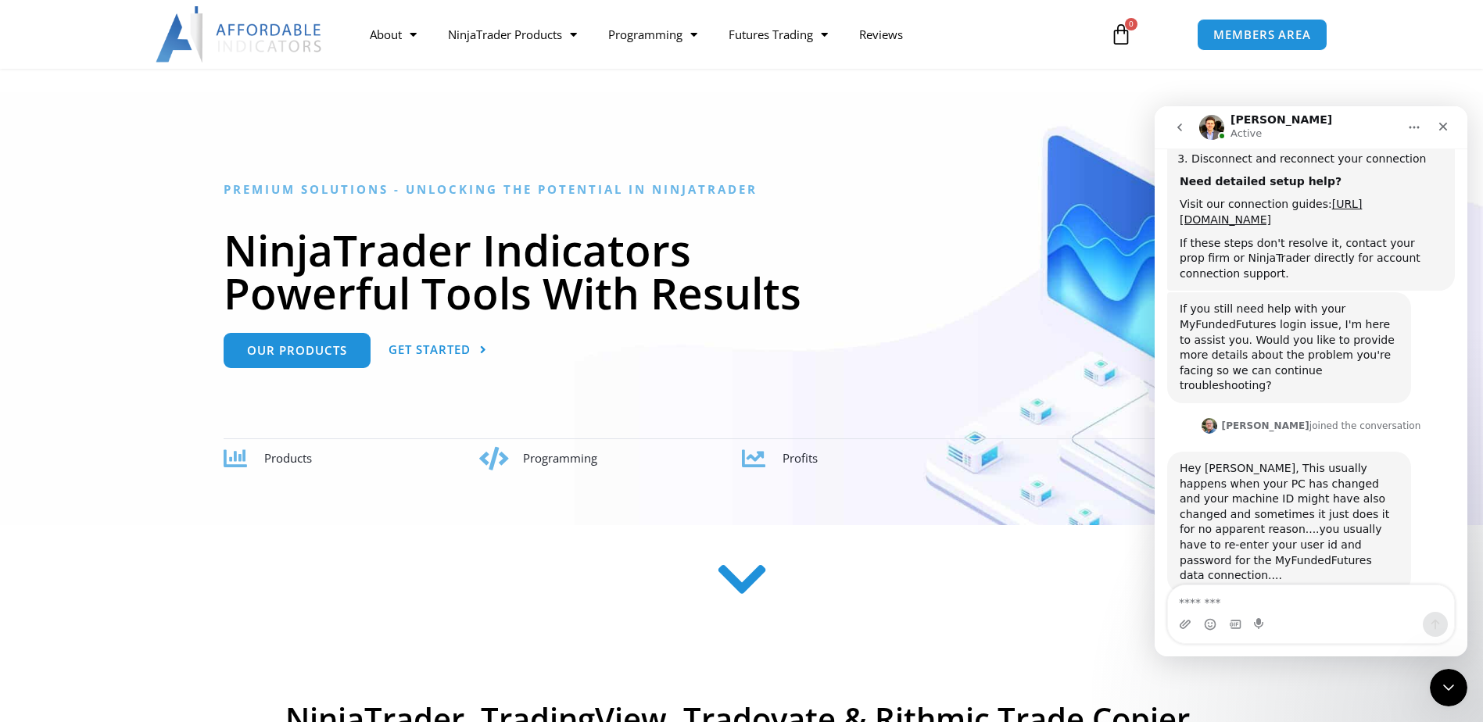
scroll to position [1168, 0]
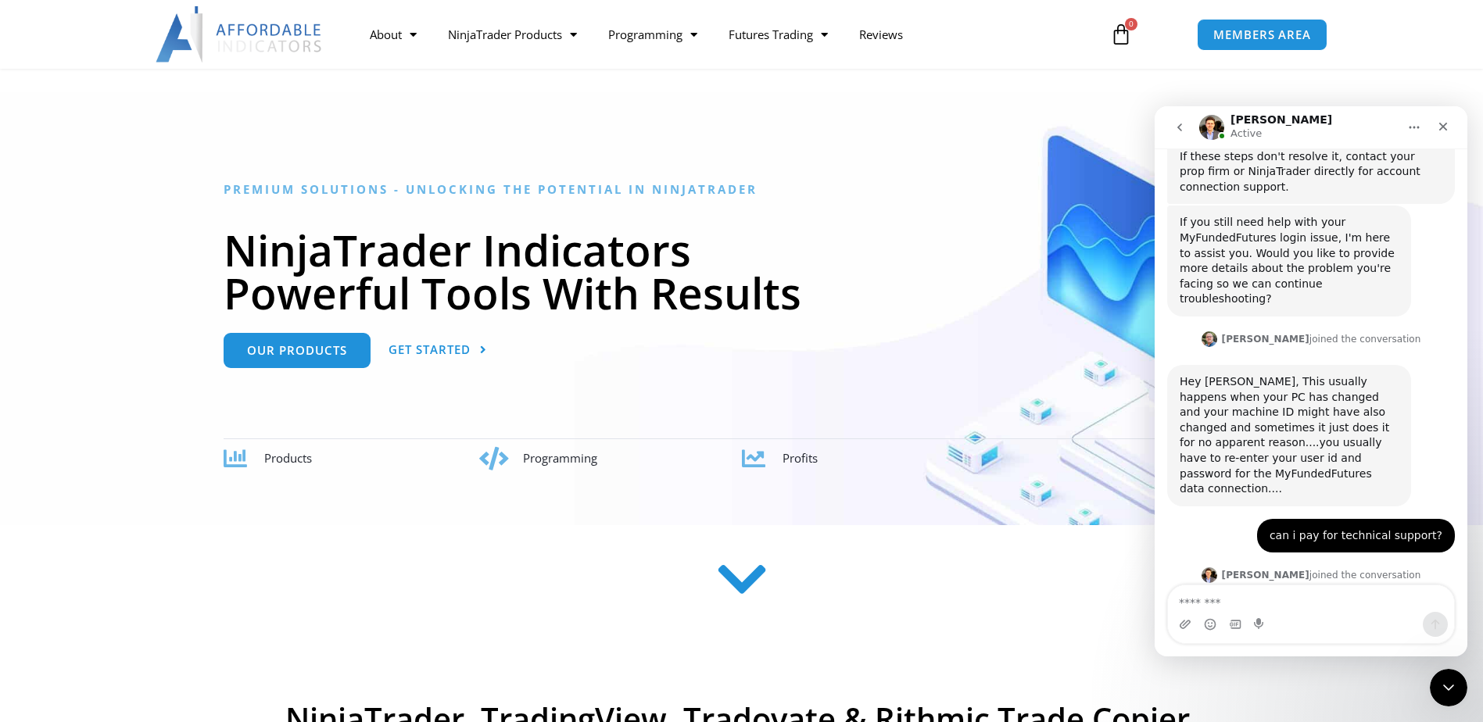
click at [1302, 681] on link "[URL][DOMAIN_NAME]" at bounding box center [1241, 687] width 122 height 13
click at [1286, 681] on link "[URL][DOMAIN_NAME]" at bounding box center [1241, 687] width 122 height 13
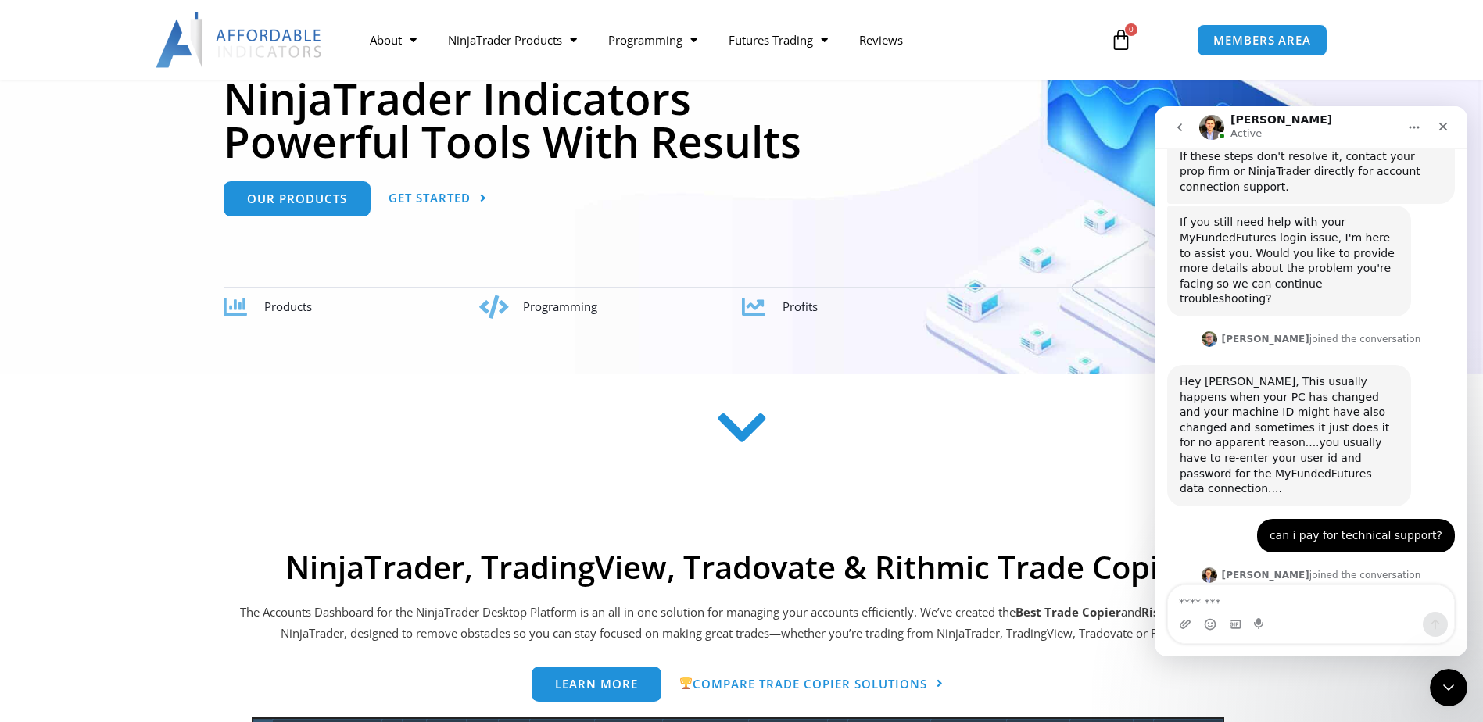
scroll to position [0, 0]
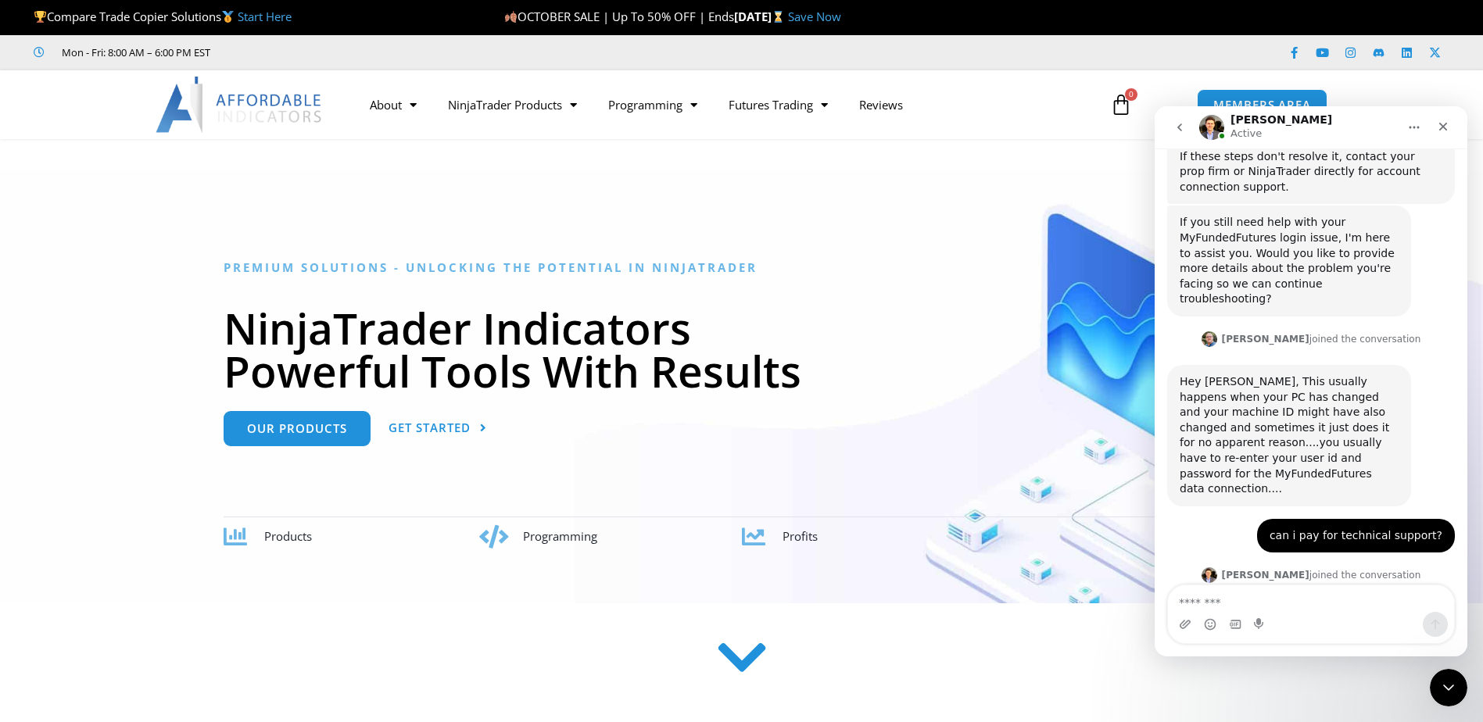
click at [1272, 681] on link "[URL][DOMAIN_NAME]" at bounding box center [1241, 687] width 122 height 13
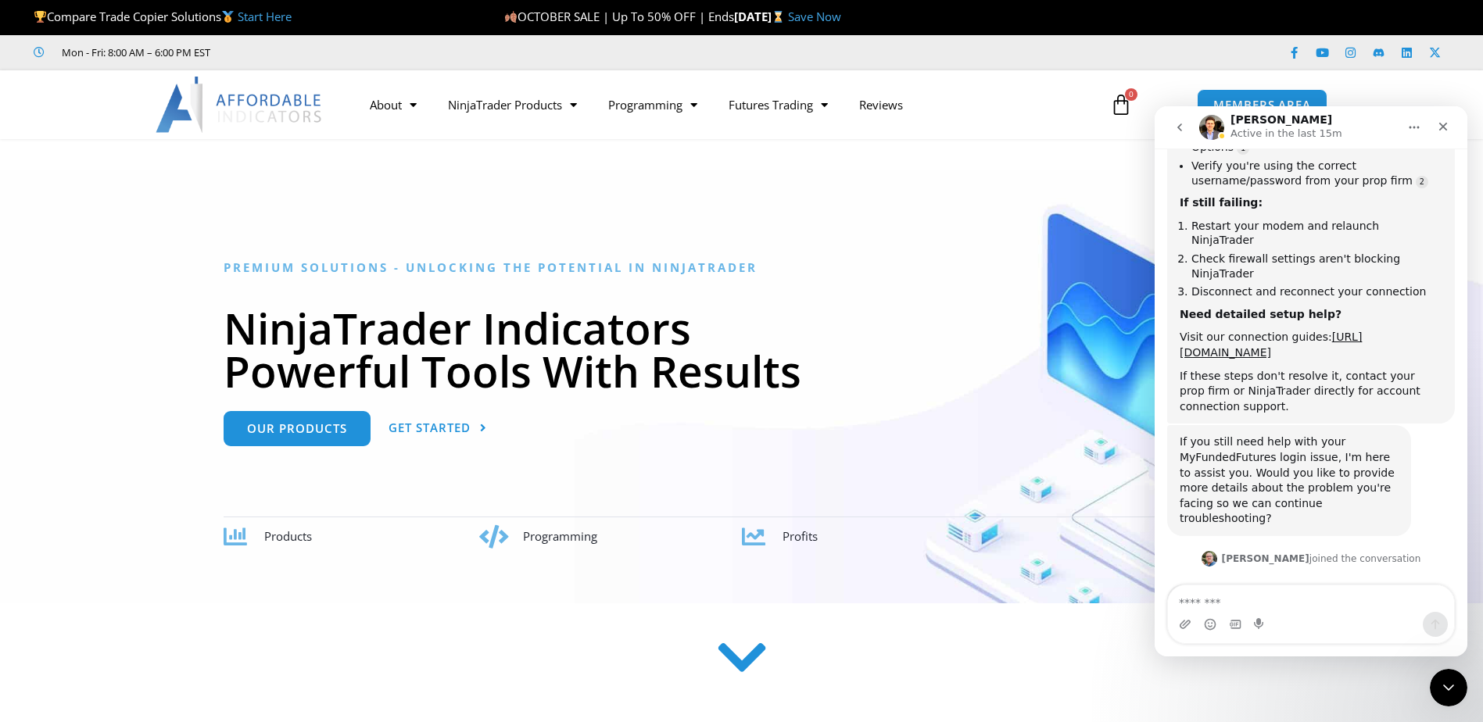
scroll to position [1168, 0]
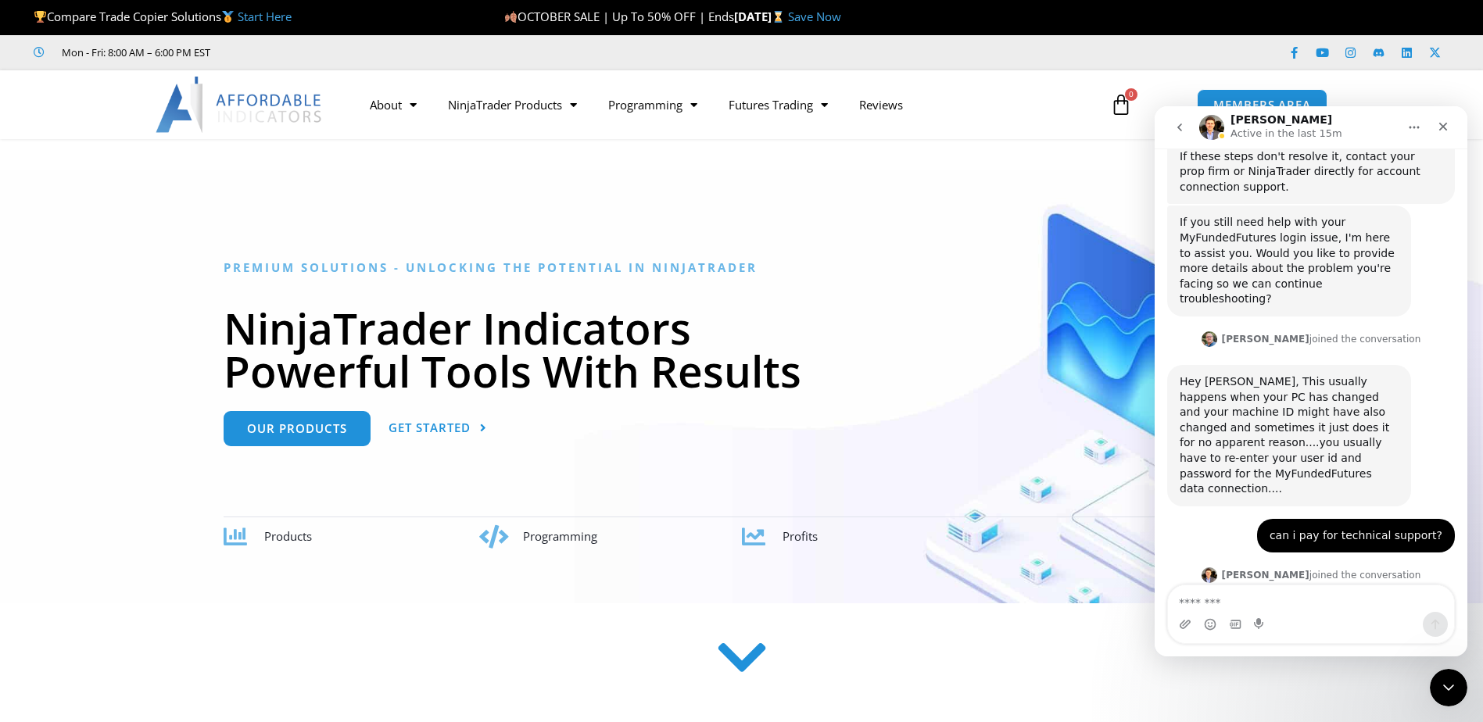
click at [1292, 681] on link "[URL][DOMAIN_NAME]" at bounding box center [1241, 687] width 122 height 13
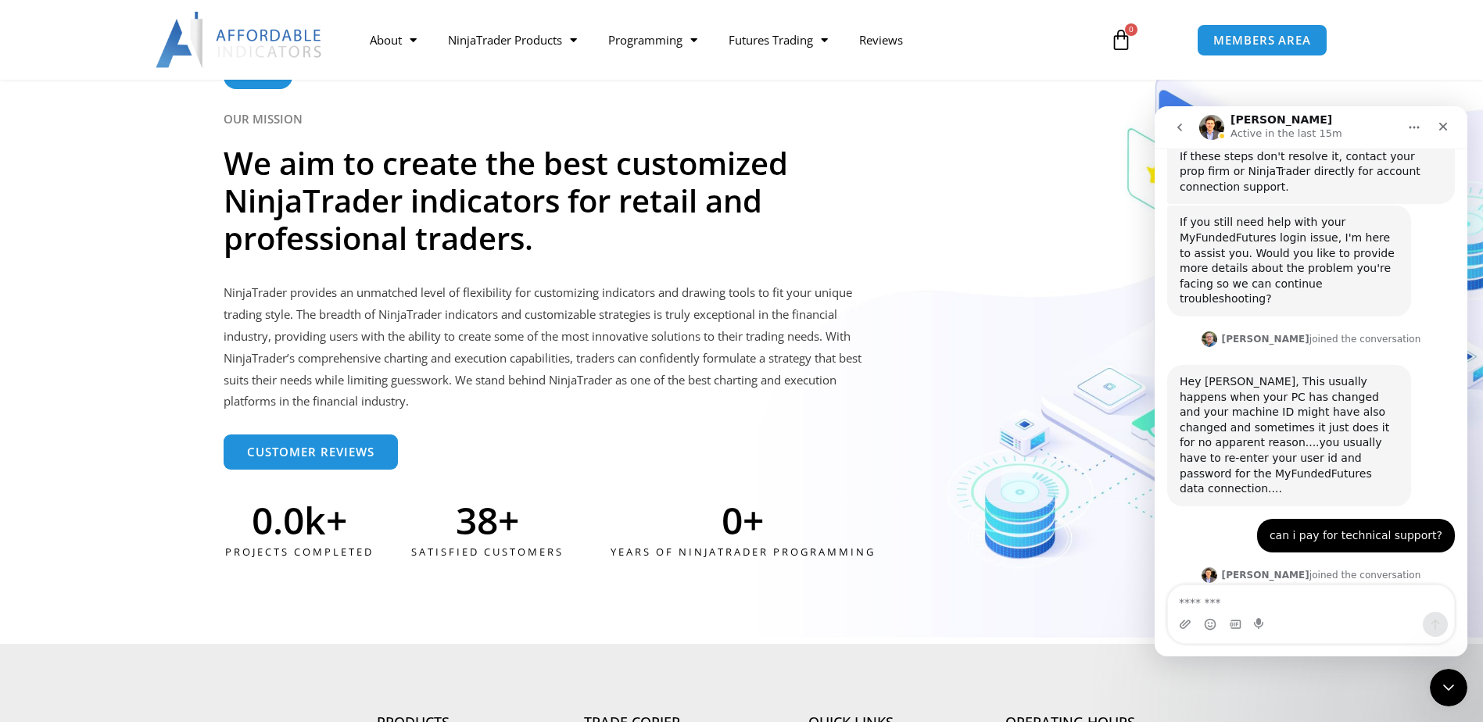
scroll to position [4065, 0]
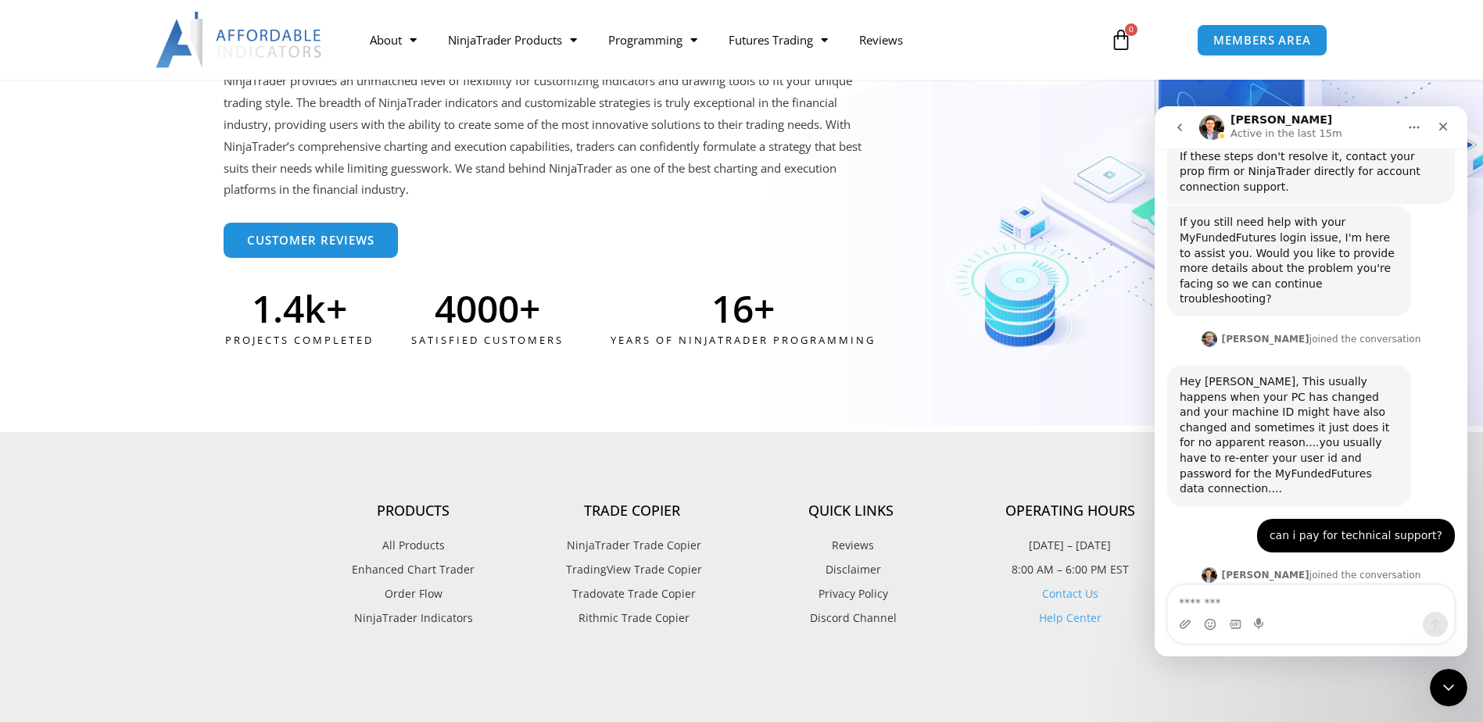
click at [1280, 681] on link "[URL][DOMAIN_NAME]" at bounding box center [1241, 687] width 122 height 13
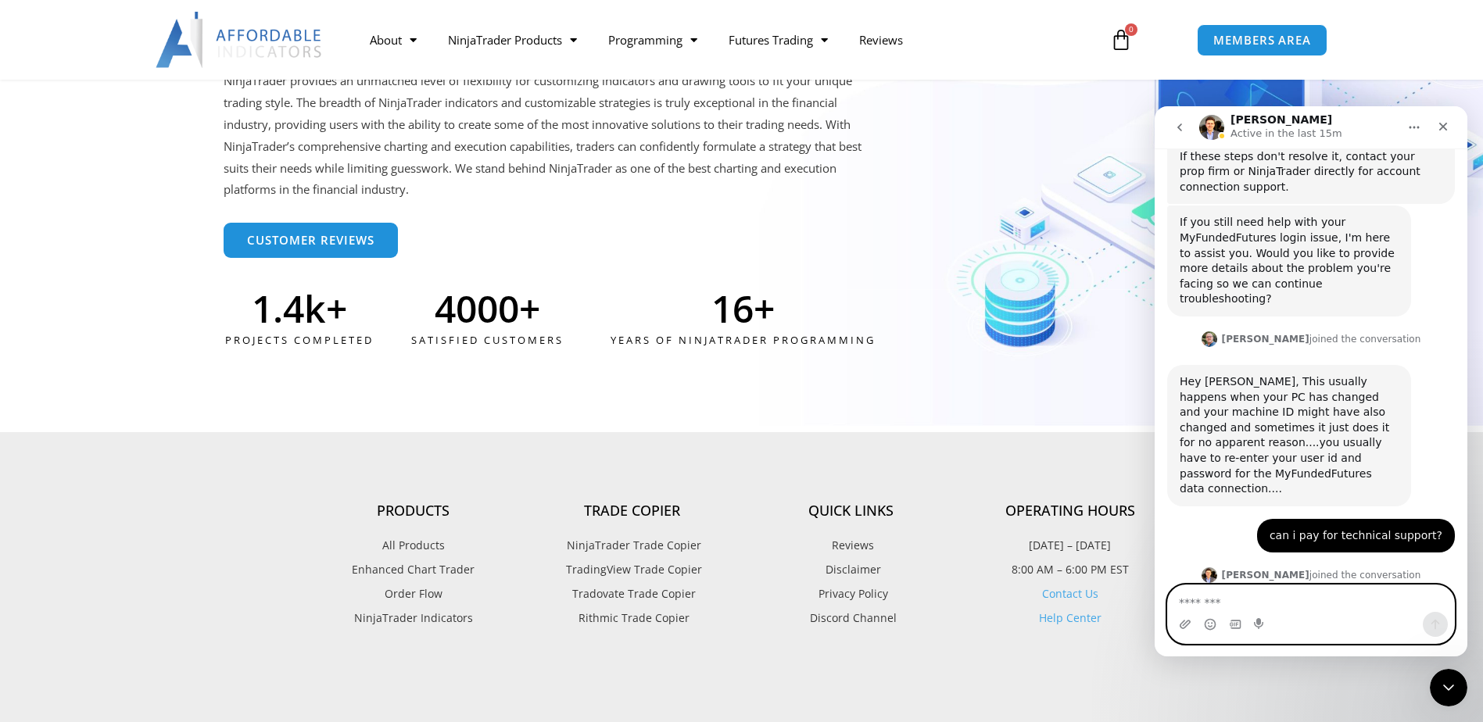
click at [1247, 603] on textarea "Message…" at bounding box center [1311, 598] width 286 height 27
type textarea "**********"
click at [1432, 620] on icon "Send a message…" at bounding box center [1435, 624] width 13 height 13
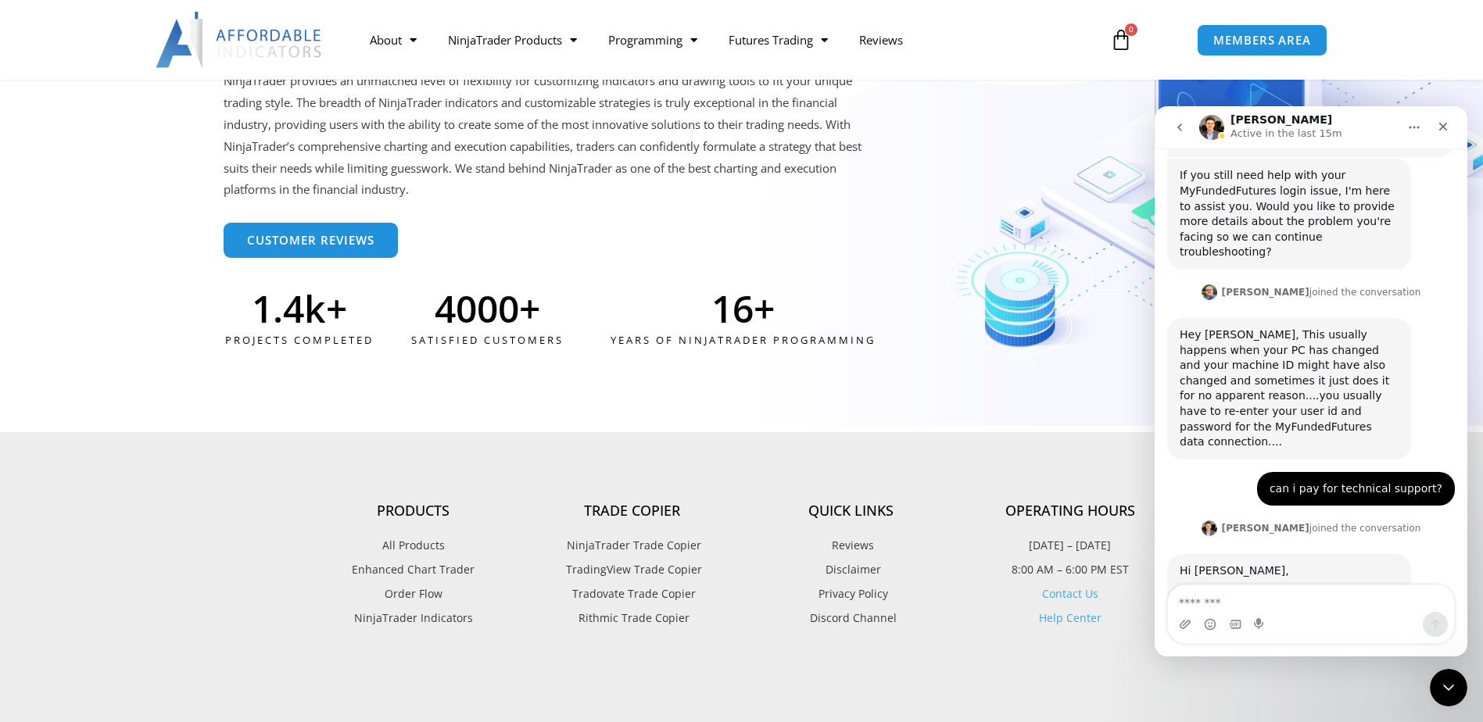
drag, startPoint x: 1384, startPoint y: 485, endPoint x: 1167, endPoint y: 485, distance: 216.5
click at [1167, 554] on div "Hi Scott, For dedicated, one-on-one assistance, you can schedule a premium supp…" at bounding box center [1289, 605] width 244 height 103
drag, startPoint x: 1167, startPoint y: 485, endPoint x: 1248, endPoint y: 485, distance: 80.5
copy link "[URL][DOMAIN_NAME]"
